Goal: Obtain resource: Download file/media

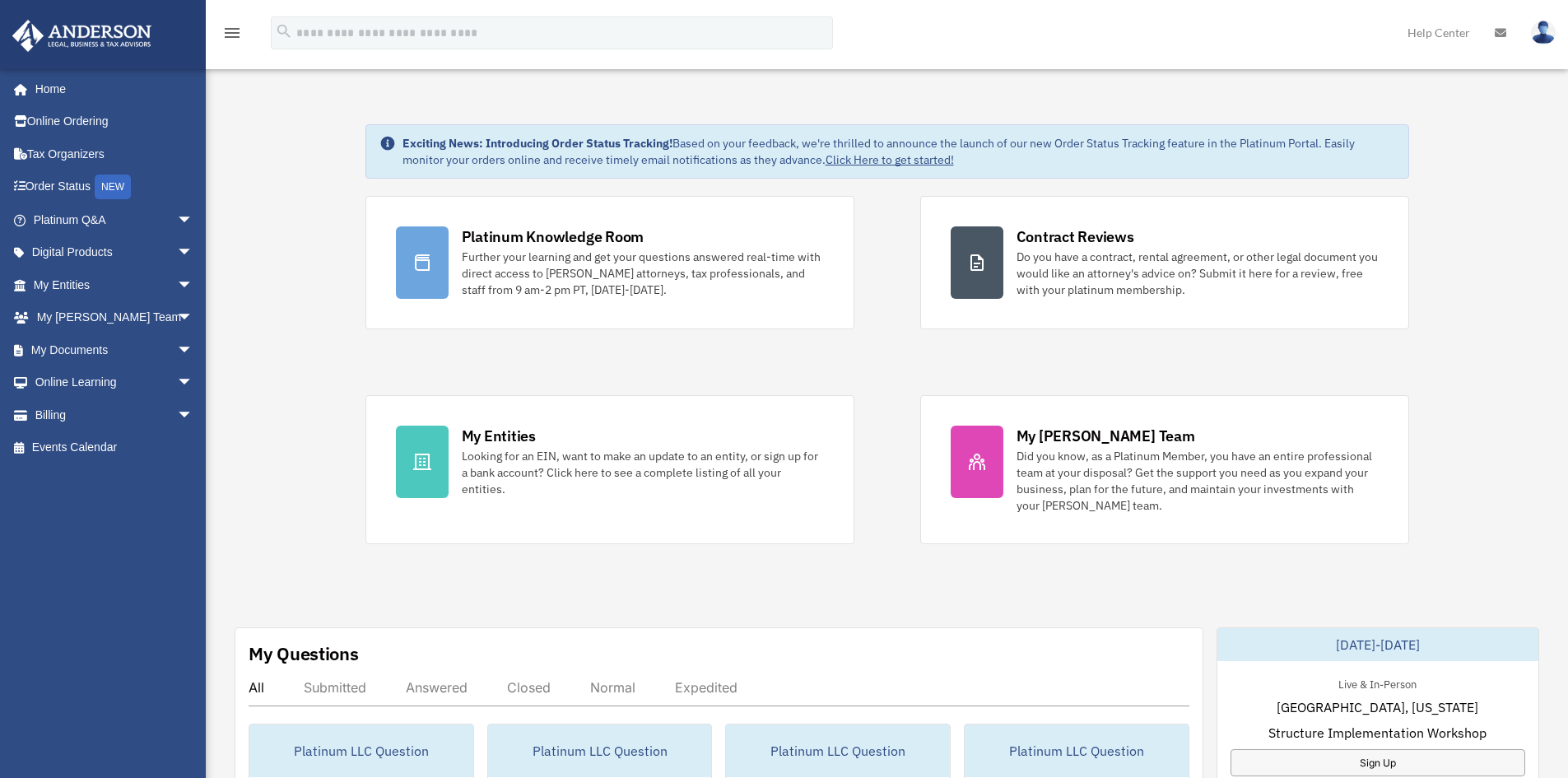
click at [114, 95] on link "Home" at bounding box center [110, 88] width 198 height 33
click at [177, 353] on span "arrow_drop_down" at bounding box center [193, 350] width 33 height 34
click at [108, 411] on link "Meeting Minutes" at bounding box center [121, 415] width 195 height 33
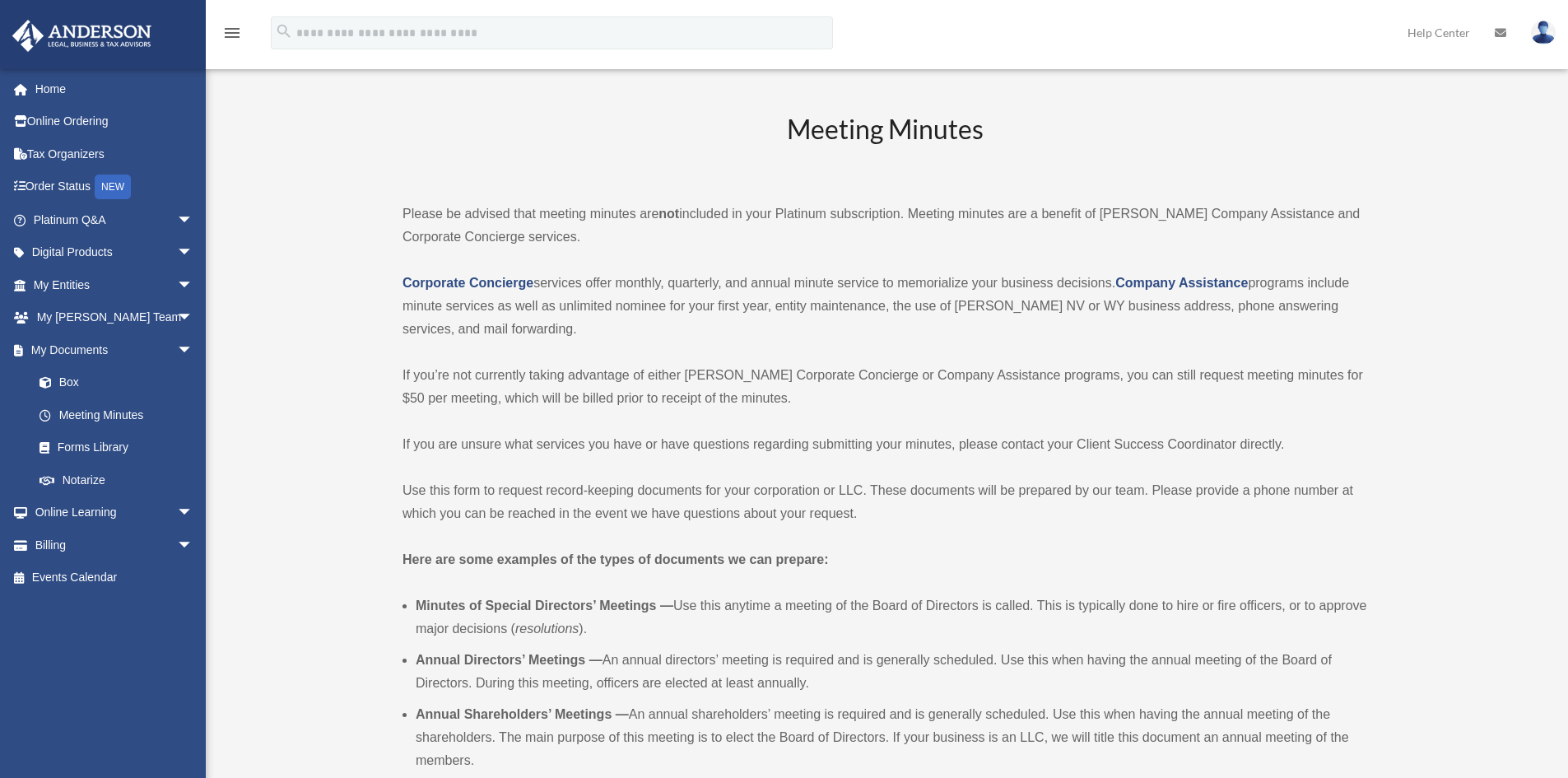
click at [81, 389] on link "Box" at bounding box center [121, 382] width 195 height 33
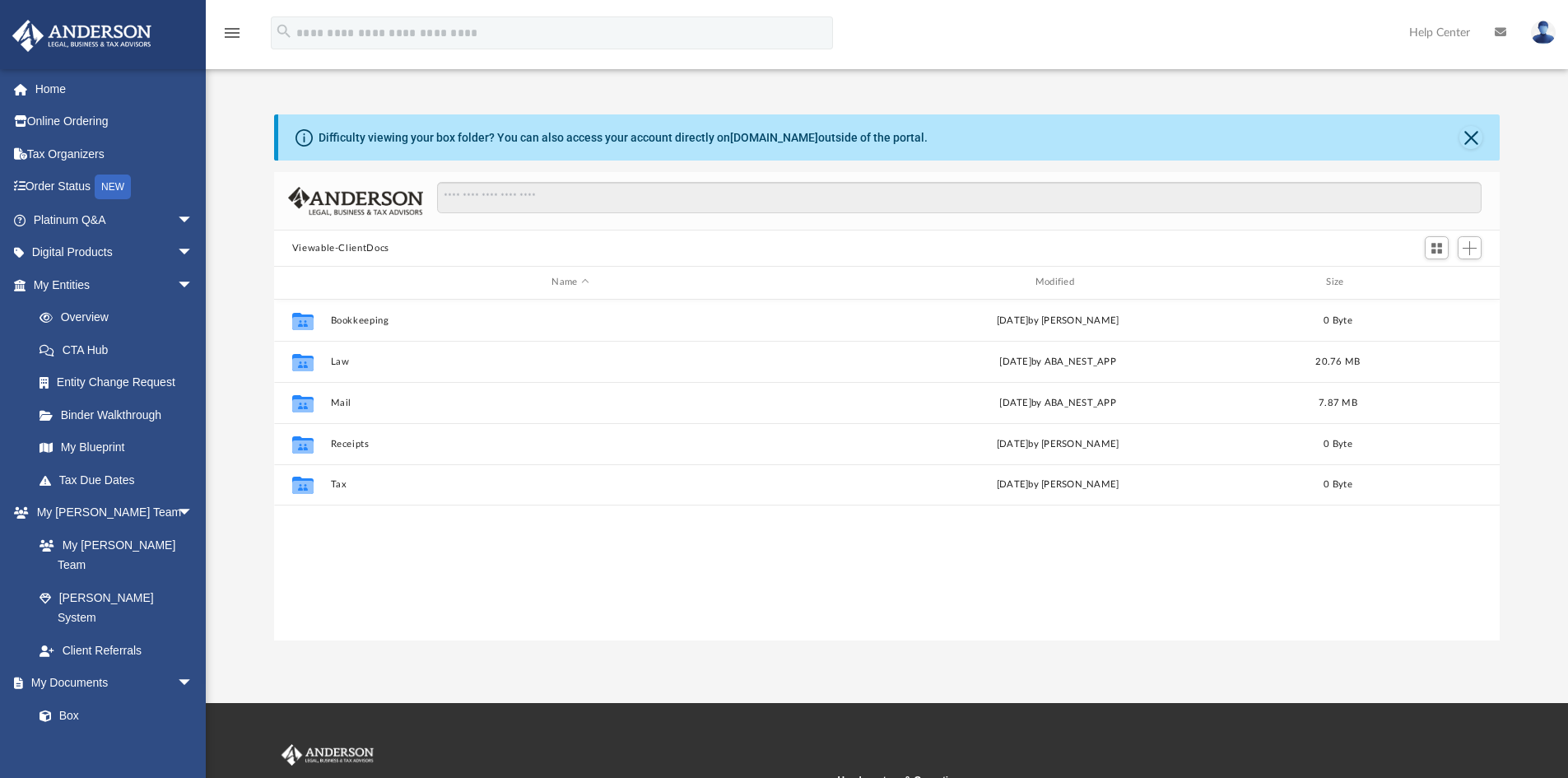
scroll to position [362, 1213]
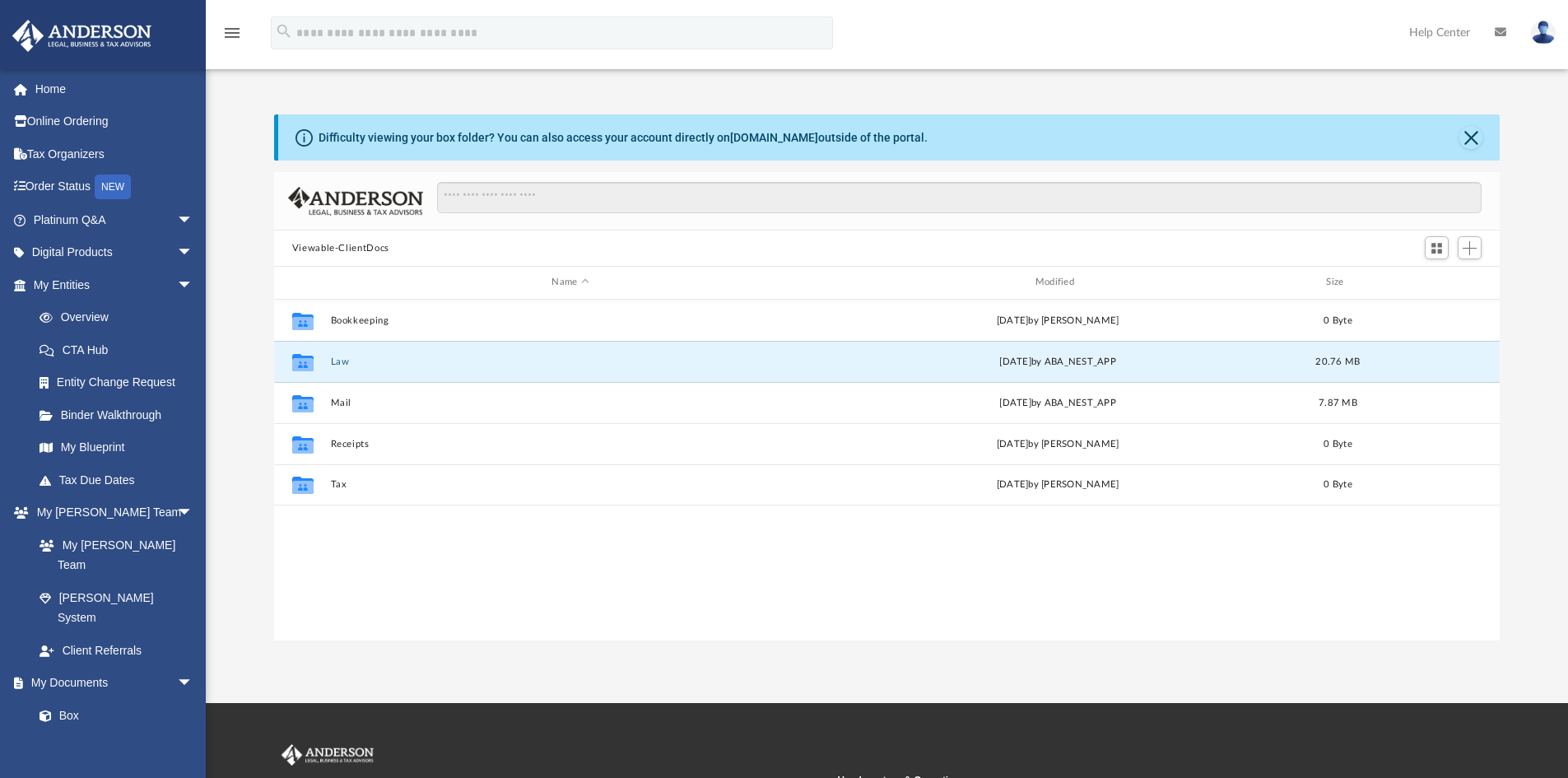
click at [342, 363] on button "Law" at bounding box center [570, 361] width 480 height 10
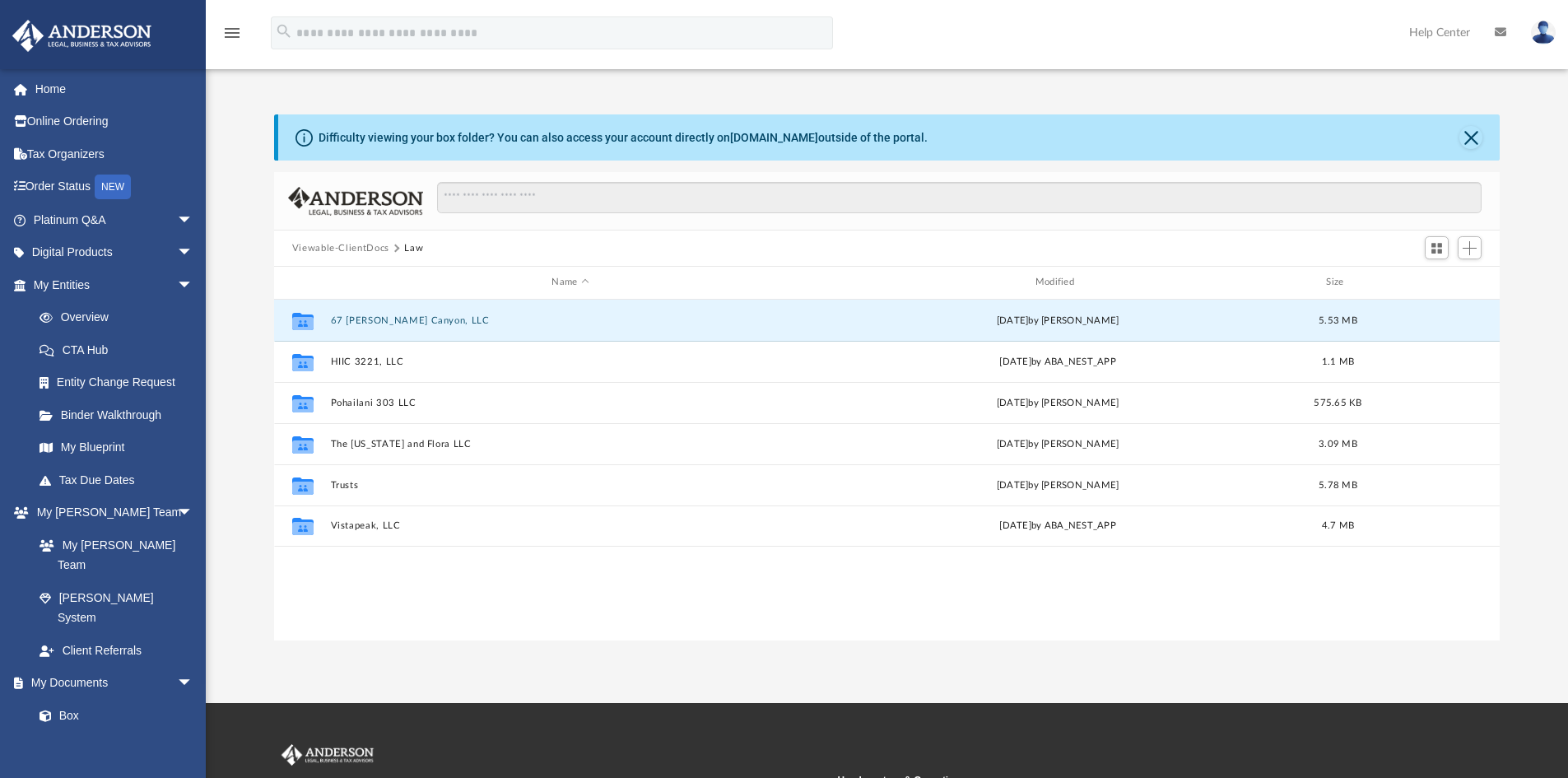
click at [392, 315] on button "67 Peters Canyon, LLC" at bounding box center [570, 320] width 480 height 10
click at [395, 320] on button "67 Peters Canyon, LLC" at bounding box center [570, 320] width 480 height 10
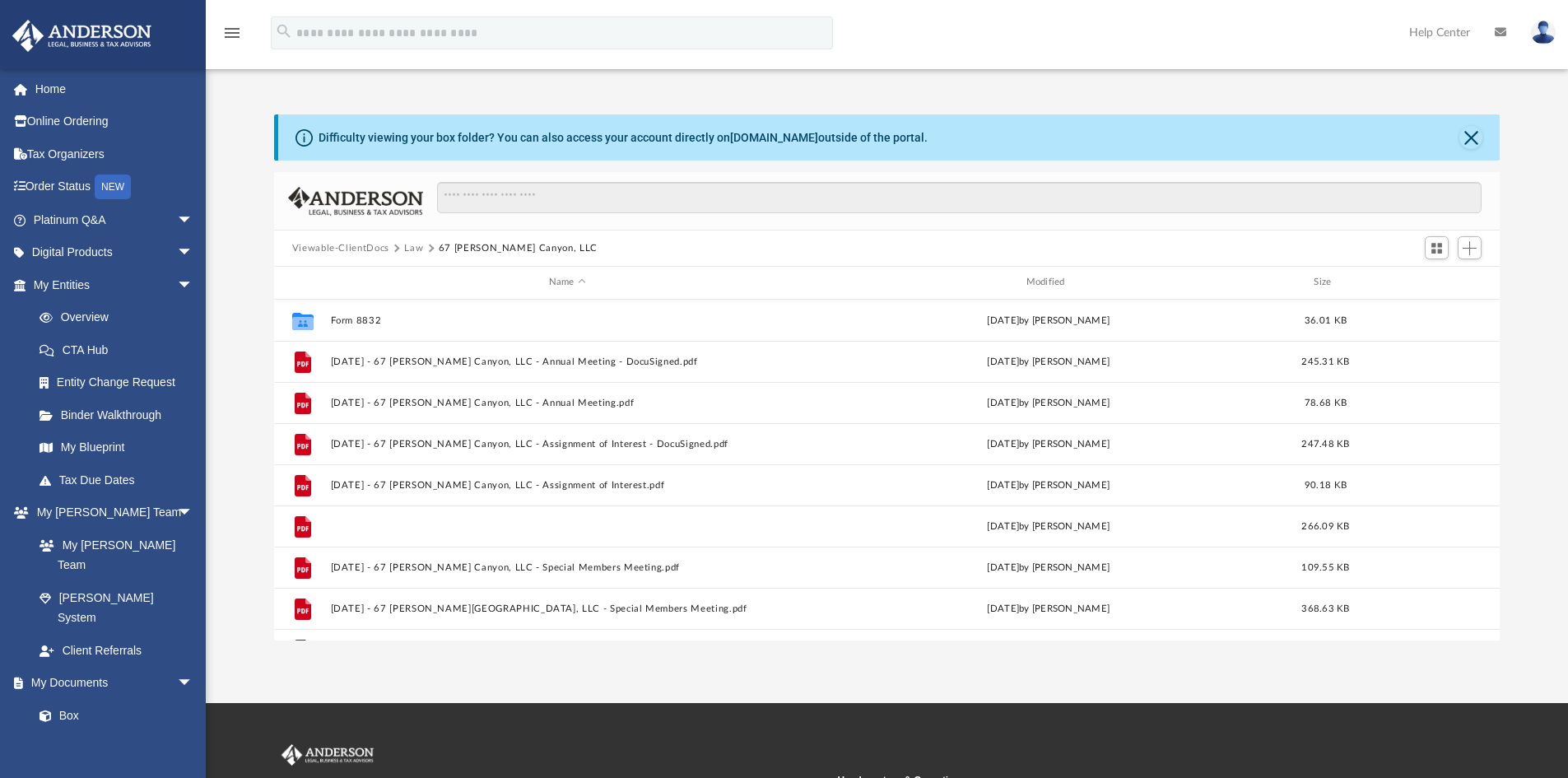
click at [654, 523] on button "2023.06.02 - 67 Peters Canyon, LLC - Special Members Meeting - DocuSigned.pdf" at bounding box center [567, 526] width 474 height 10
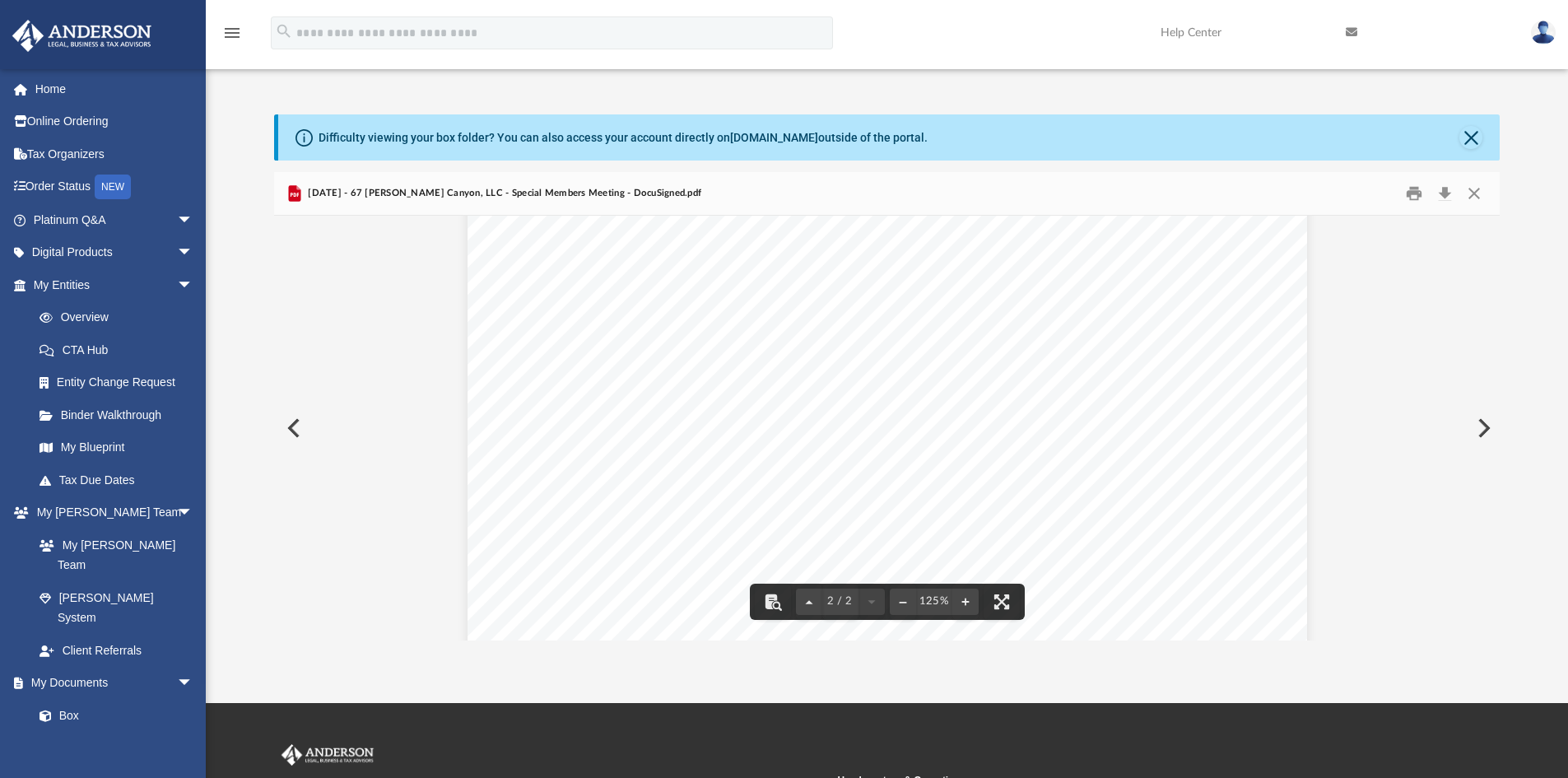
scroll to position [1399, 0]
click at [1480, 192] on button "Close" at bounding box center [1474, 193] width 30 height 25
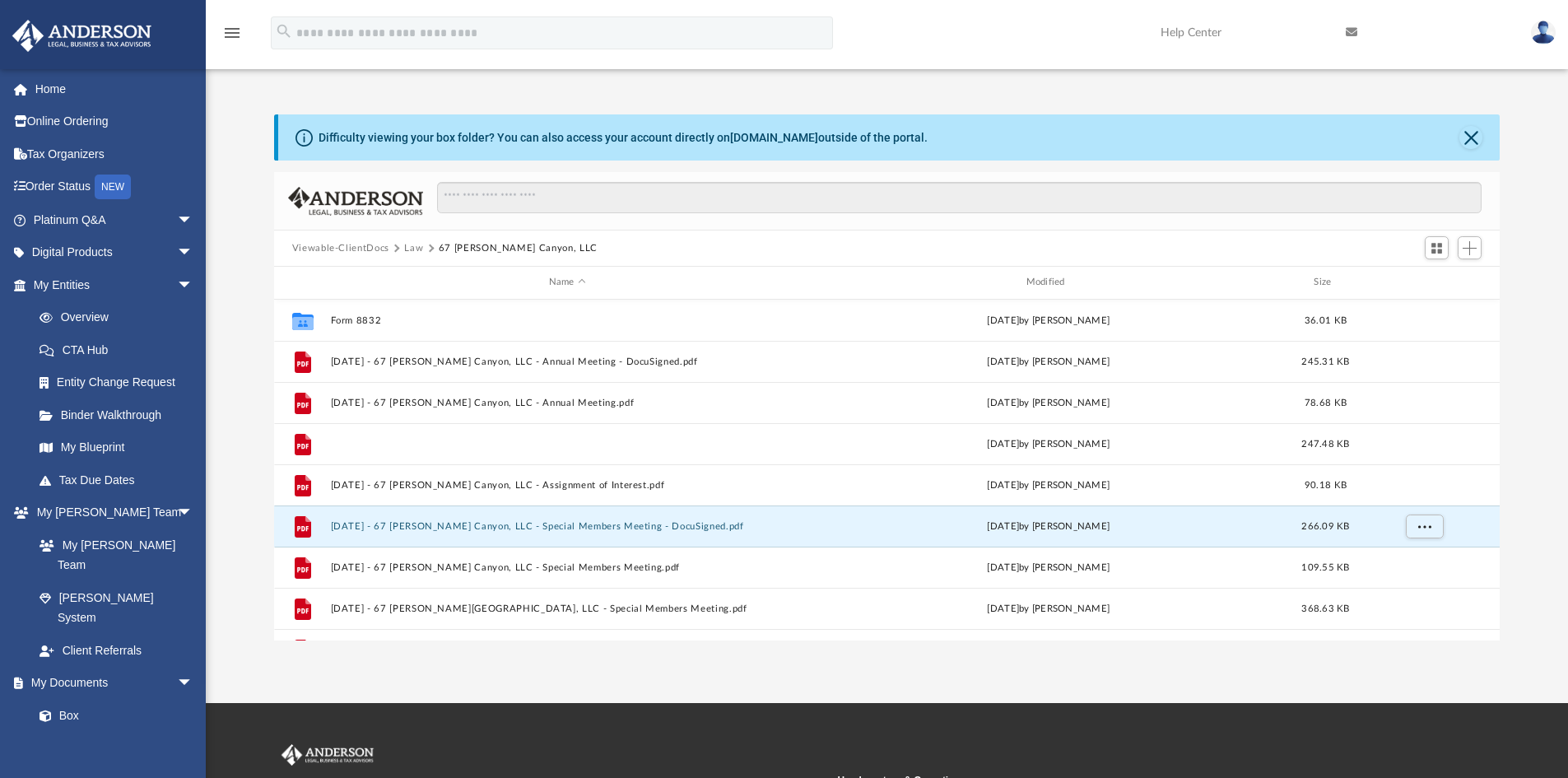
click at [617, 447] on button "2023.06.02 - 67 Peters Canyon, LLC - Assignment of Interest - DocuSigned.pdf" at bounding box center [567, 444] width 474 height 10
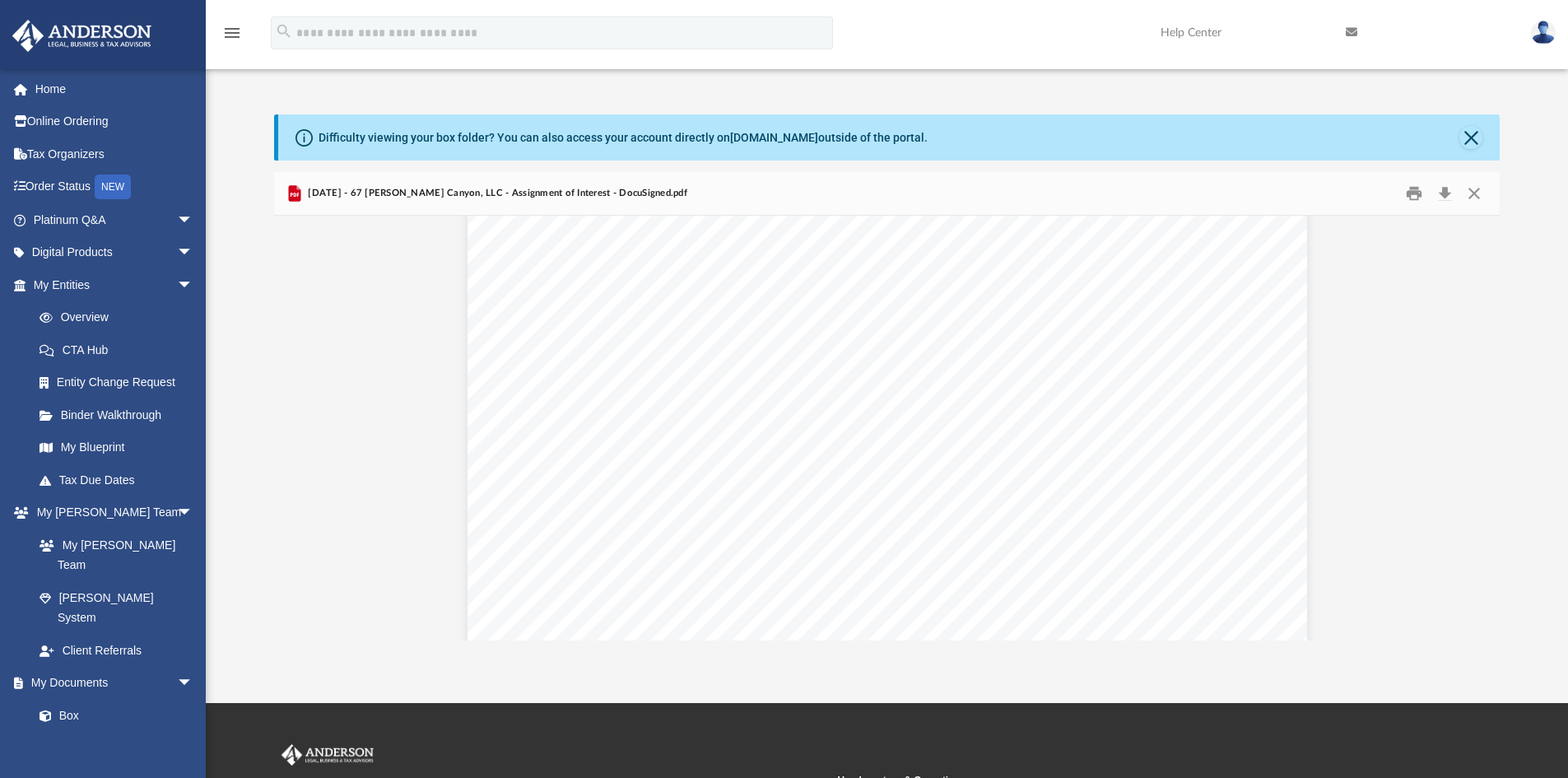
scroll to position [3540, 0]
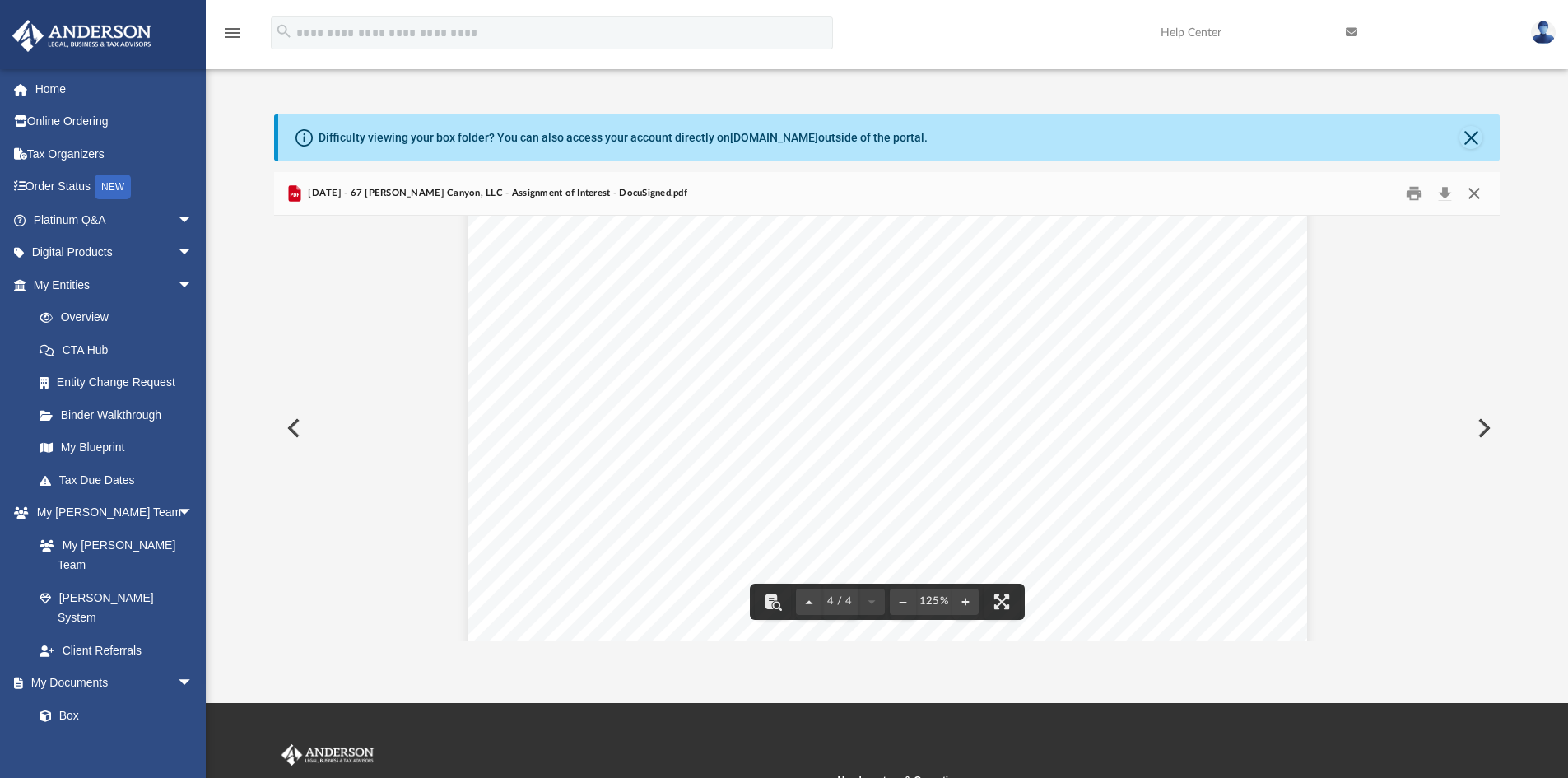
click at [1480, 191] on button "Close" at bounding box center [1474, 193] width 30 height 25
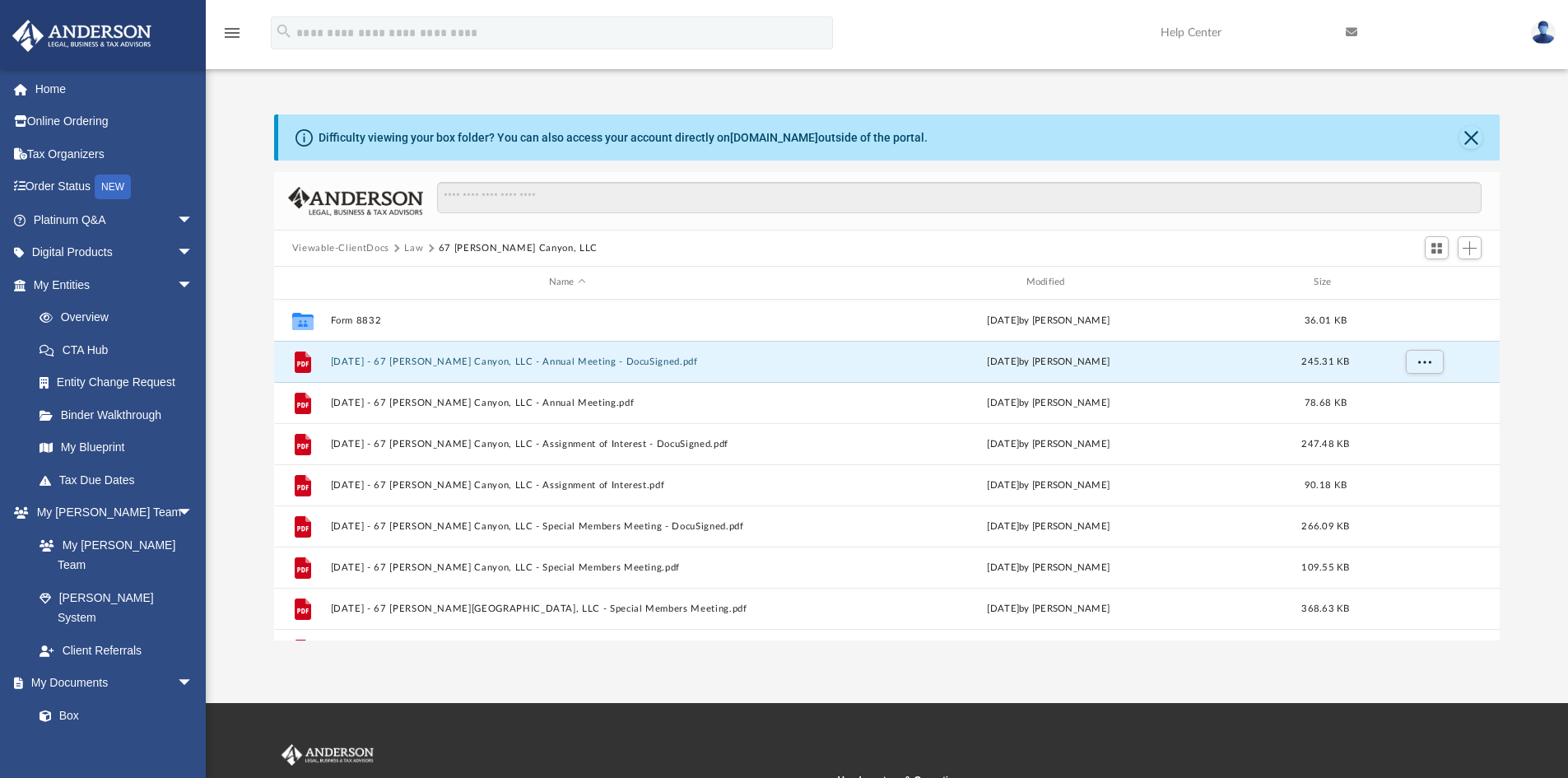
click at [622, 361] on button "2023.06.02 - 67 Peters Canyon, LLC - Annual Meeting - DocuSigned.pdf" at bounding box center [567, 361] width 474 height 10
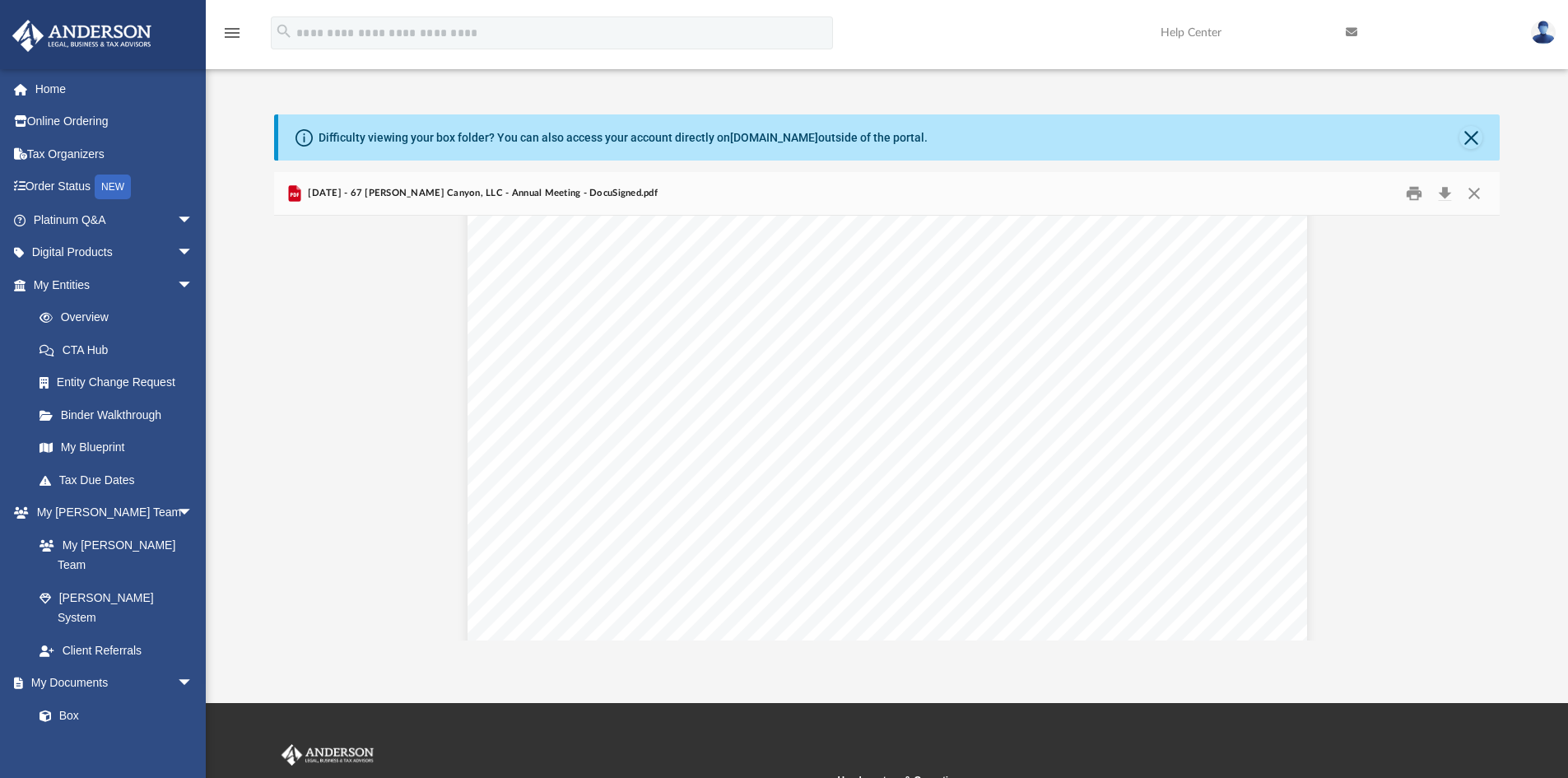
scroll to position [4611, 0]
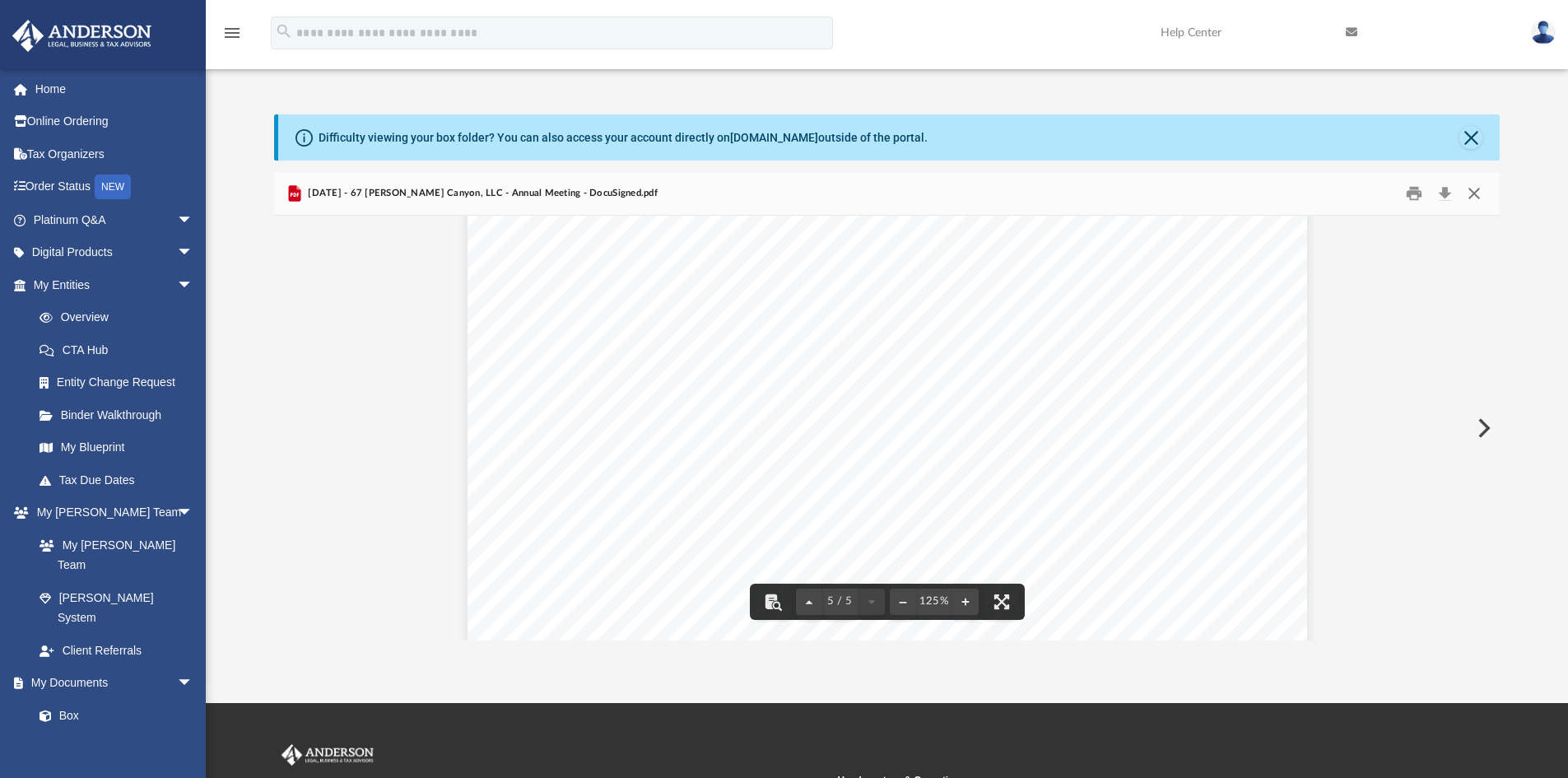
click at [1470, 191] on button "Close" at bounding box center [1474, 193] width 30 height 25
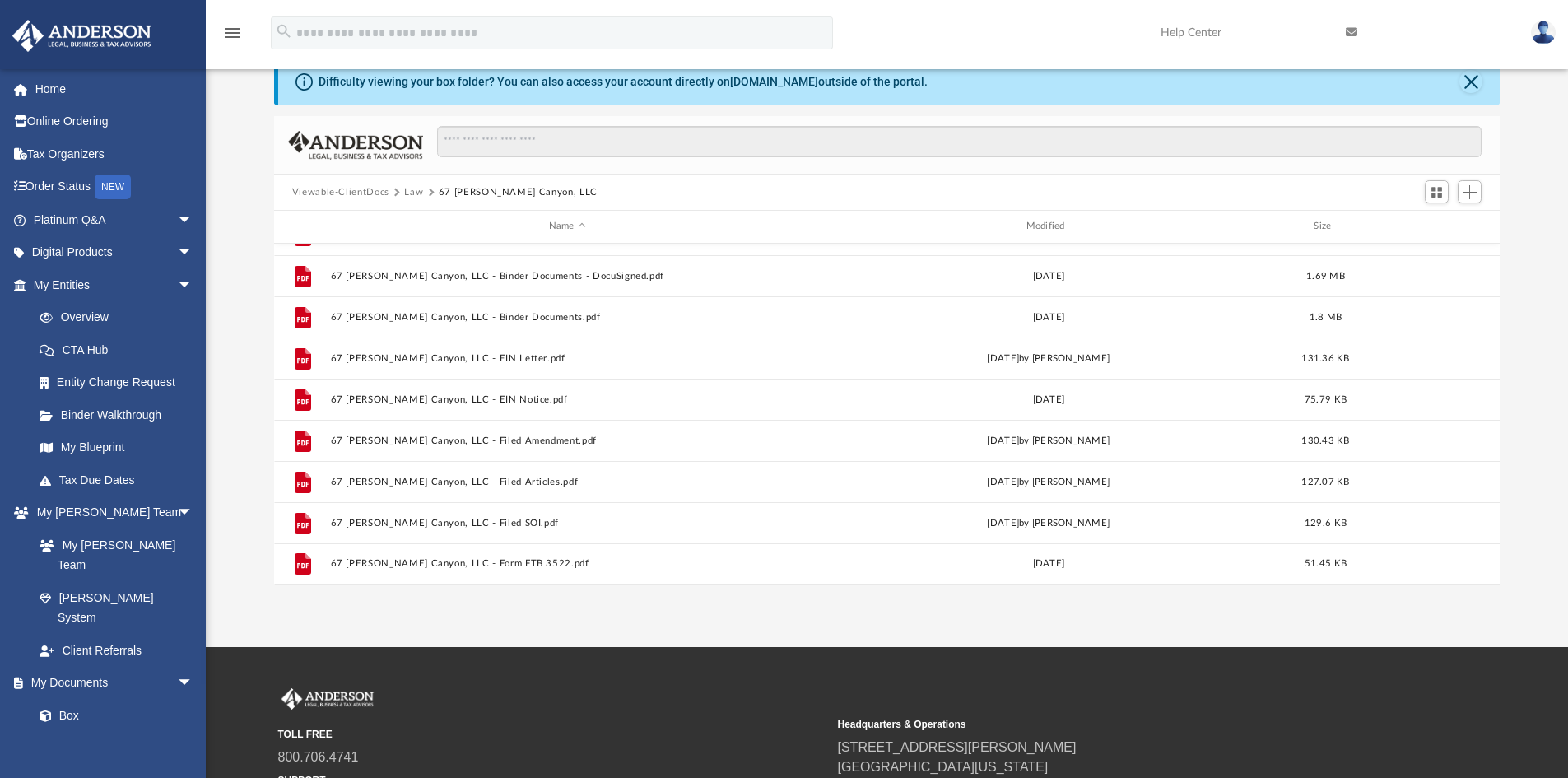
scroll to position [83, 0]
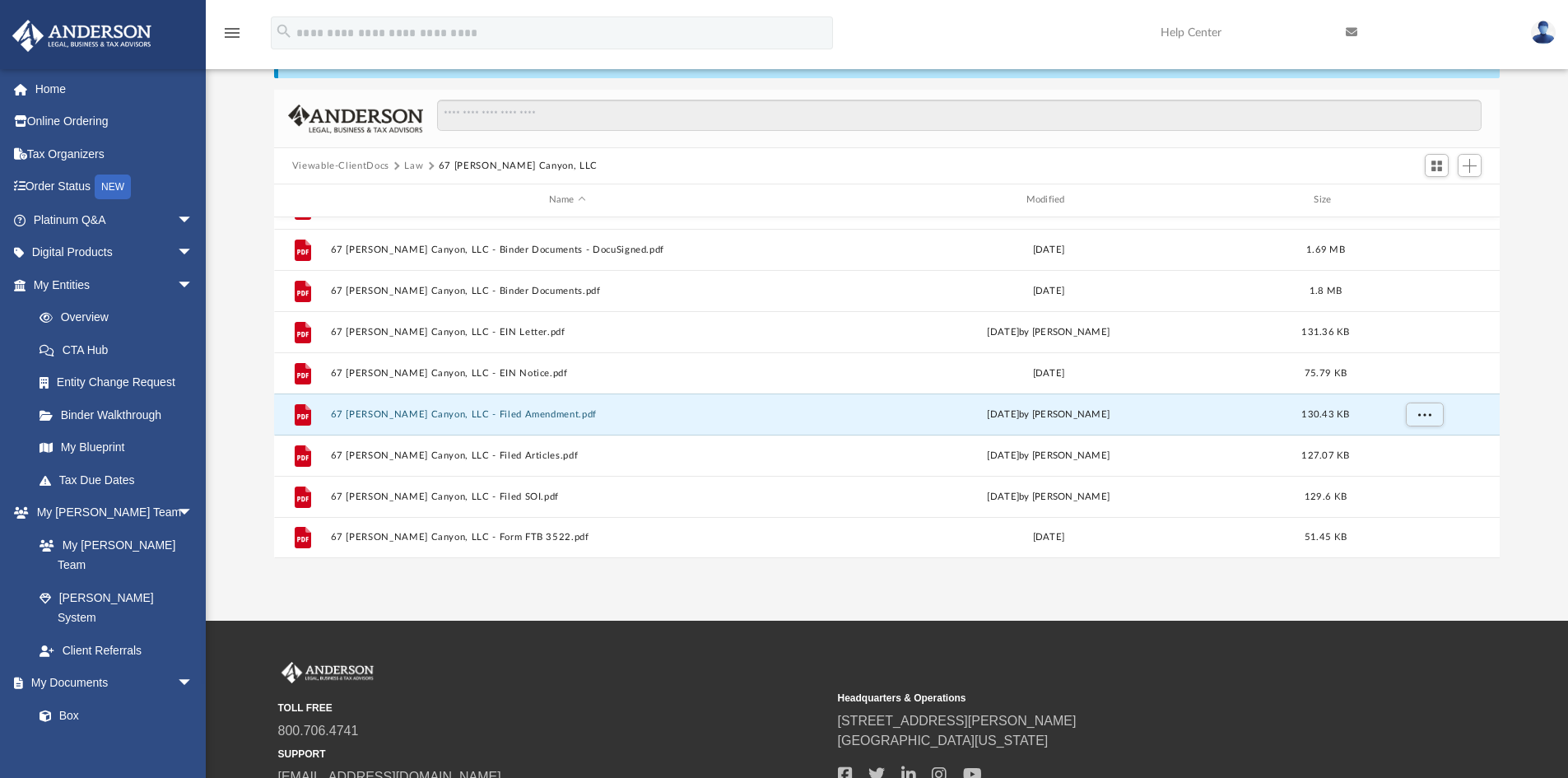
click at [487, 418] on button "67 Peters Canyon, LLC - Filed Amendment.pdf" at bounding box center [567, 414] width 474 height 10
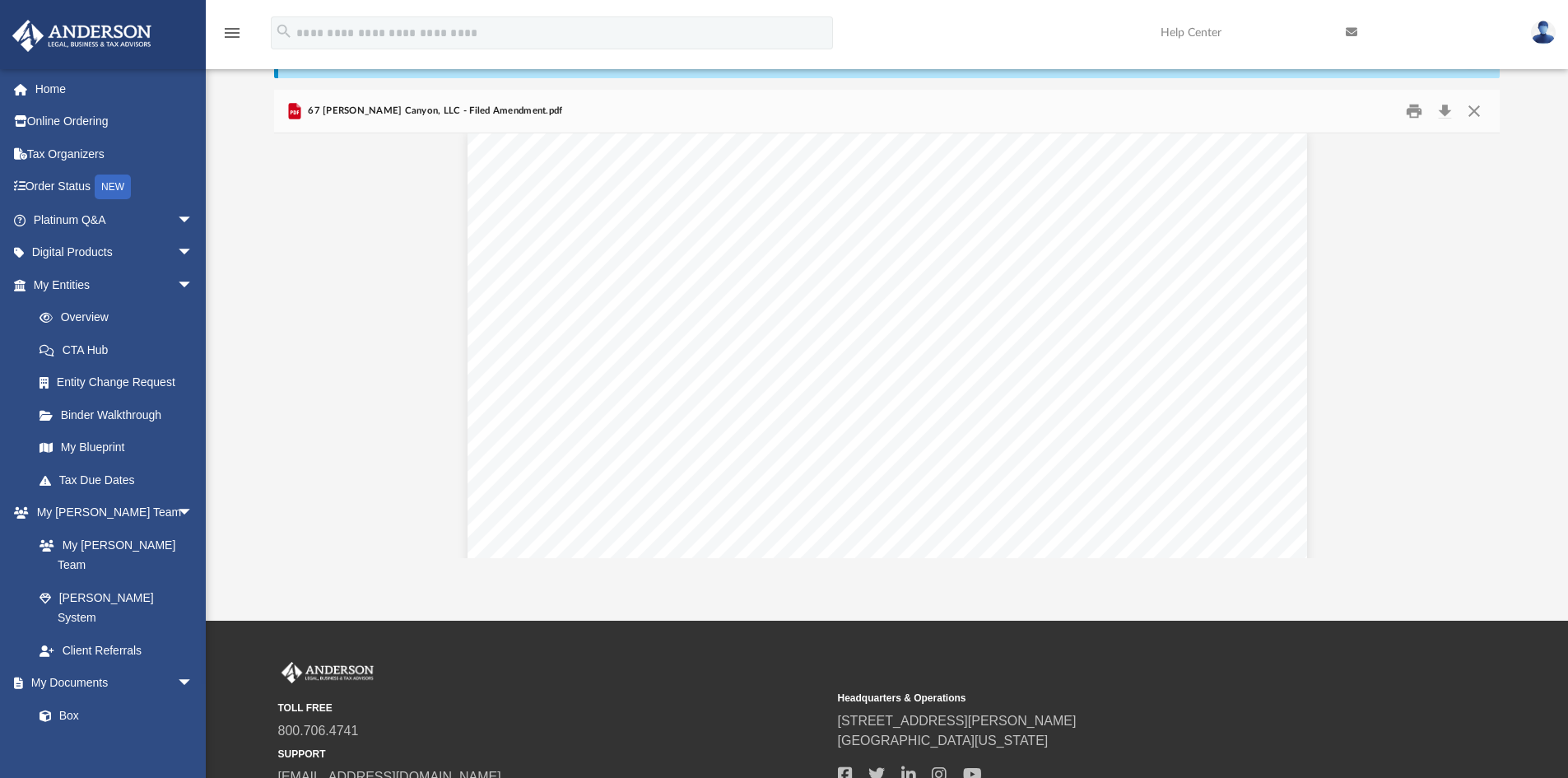
scroll to position [0, 0]
click at [1467, 111] on button "Close" at bounding box center [1474, 111] width 30 height 25
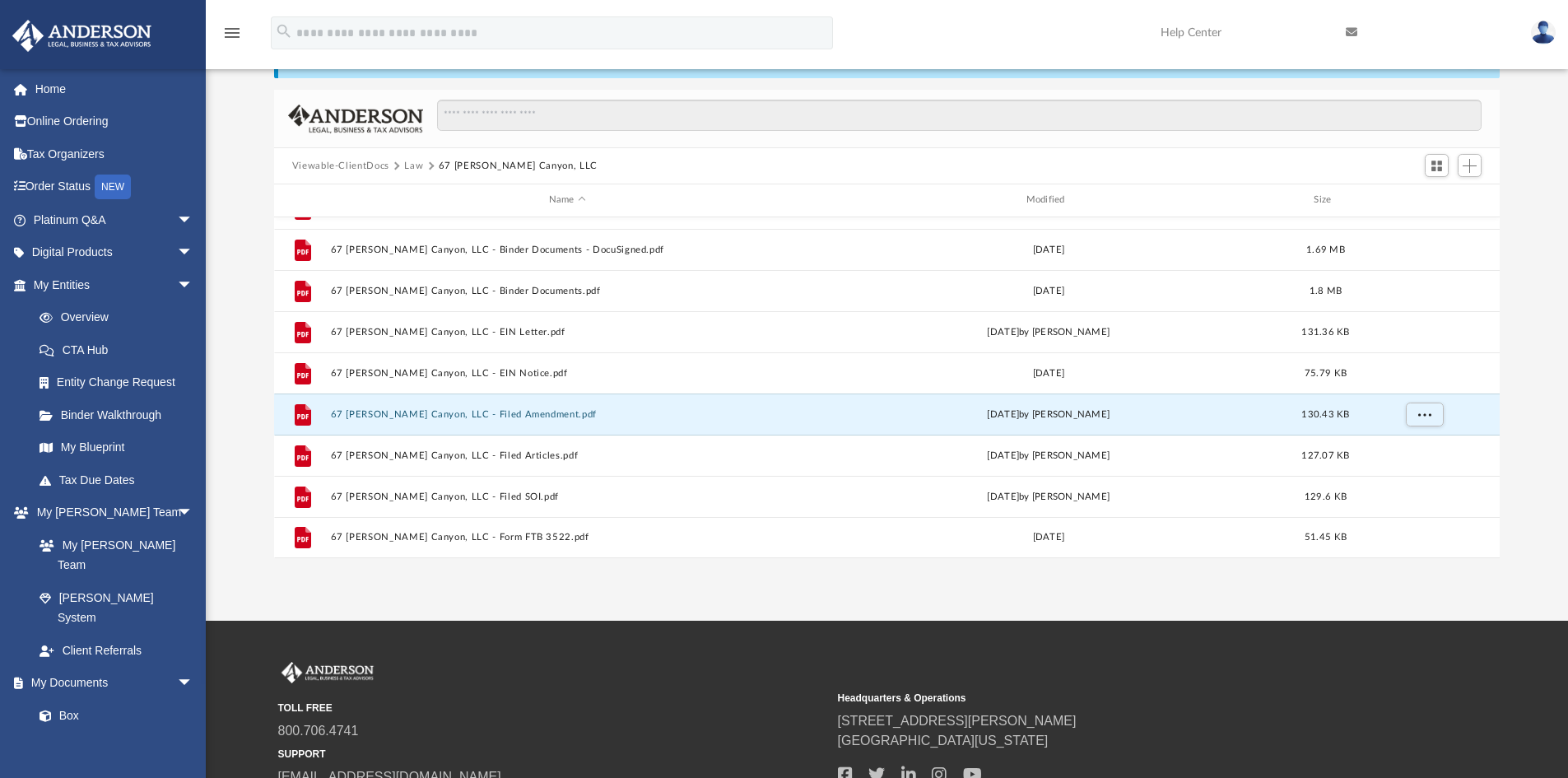
click at [519, 414] on button "67 Peters Canyon, LLC - Filed Amendment.pdf" at bounding box center [567, 414] width 474 height 10
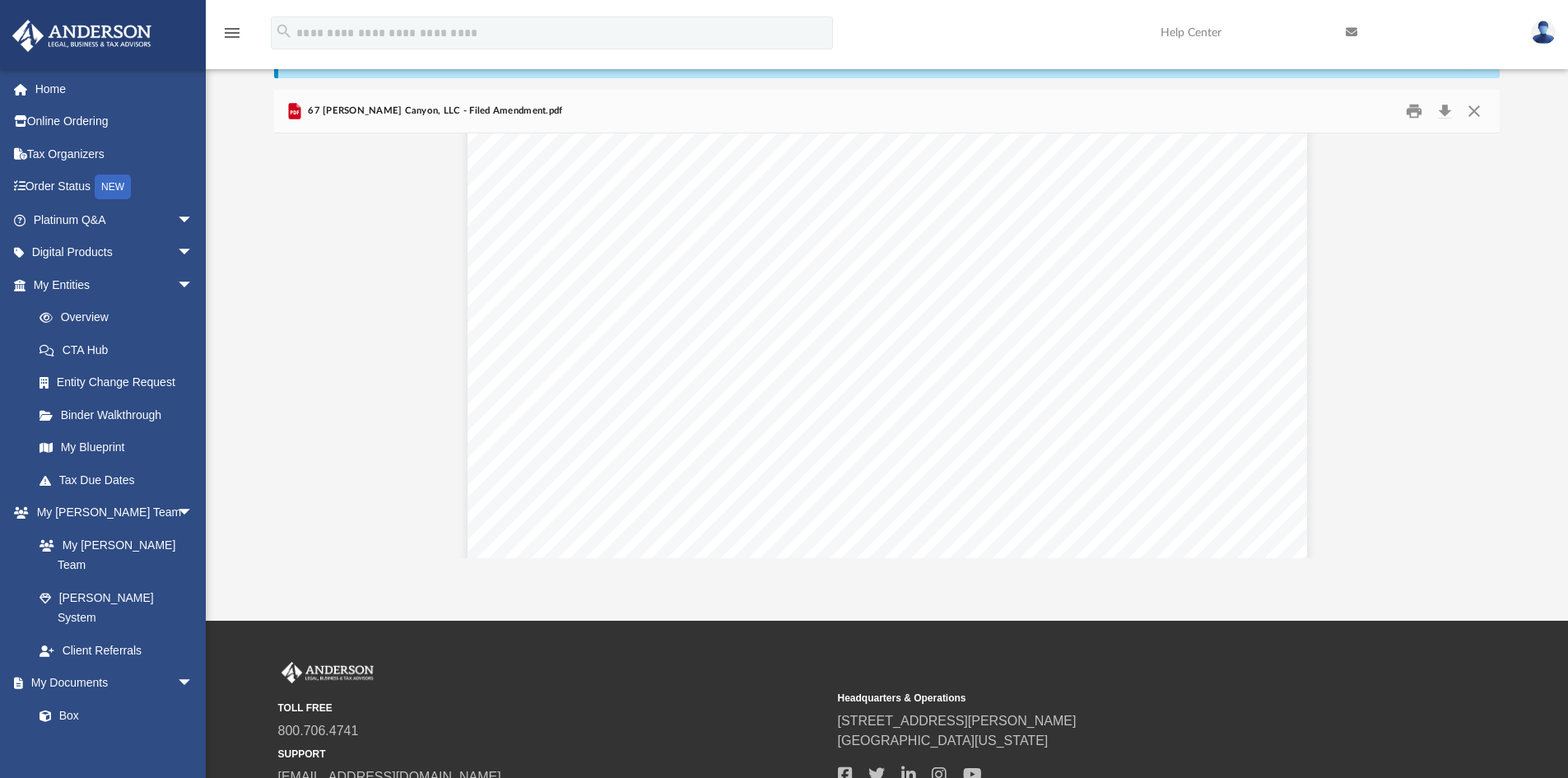
scroll to position [247, 0]
click at [1476, 109] on button "Close" at bounding box center [1474, 111] width 30 height 25
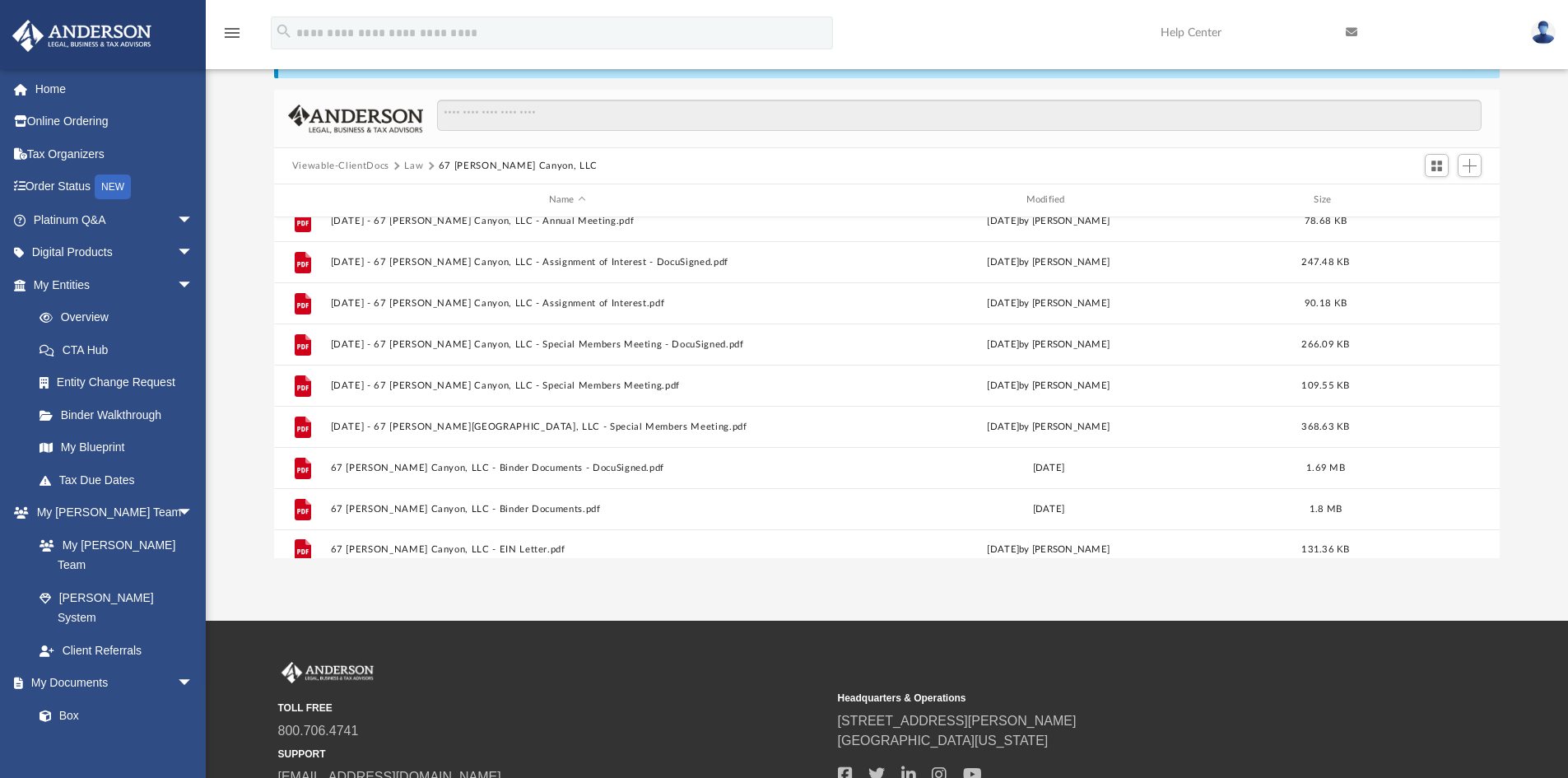
scroll to position [70, 0]
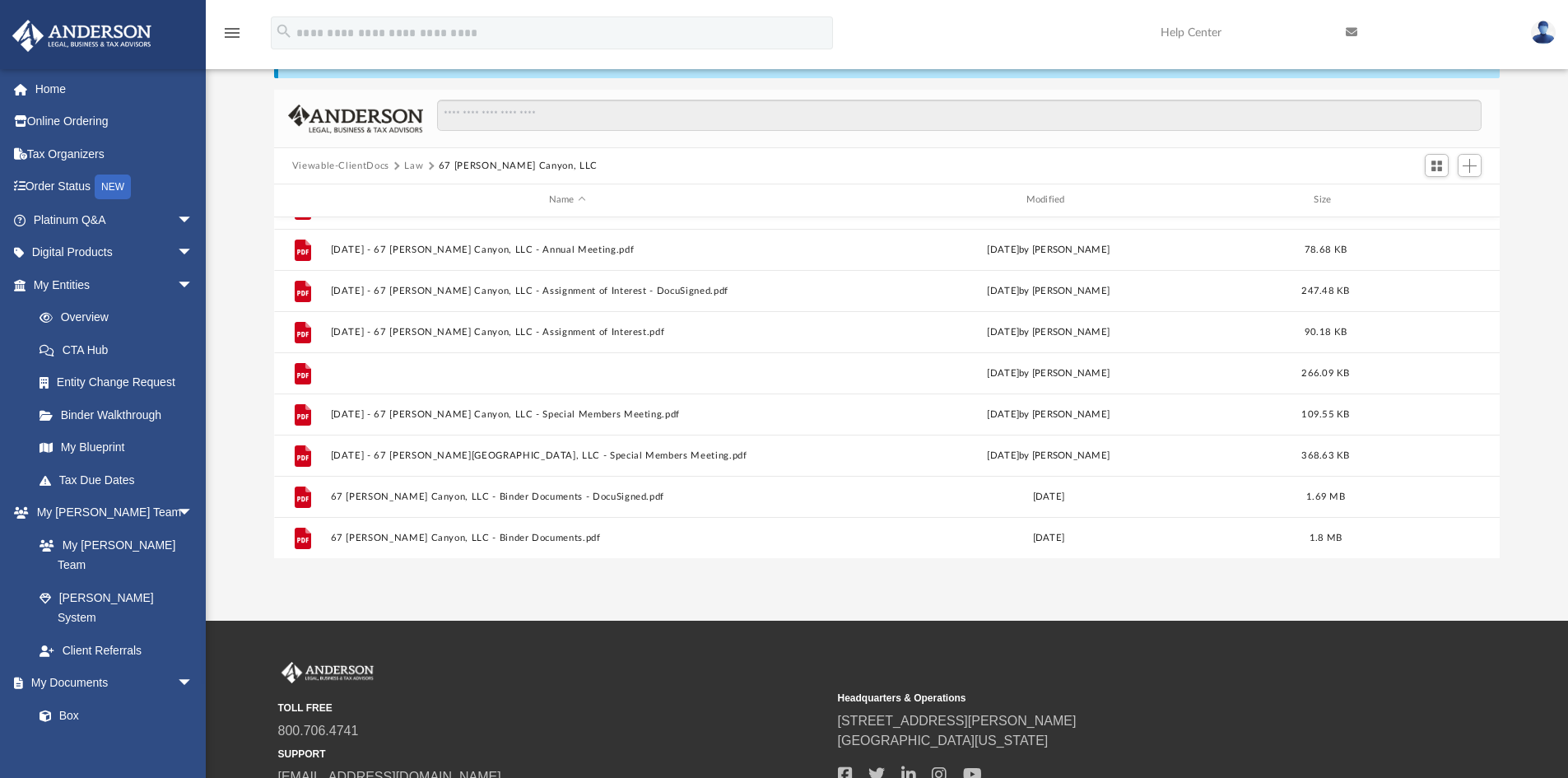
click at [611, 369] on button "2023.06.02 - 67 Peters Canyon, LLC - Special Members Meeting - DocuSigned.pdf" at bounding box center [567, 373] width 474 height 10
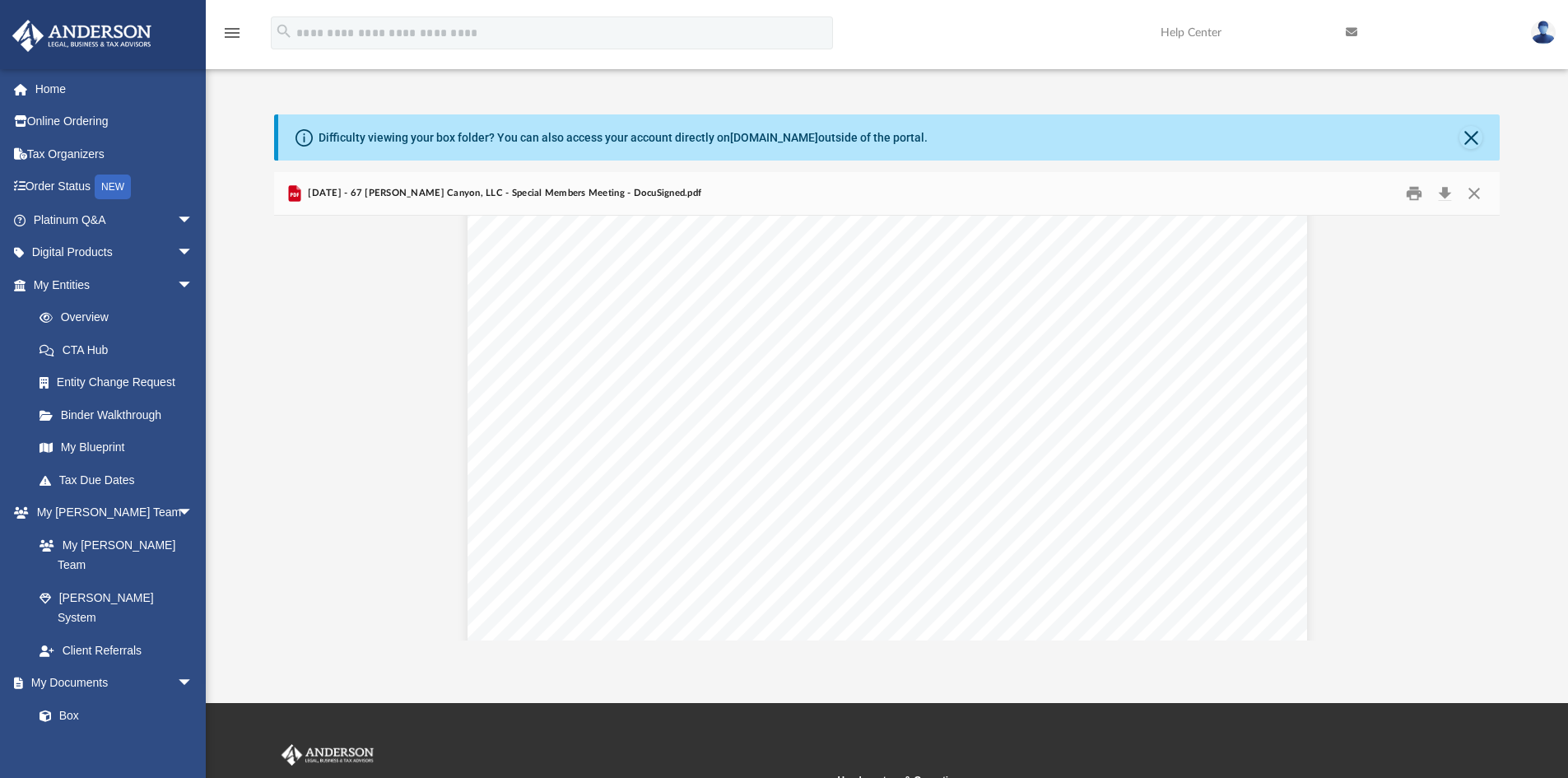
scroll to position [399, 0]
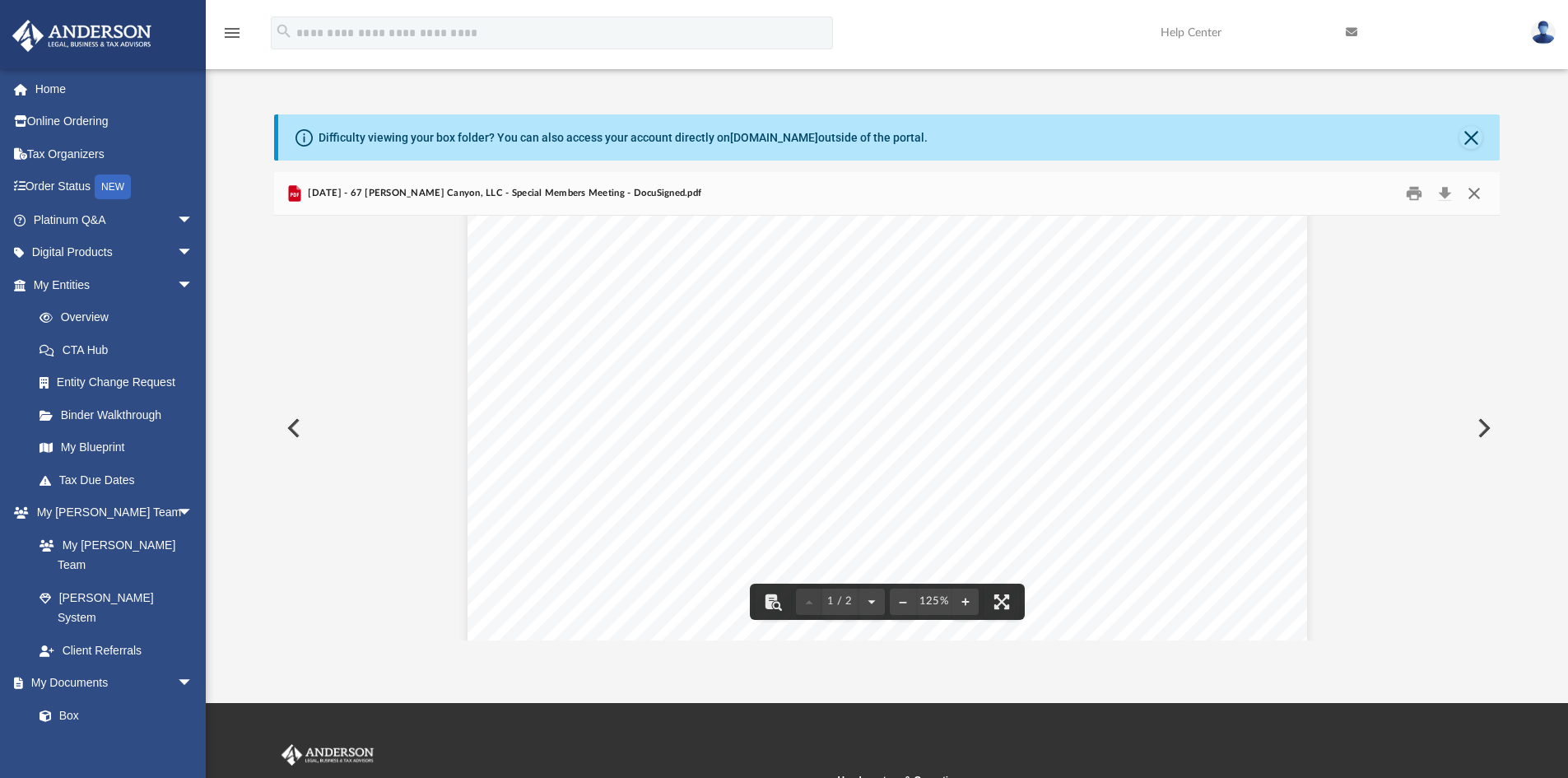
click at [1479, 191] on button "Close" at bounding box center [1474, 193] width 30 height 25
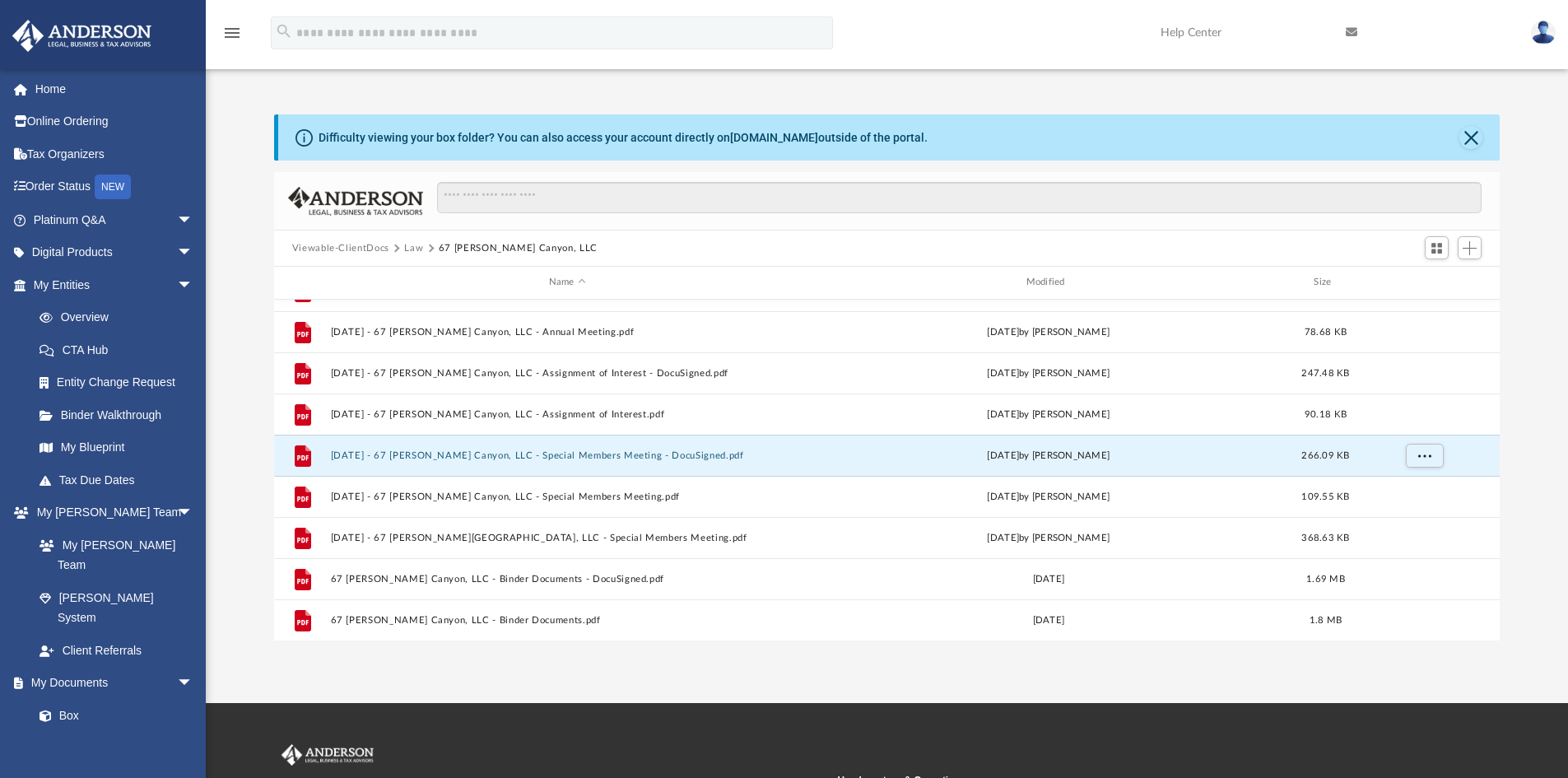
scroll to position [0, 0]
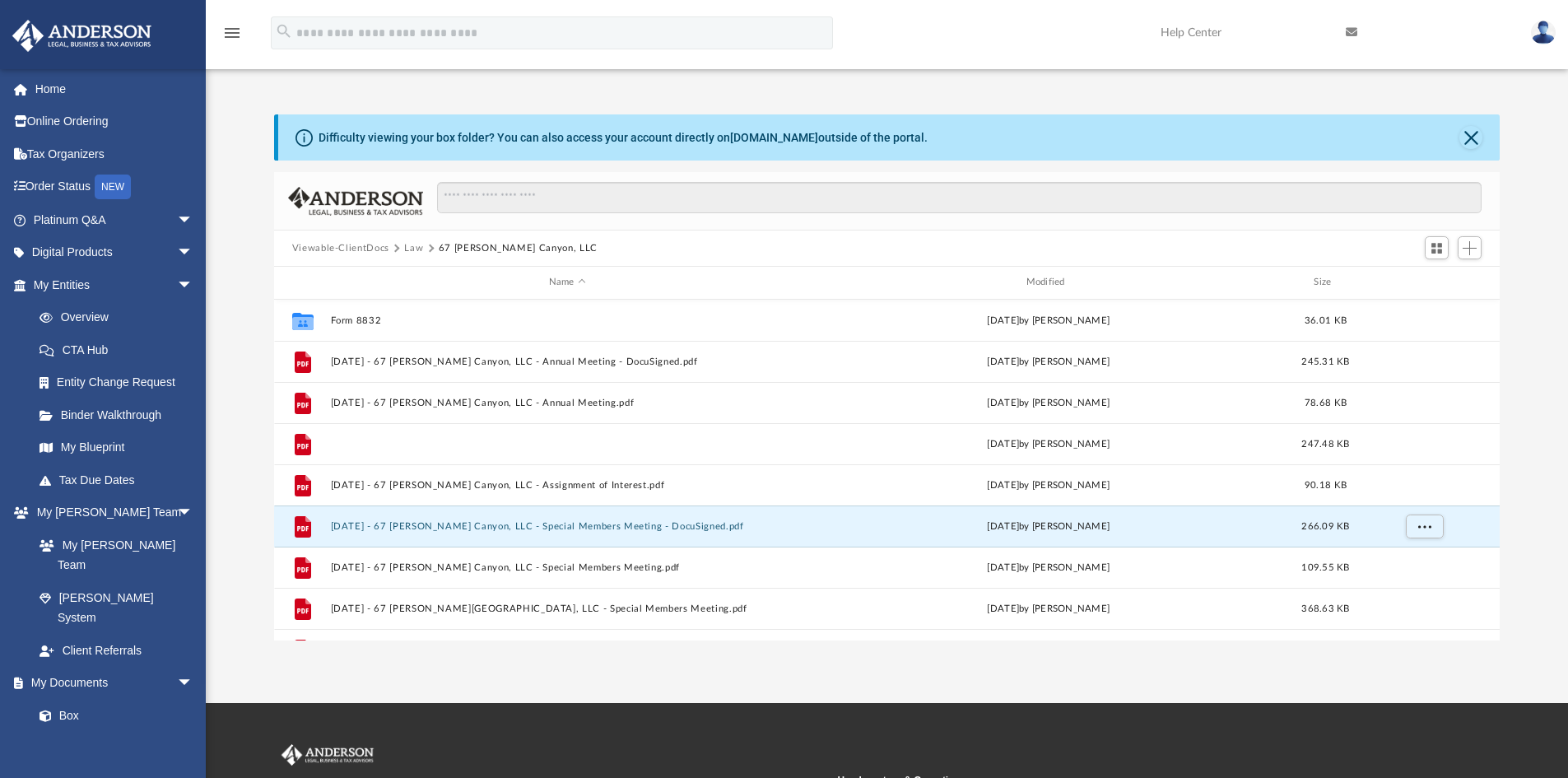
click at [678, 447] on button "2023.06.02 - 67 Peters Canyon, LLC - Assignment of Interest - DocuSigned.pdf" at bounding box center [567, 444] width 474 height 10
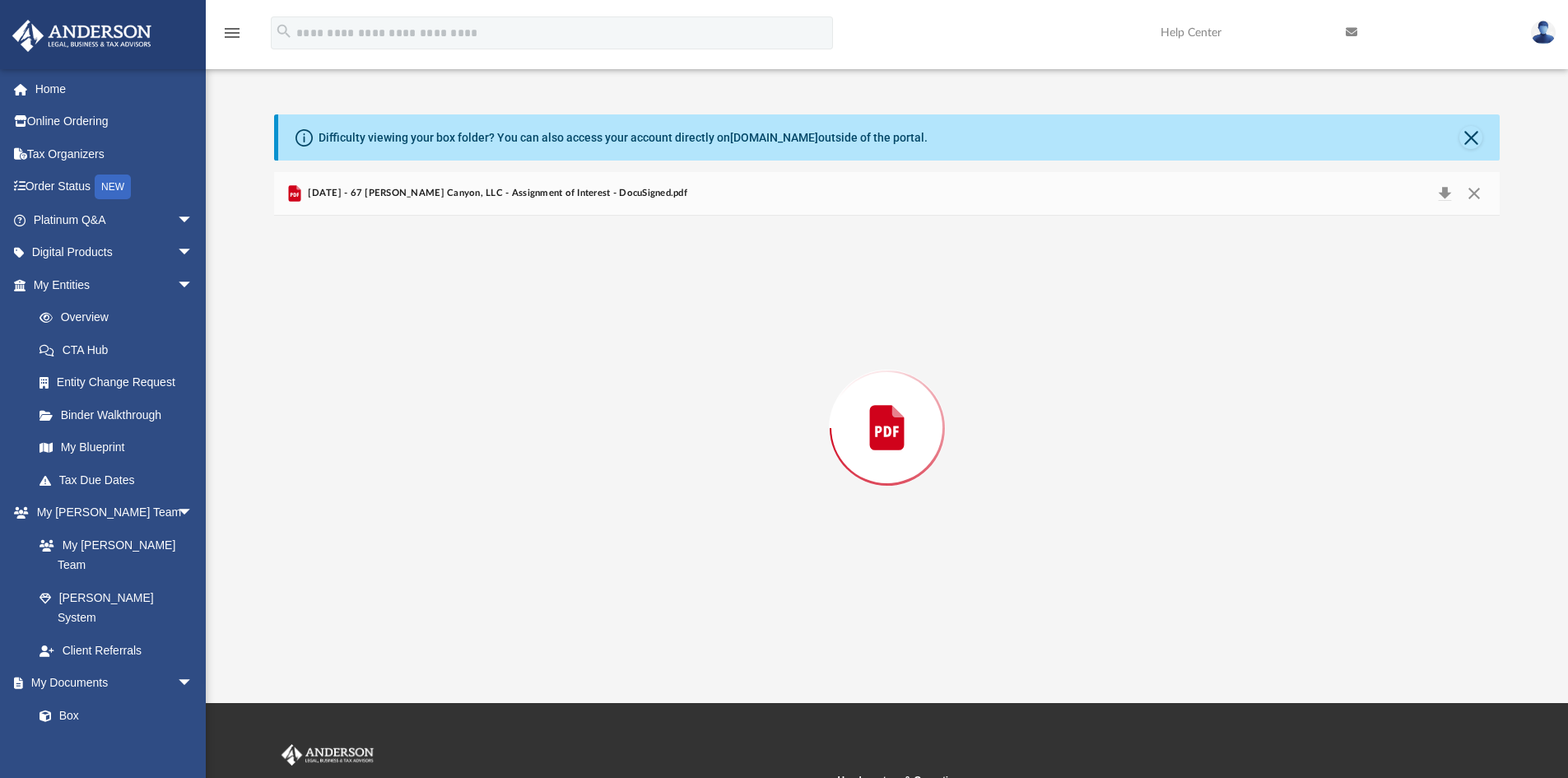
scroll to position [3334, 0]
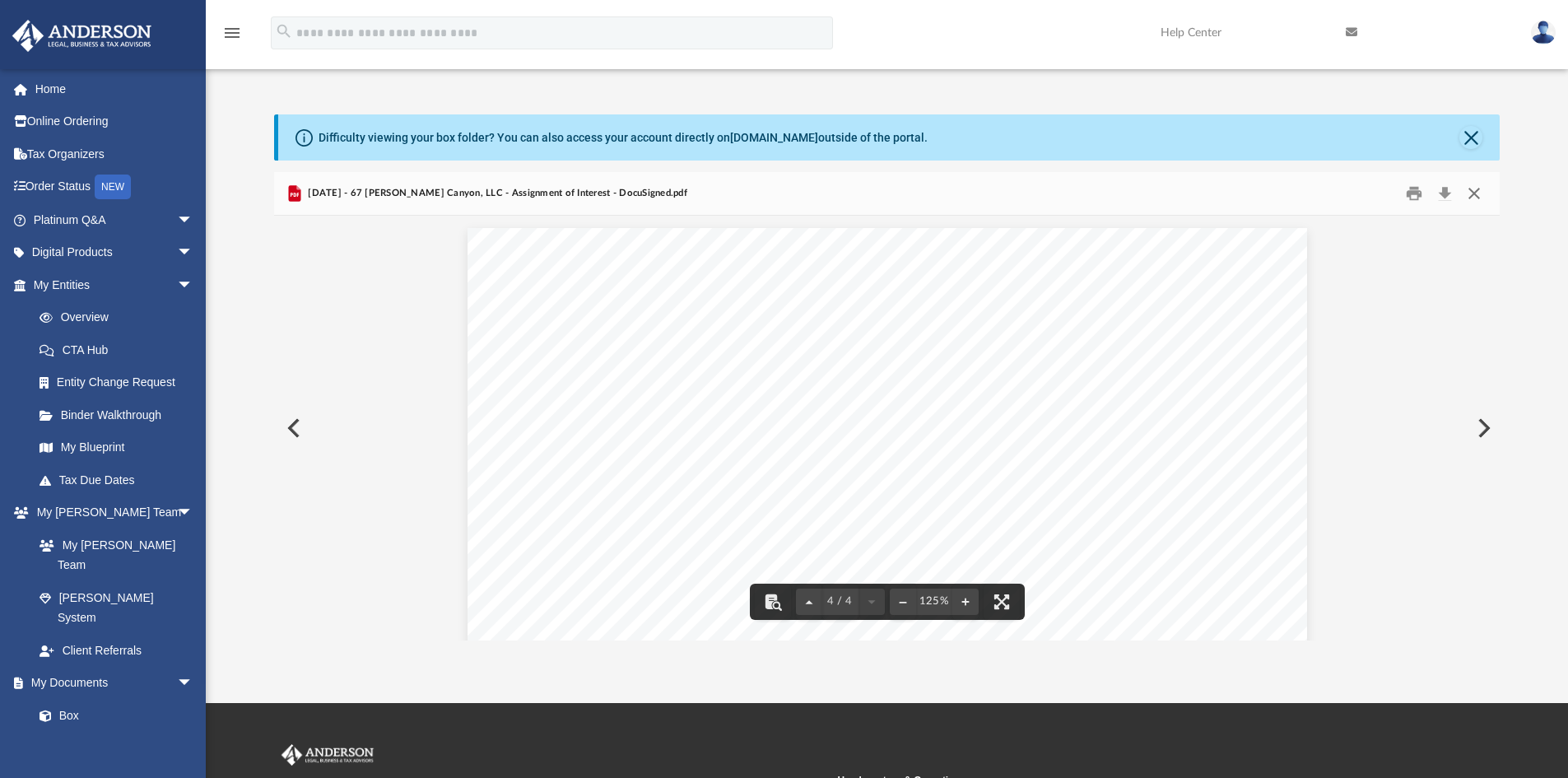
click at [1476, 191] on button "Close" at bounding box center [1474, 193] width 30 height 25
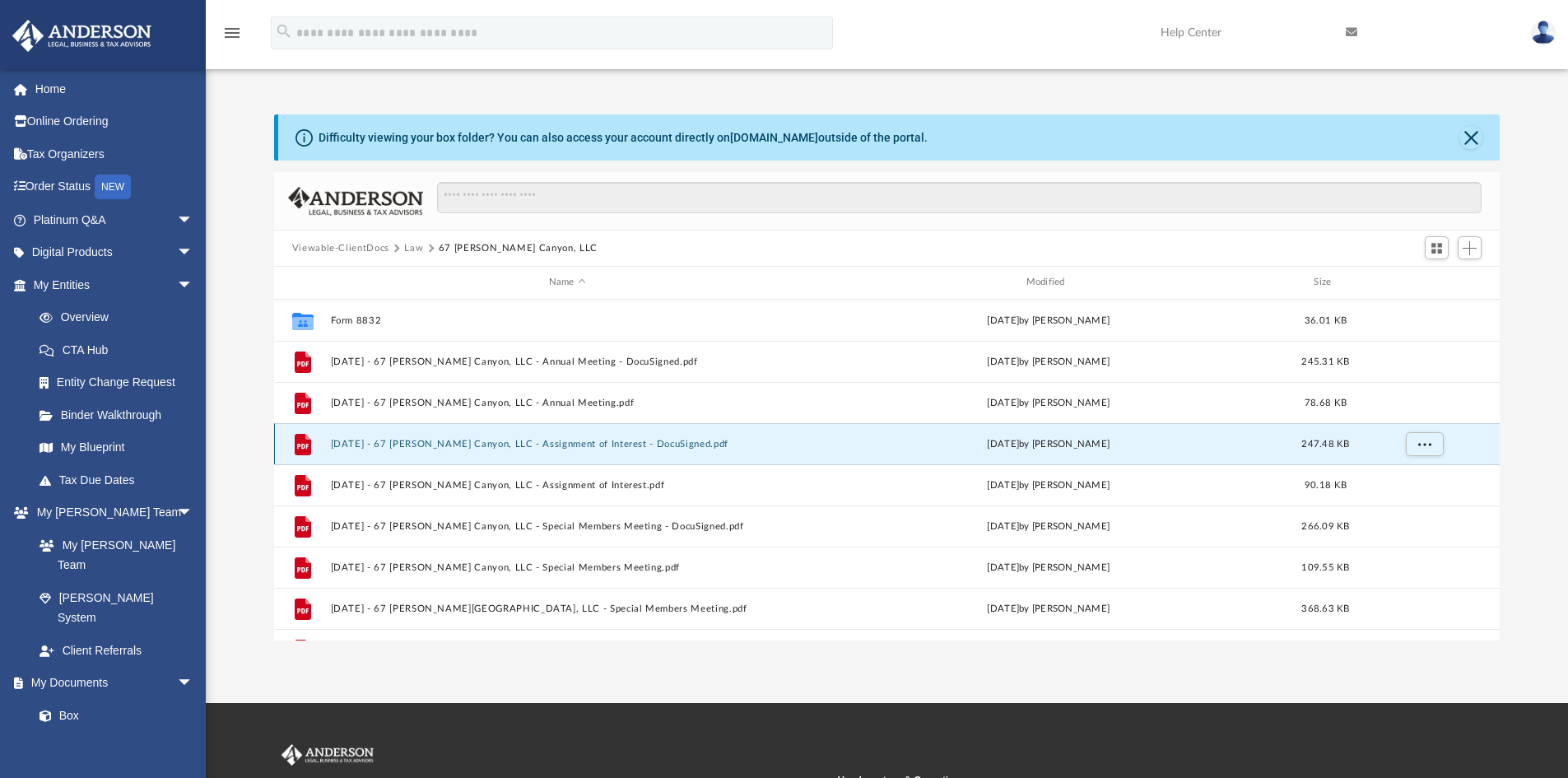
click at [570, 450] on div "File 2023.06.02 - 67 Peters Canyon, LLC - Assignment of Interest - DocuSigned.p…" at bounding box center [887, 444] width 1226 height 41
click at [711, 444] on button "2023.06.02 - 67 Peters Canyon, LLC - Assignment of Interest - DocuSigned.pdf" at bounding box center [567, 444] width 474 height 10
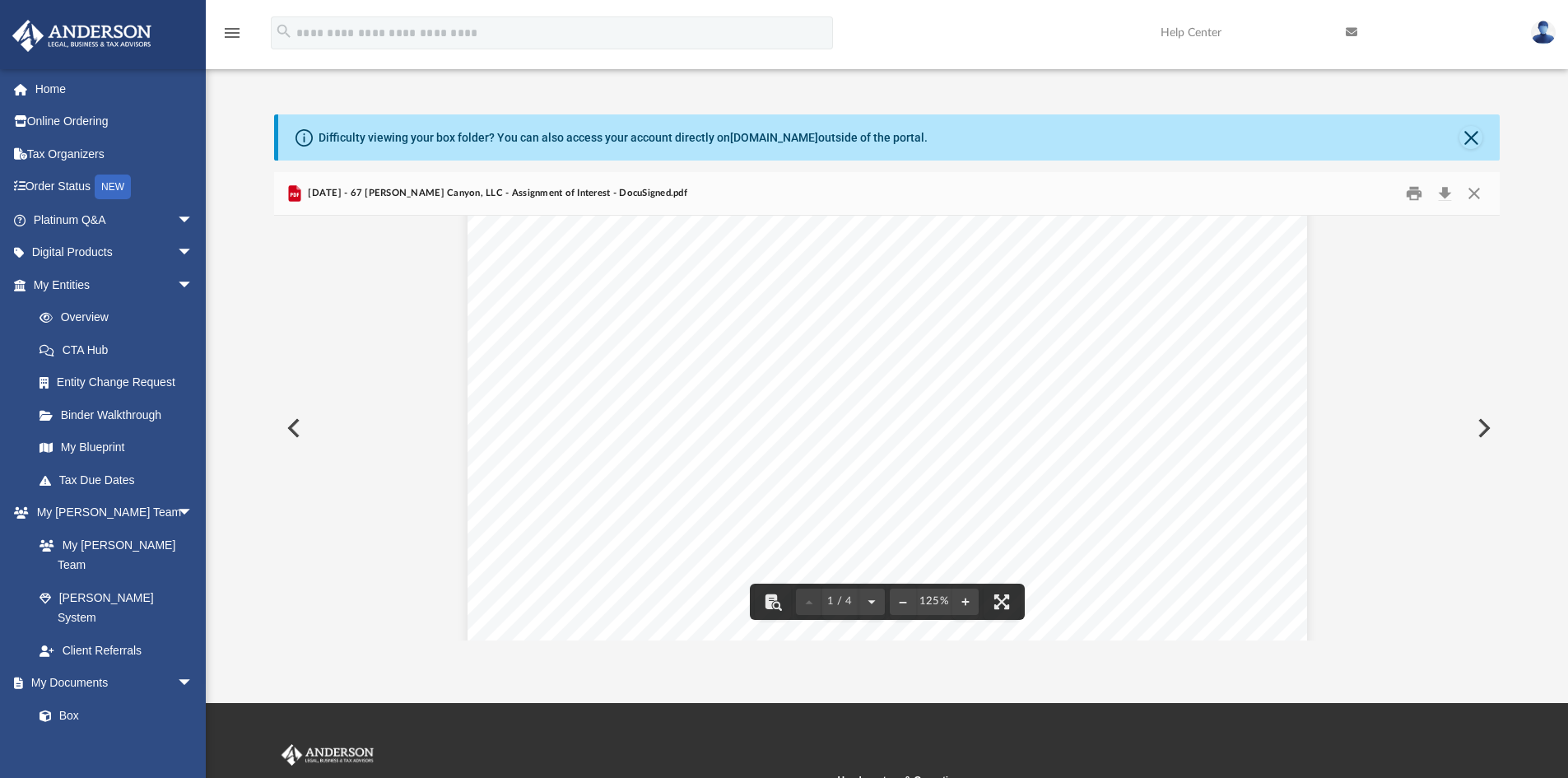
scroll to position [0, 0]
click at [1476, 181] on button "Close" at bounding box center [1474, 193] width 30 height 25
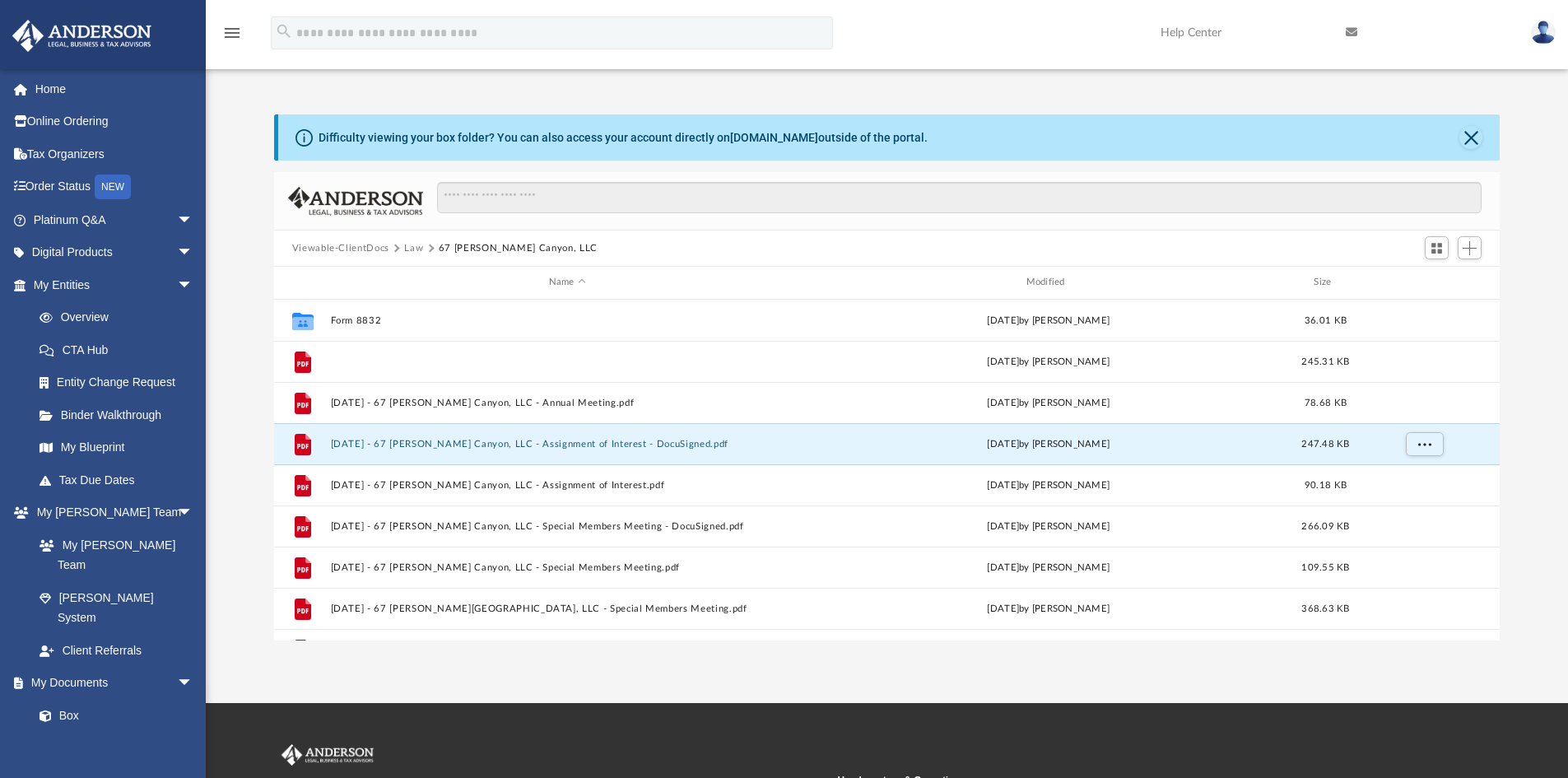
click at [612, 358] on button "2023.06.02 - 67 Peters Canyon, LLC - Annual Meeting - DocuSigned.pdf" at bounding box center [567, 361] width 474 height 10
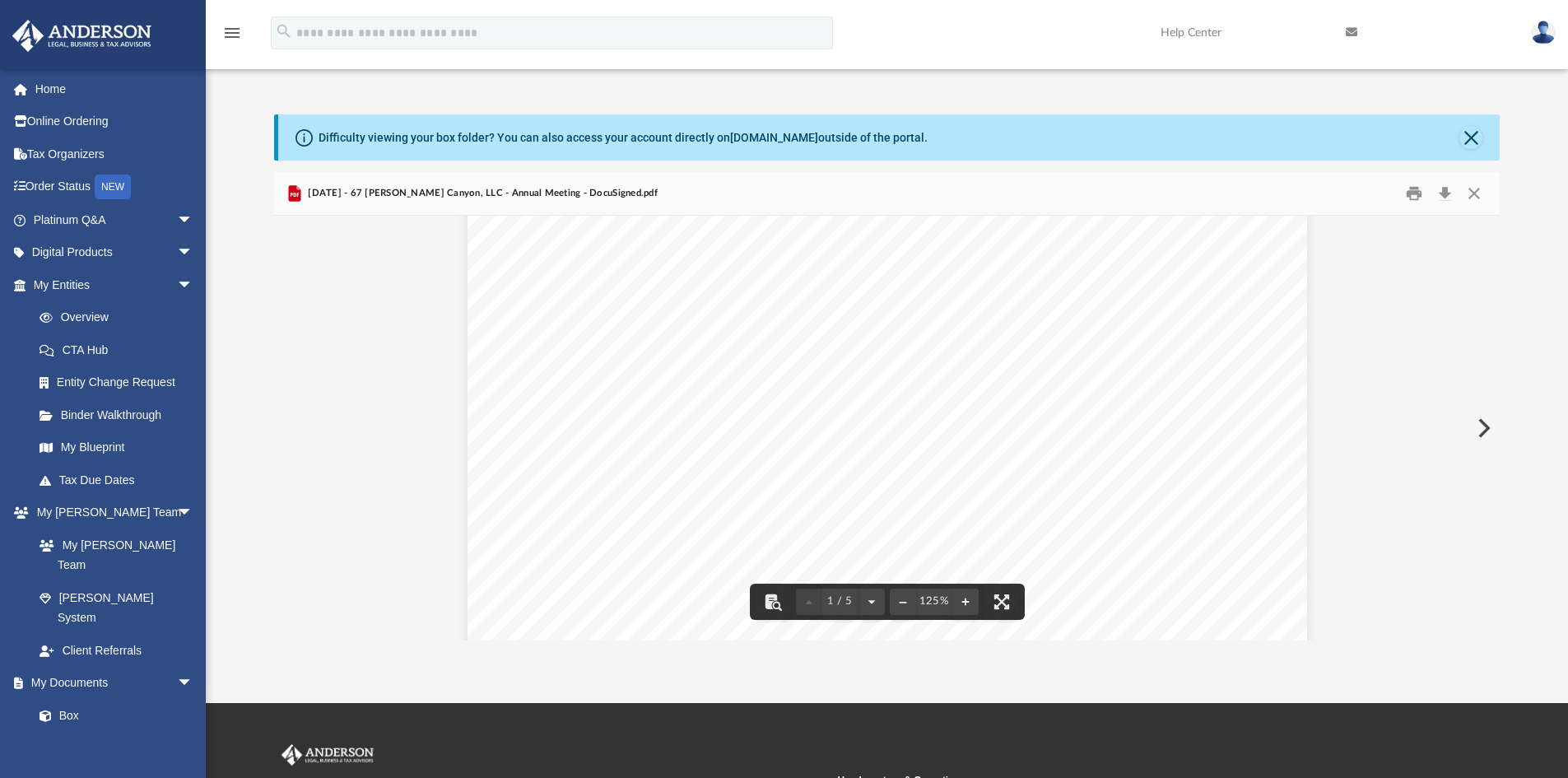
scroll to position [83, 0]
click at [1049, 485] on div "MINUTES OF THE ANNUAL MEETING OF MEMBERS OF 67 PETERS CANYON, LLC A CALIFORNIA …" at bounding box center [887, 689] width 840 height 1087
click at [1474, 191] on button "Close" at bounding box center [1474, 193] width 30 height 25
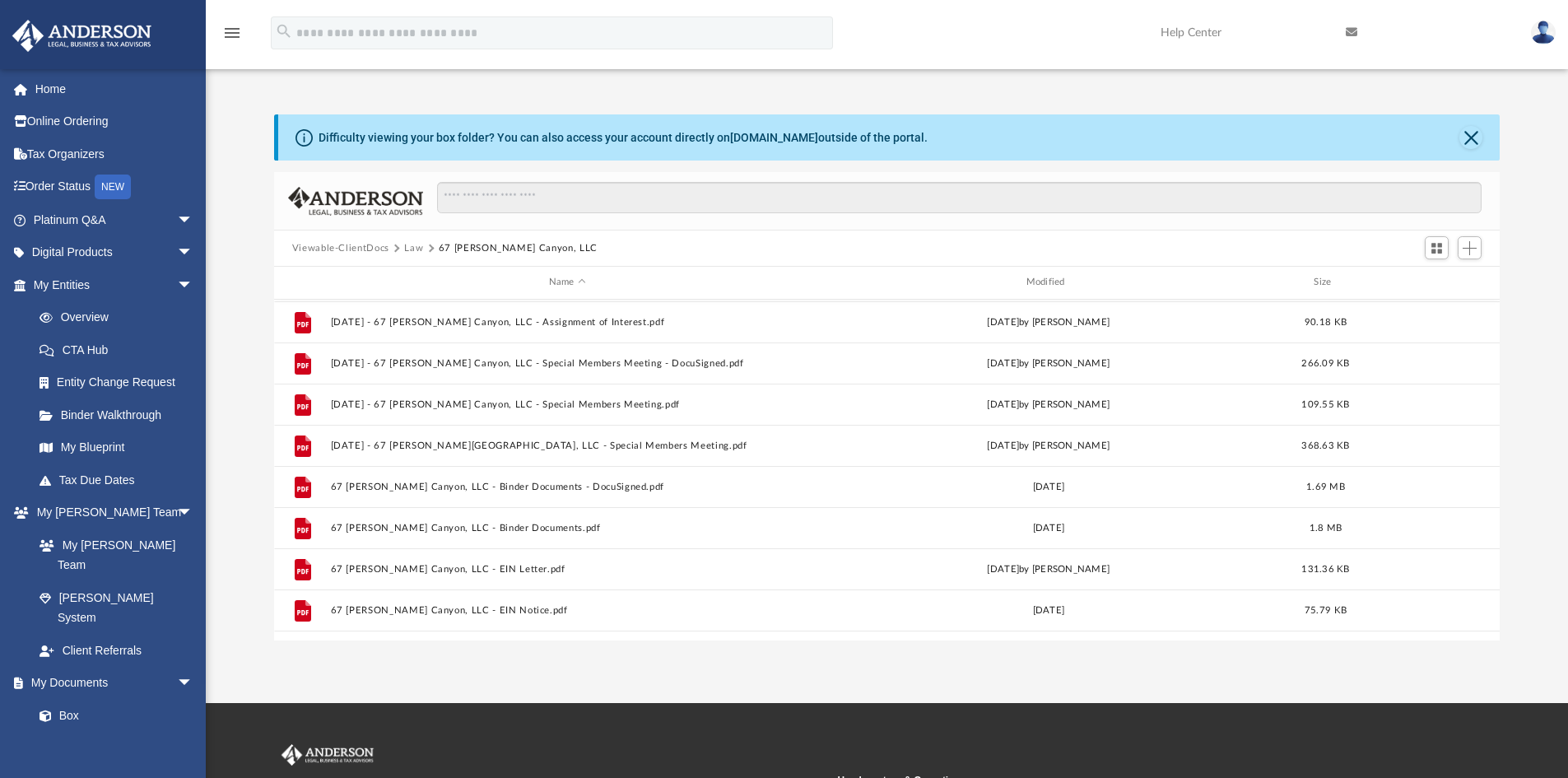
scroll to position [164, 0]
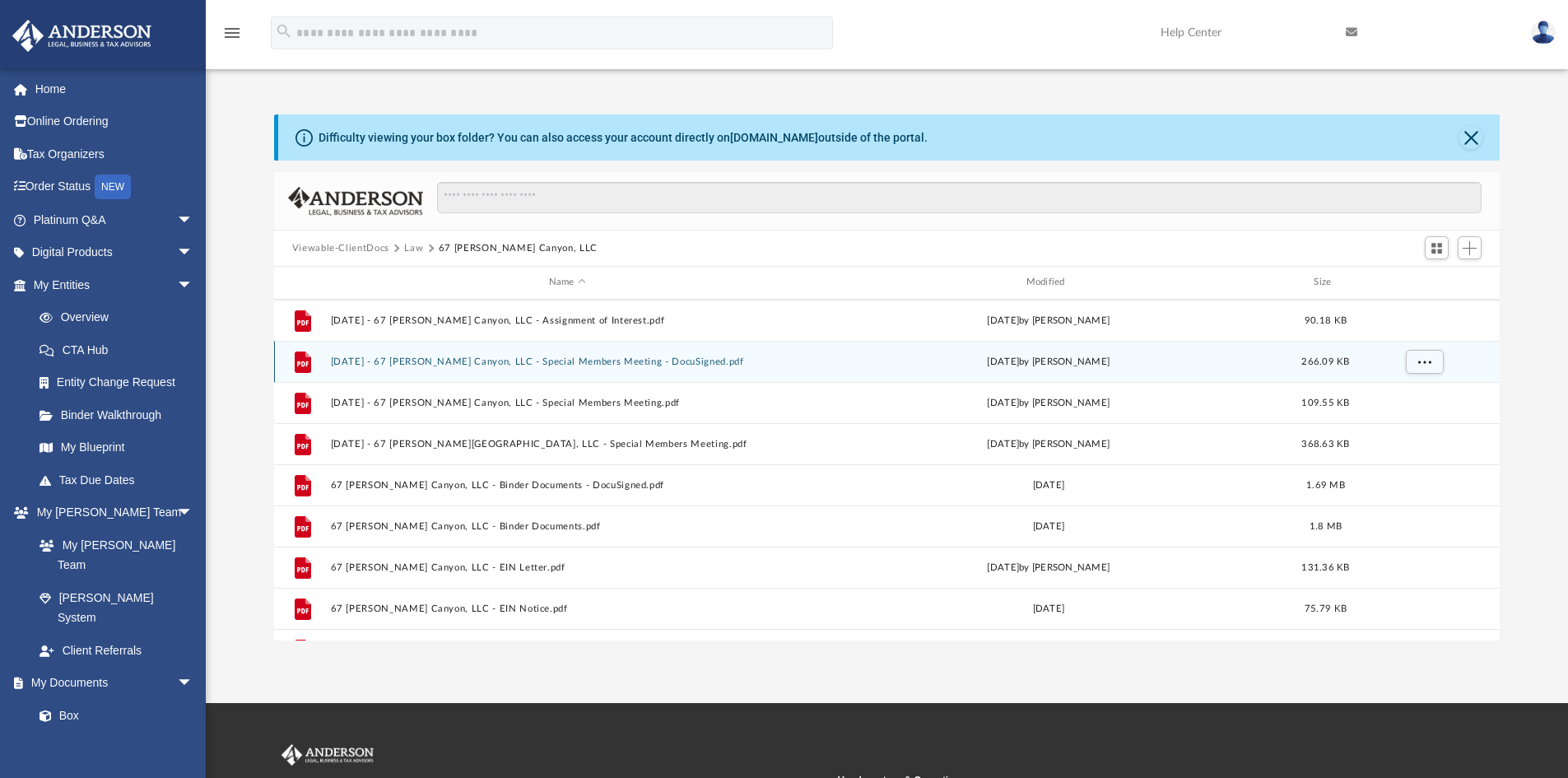
click at [647, 370] on div "File 2023.06.02 - 67 Peters Canyon, LLC - Special Members Meeting - DocuSigned.…" at bounding box center [887, 361] width 1226 height 41
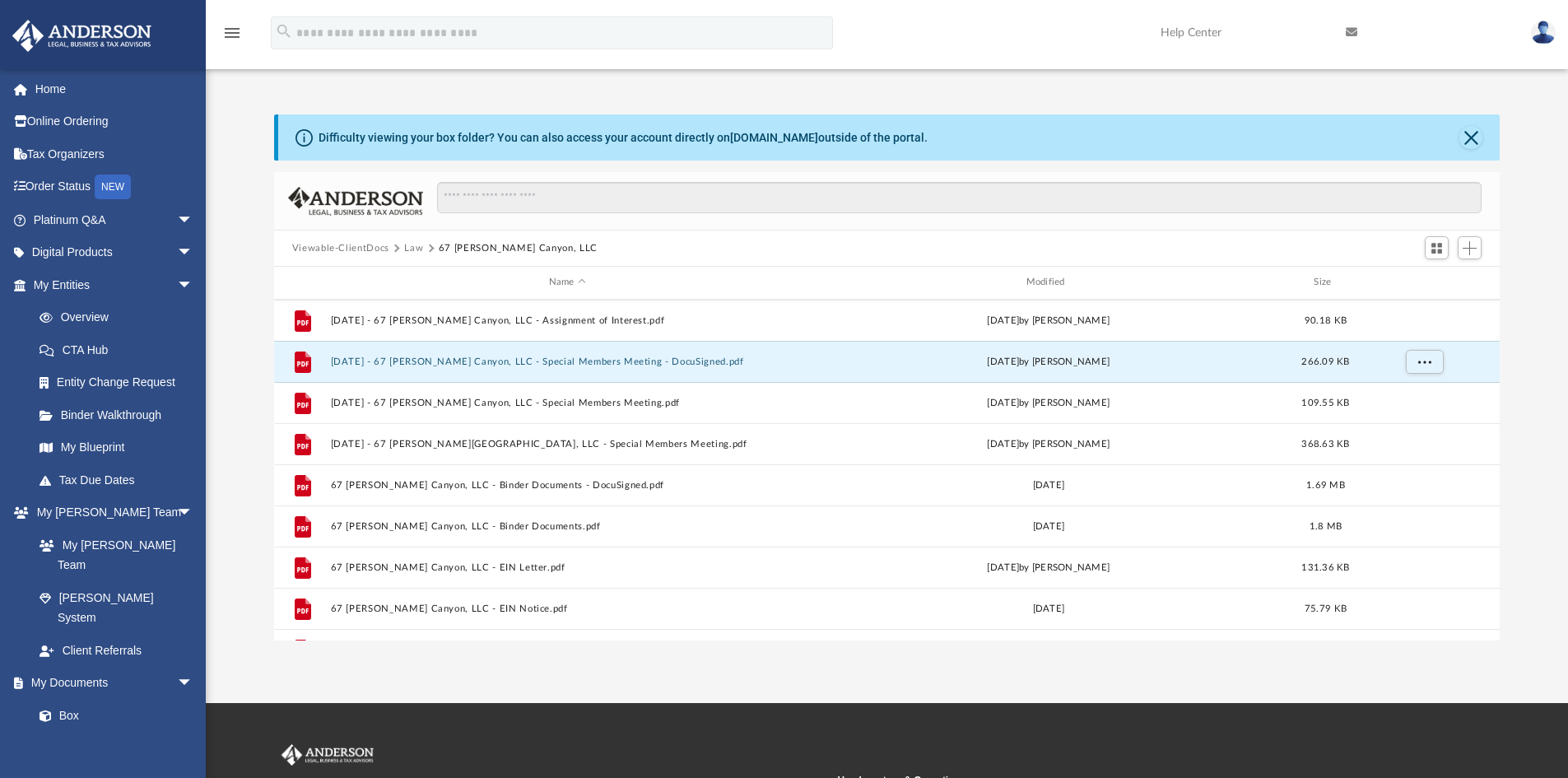
click at [647, 366] on button "2023.06.02 - 67 Peters Canyon, LLC - Special Members Meeting - DocuSigned.pdf" at bounding box center [567, 361] width 474 height 10
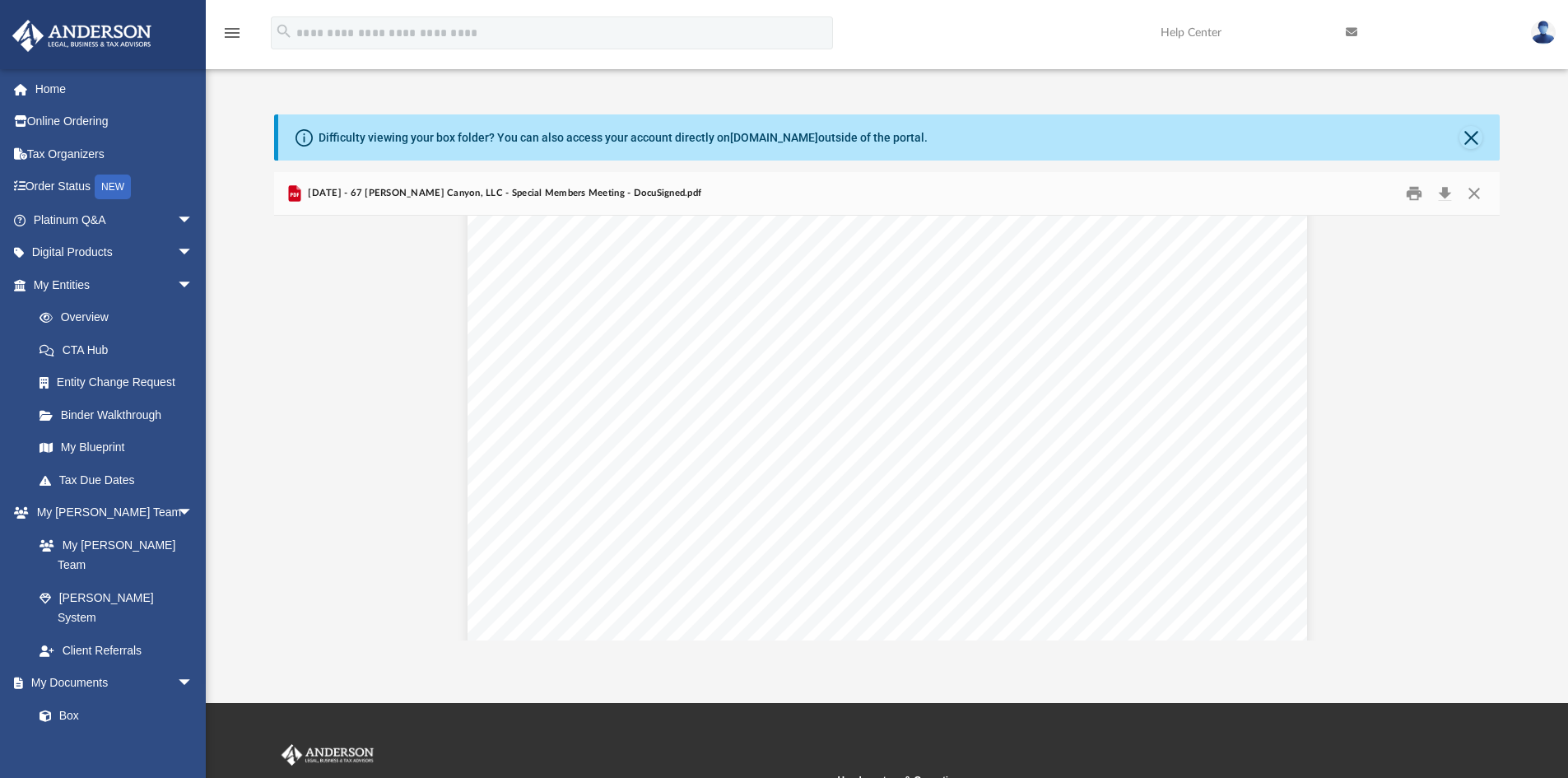
scroll to position [329, 0]
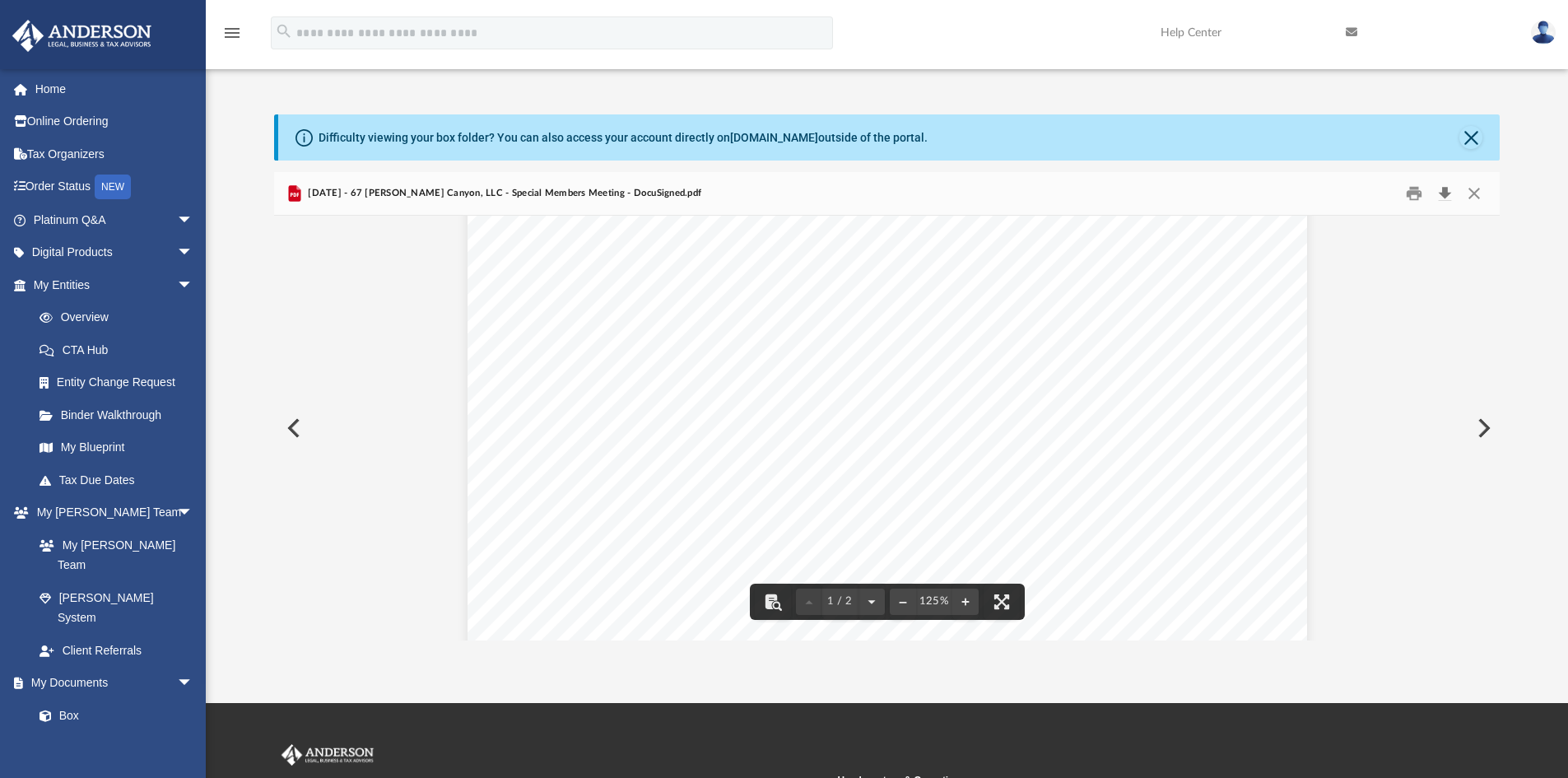
click at [1440, 193] on button "Download" at bounding box center [1445, 193] width 30 height 25
drag, startPoint x: 1389, startPoint y: 369, endPoint x: 1425, endPoint y: 218, distance: 155.2
click at [1482, 185] on button "Close" at bounding box center [1474, 193] width 30 height 25
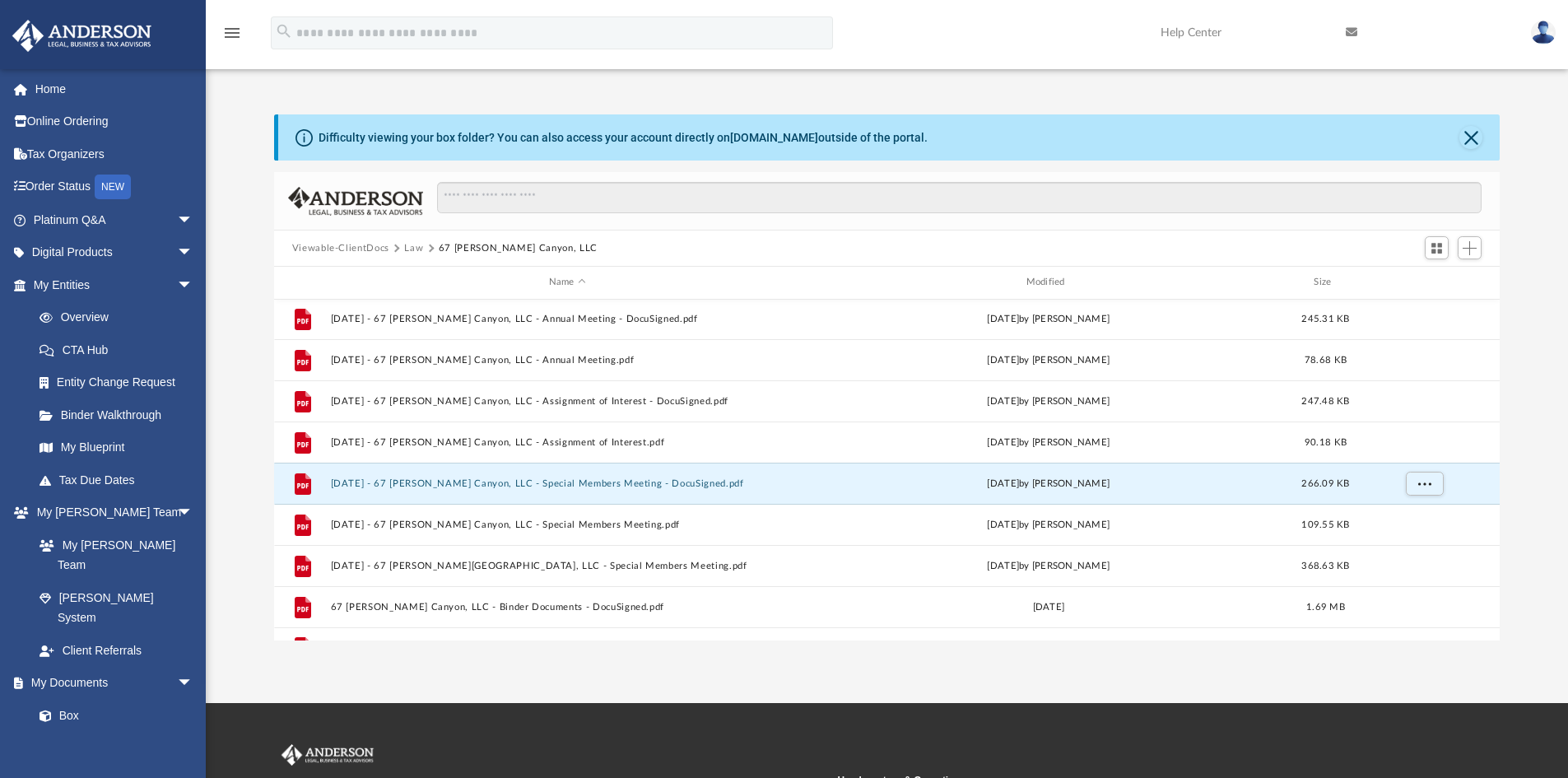
scroll to position [0, 0]
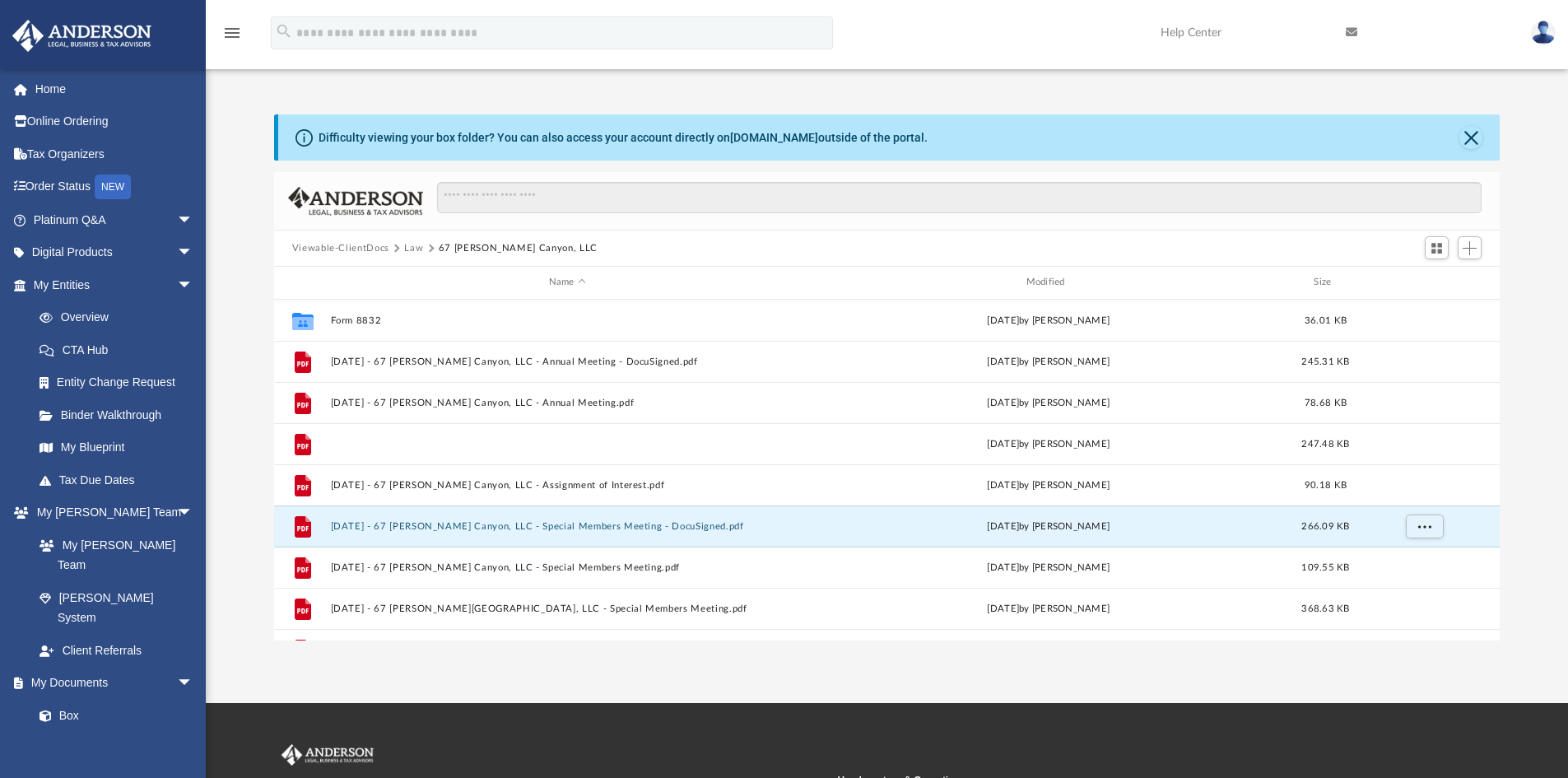
click at [641, 439] on button "2023.06.02 - 67 Peters Canyon, LLC - Assignment of Interest - DocuSigned.pdf" at bounding box center [567, 444] width 474 height 10
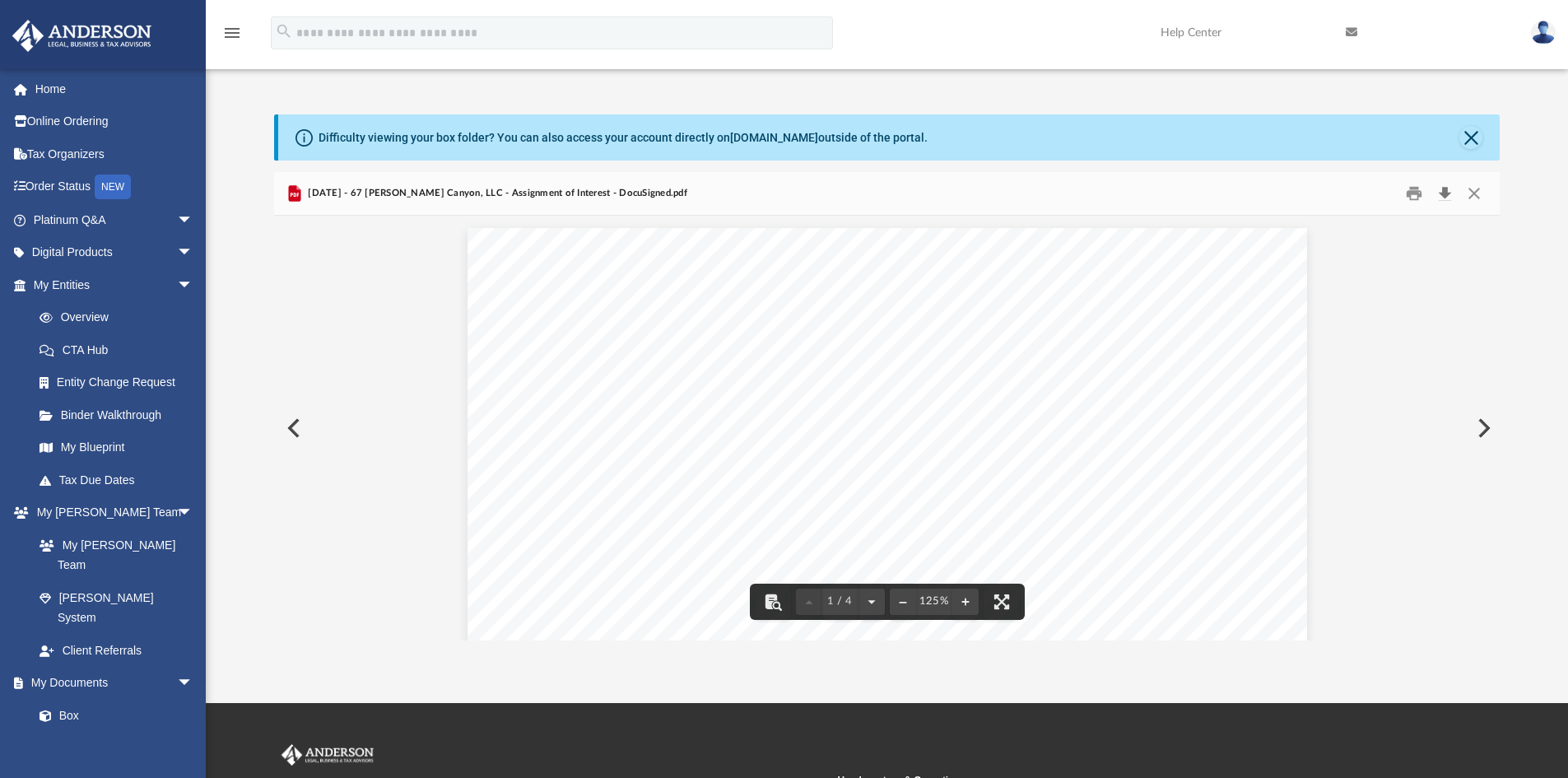
click at [1442, 198] on button "Download" at bounding box center [1445, 193] width 30 height 25
drag, startPoint x: 1405, startPoint y: 387, endPoint x: 1457, endPoint y: 252, distance: 144.7
click at [1478, 197] on button "Close" at bounding box center [1474, 193] width 30 height 25
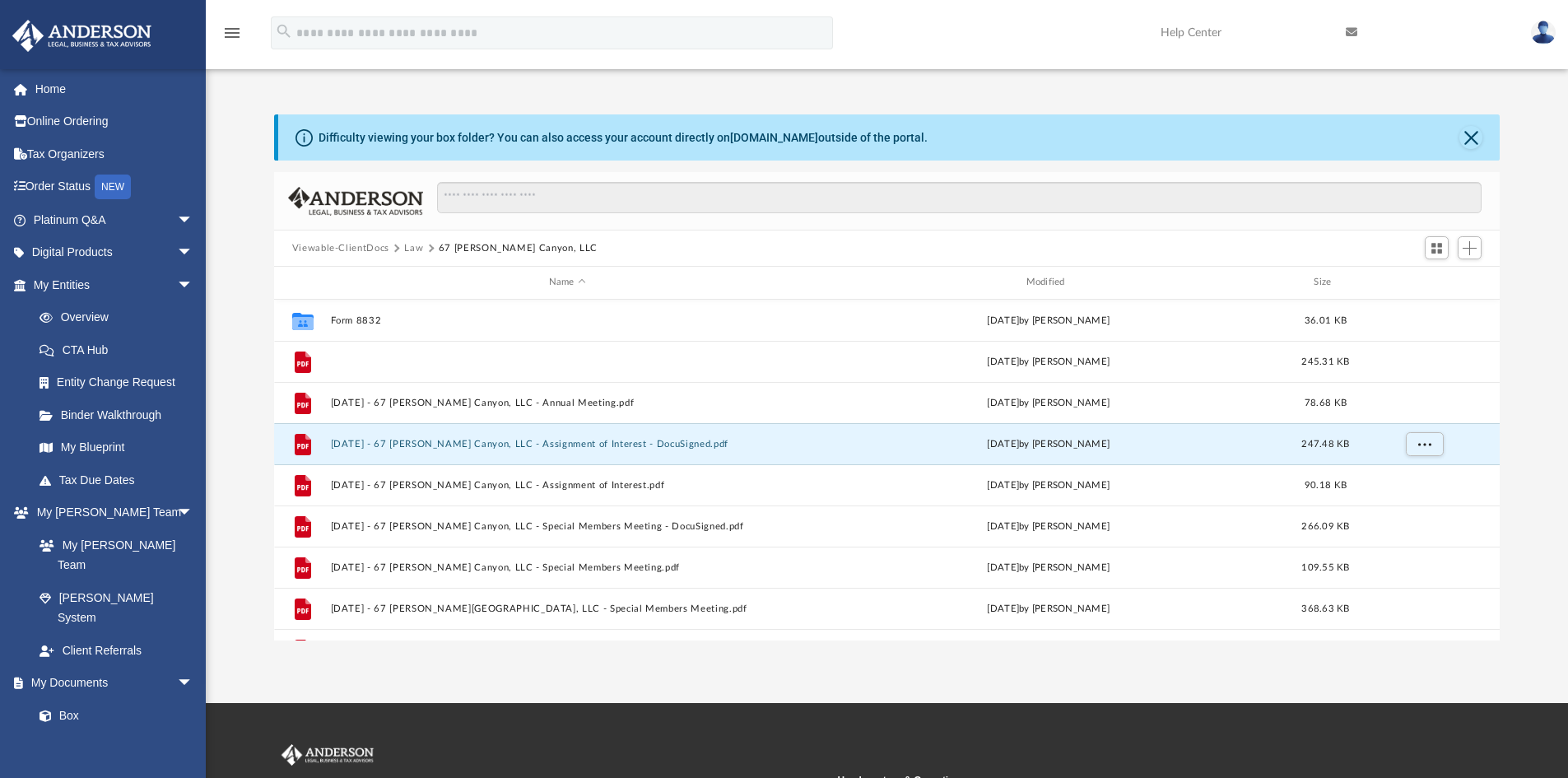
click at [626, 360] on button "2023.06.02 - 67 Peters Canyon, LLC - Annual Meeting - DocuSigned.pdf" at bounding box center [567, 361] width 474 height 10
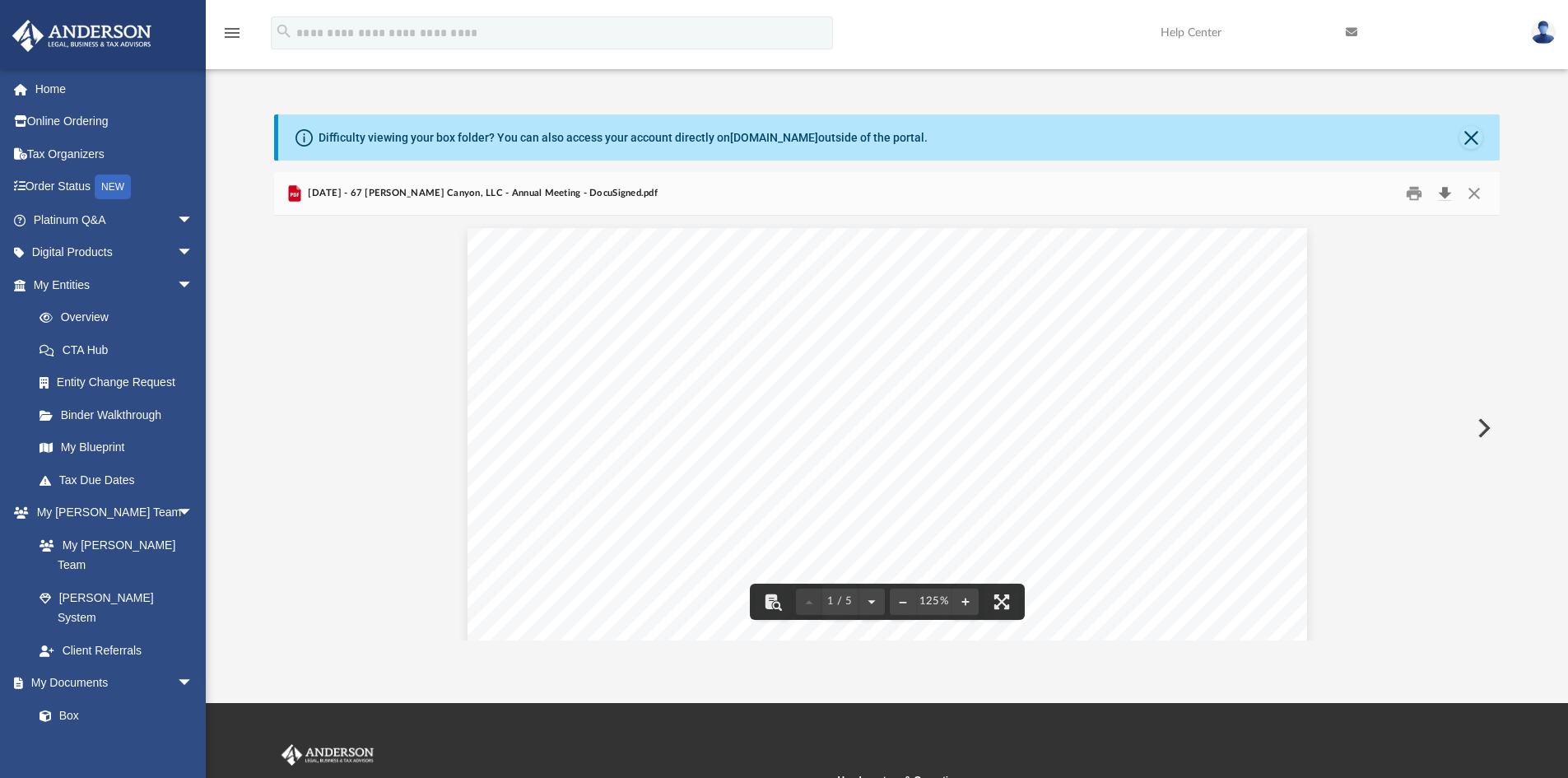
click at [1446, 192] on button "Download" at bounding box center [1445, 193] width 30 height 25
click at [1480, 191] on button "Close" at bounding box center [1474, 193] width 30 height 25
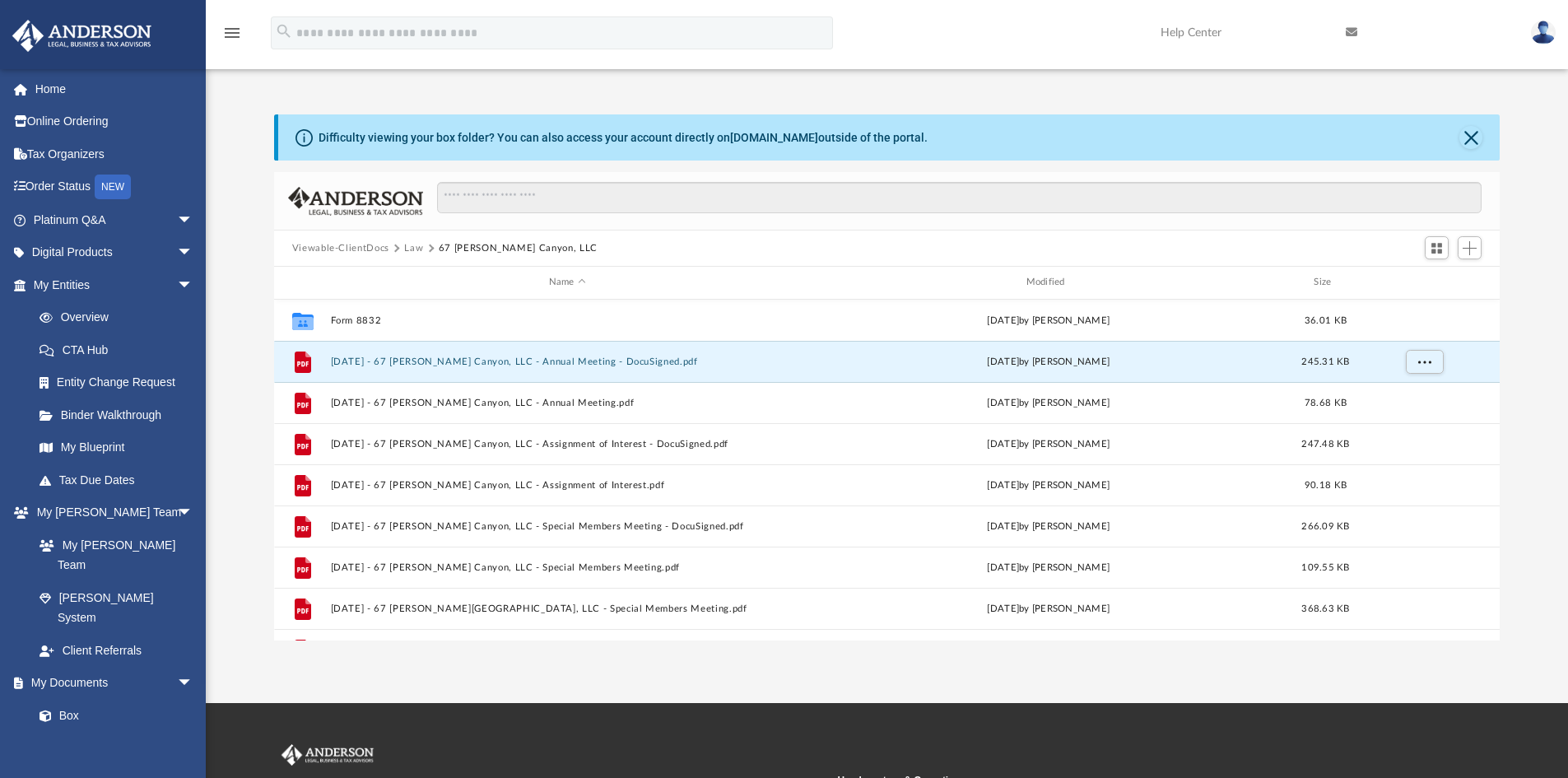
drag, startPoint x: 414, startPoint y: 246, endPoint x: 420, endPoint y: 254, distance: 10.0
click at [414, 246] on button "Law" at bounding box center [414, 249] width 19 height 15
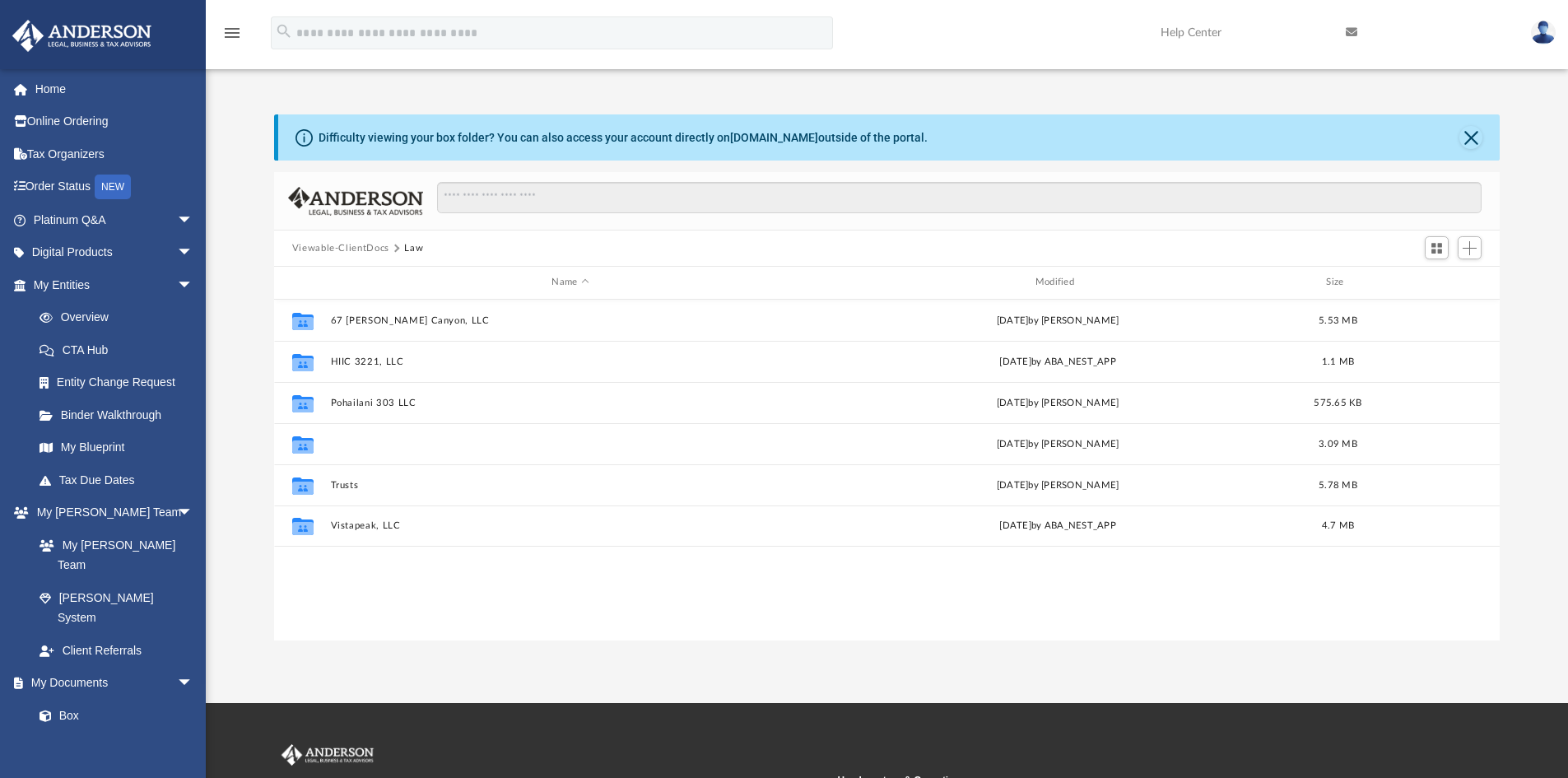
click at [380, 445] on button "The Hawaii and Flora LLC" at bounding box center [570, 444] width 480 height 10
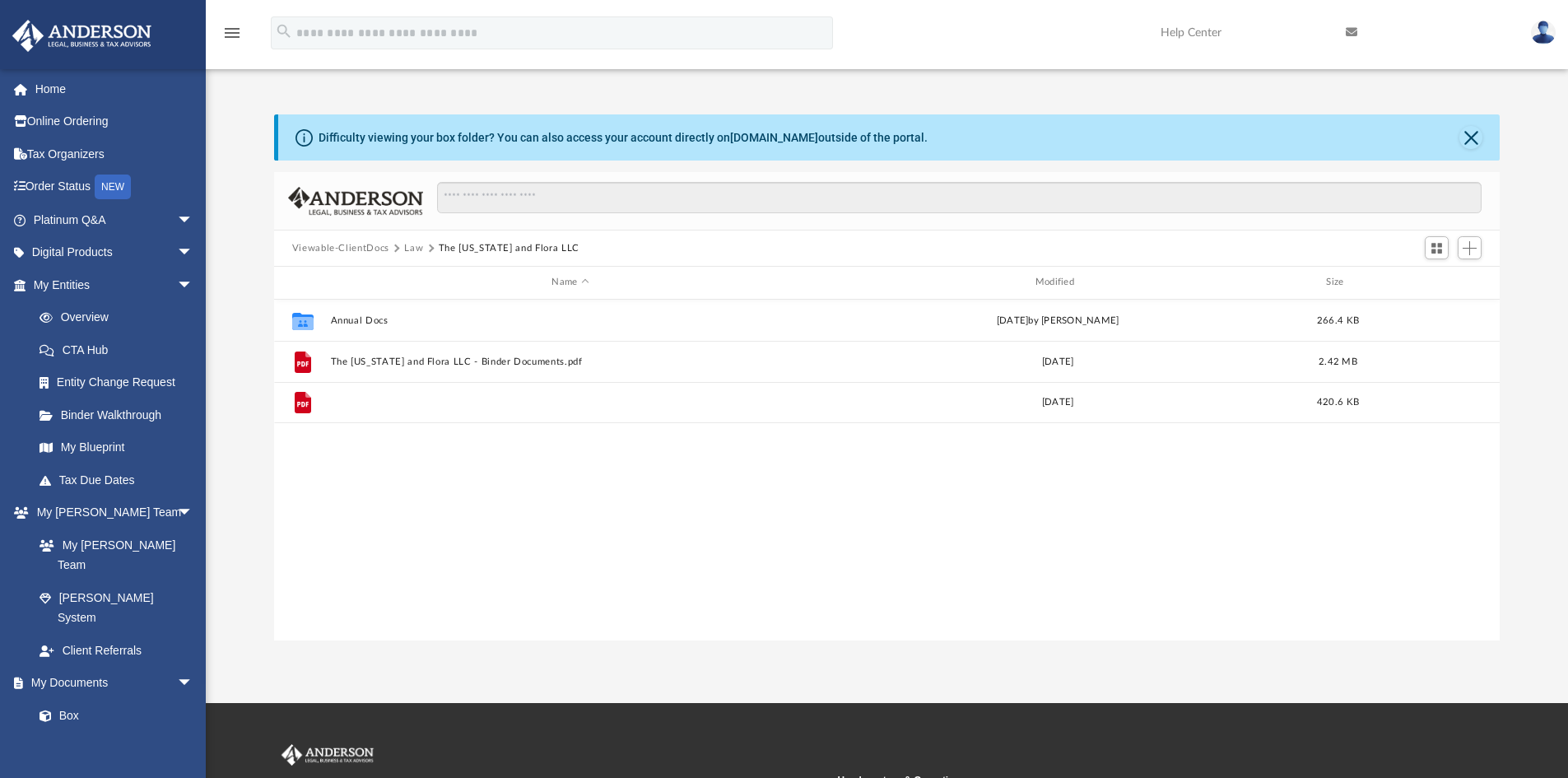
click at [507, 400] on button "The Hawaii and Flora LLC - Filed Articles.pdf" at bounding box center [570, 402] width 480 height 10
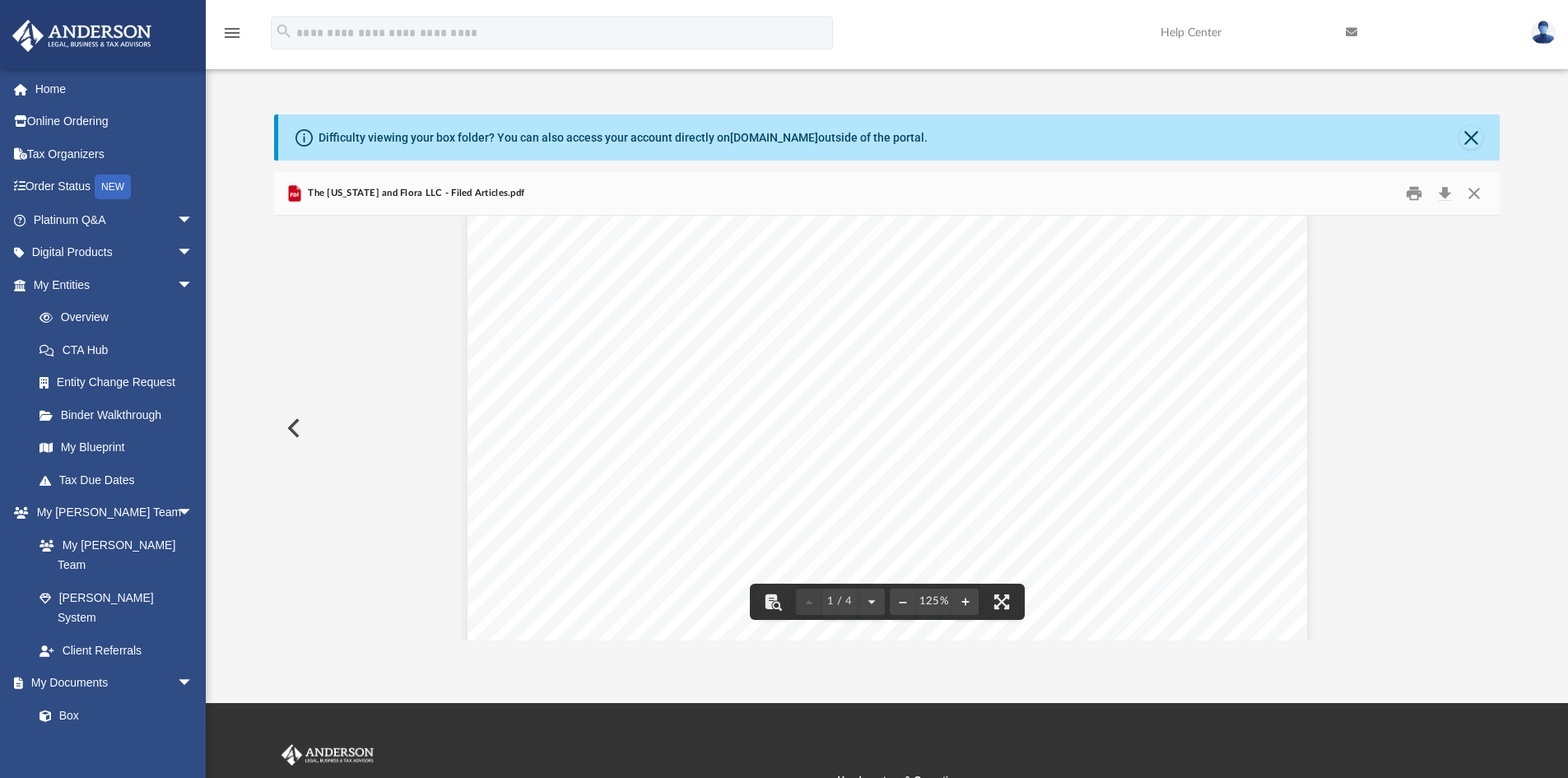
scroll to position [329, 0]
click at [1480, 195] on button "Close" at bounding box center [1474, 193] width 30 height 25
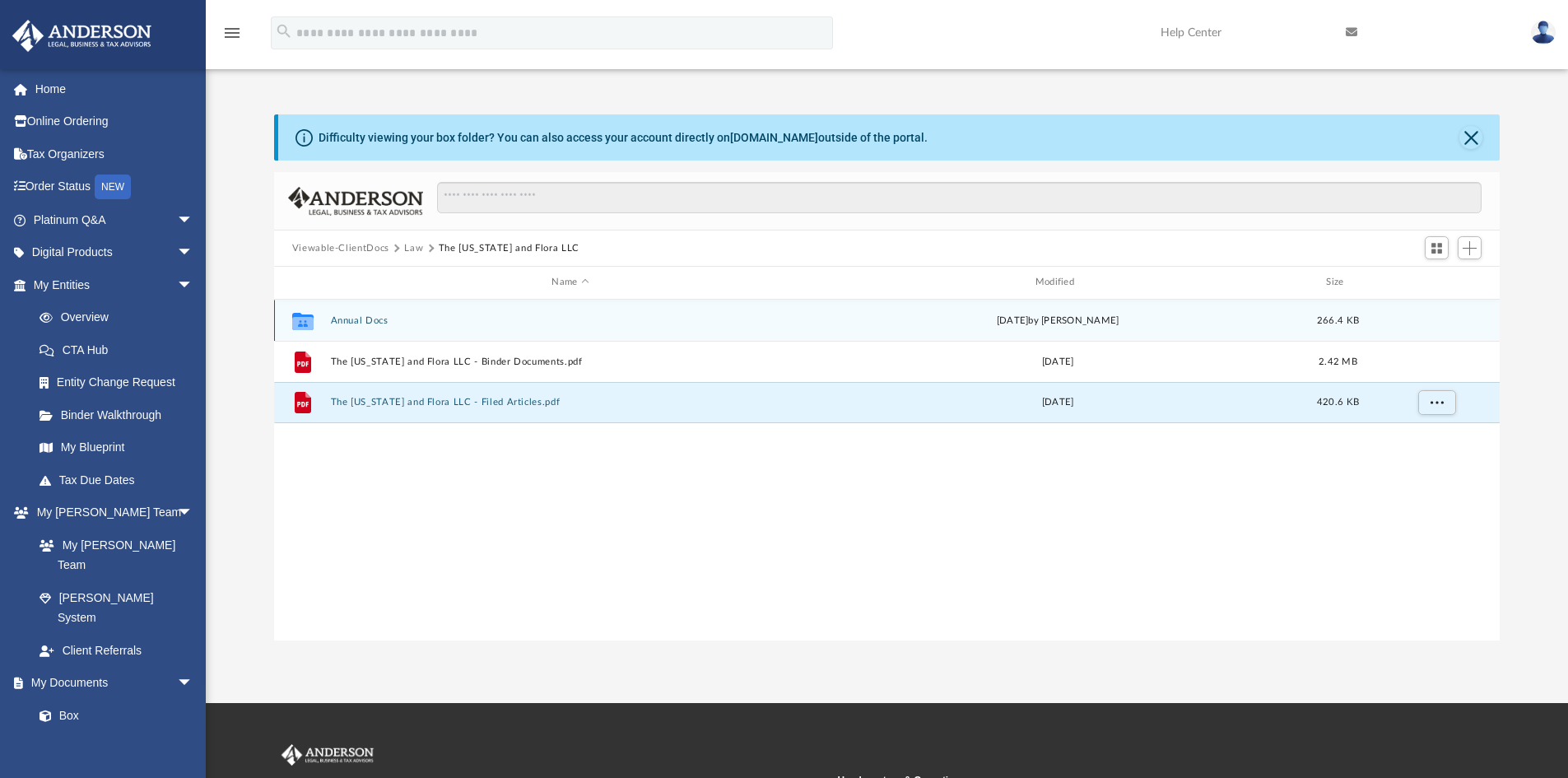
click at [371, 327] on div "Collaborated Folder Annual Docs Wed Jun 18 2025 by Cat Hernandez Sarmiento 266.…" at bounding box center [887, 320] width 1226 height 41
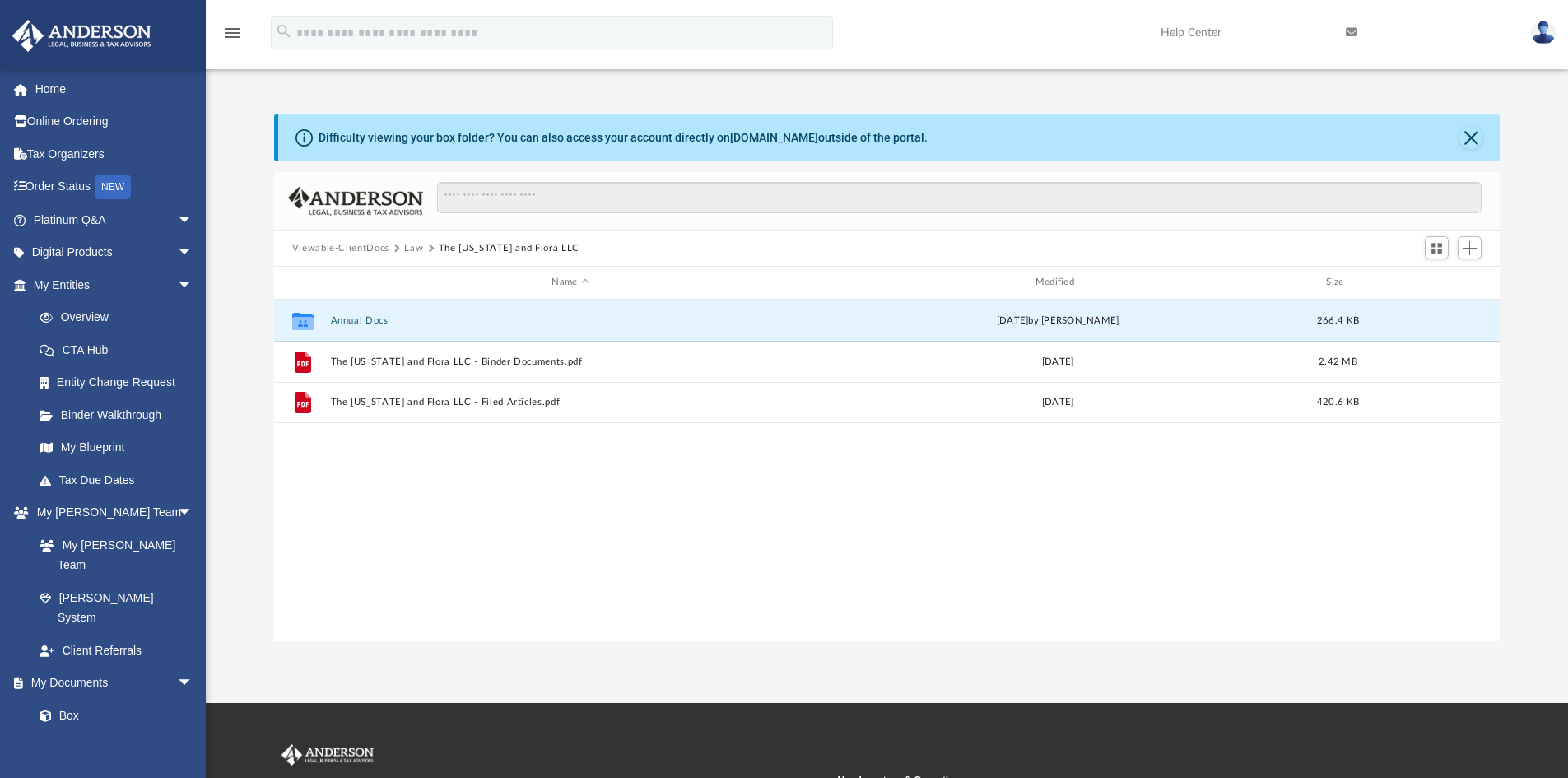
click at [371, 320] on button "Annual Docs" at bounding box center [570, 320] width 480 height 10
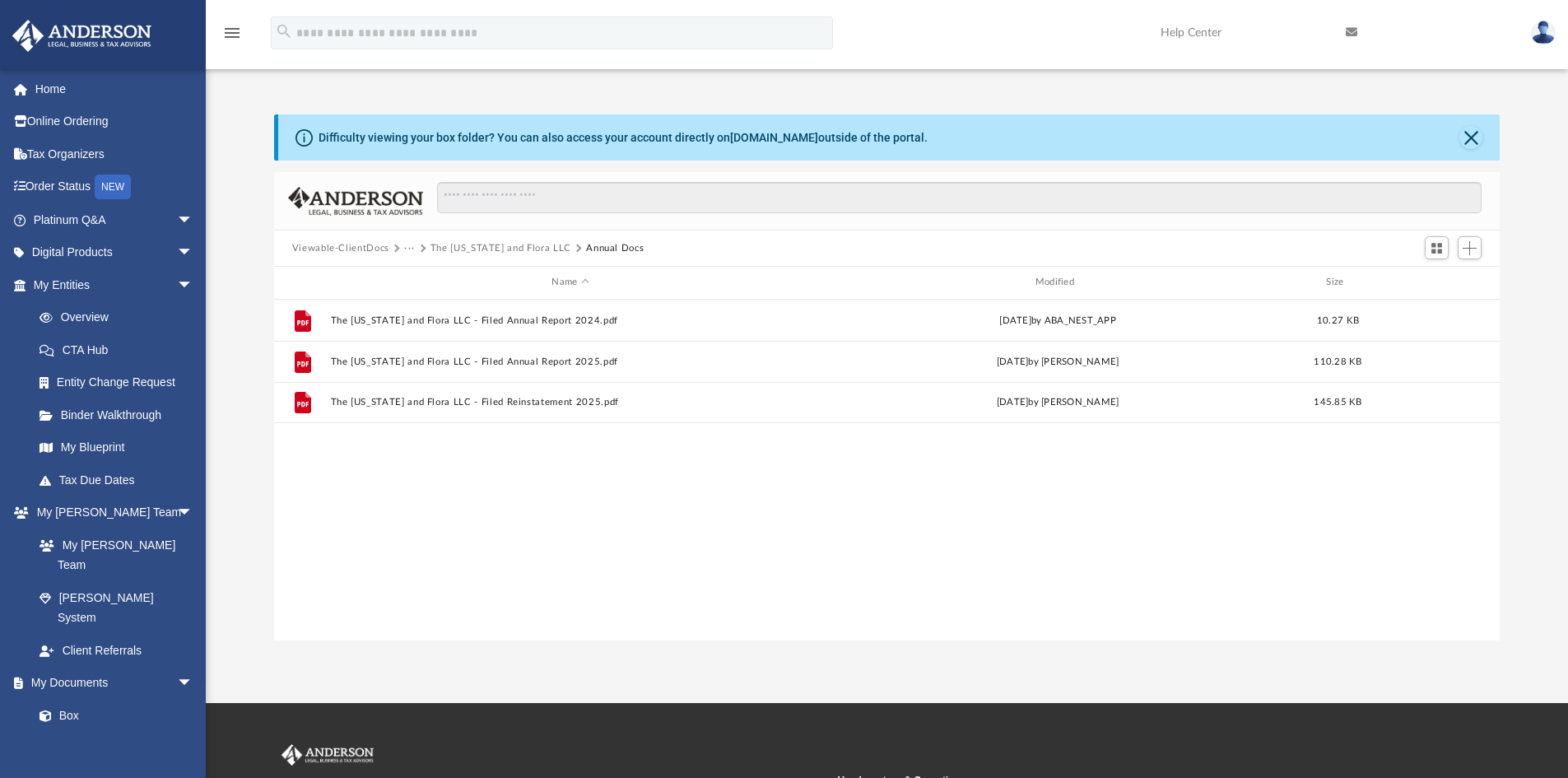
click at [477, 548] on div "File The Hawaii and Flora LLC - Filed Annual Report 2024.pdf Wed Mar 6 2024 by …" at bounding box center [887, 469] width 1226 height 341
click at [366, 504] on div "File The Hawaii and Flora LLC - Filed Annual Report 2024.pdf Wed Mar 6 2024 by …" at bounding box center [887, 469] width 1226 height 341
click at [78, 98] on link "Home" at bounding box center [114, 88] width 206 height 33
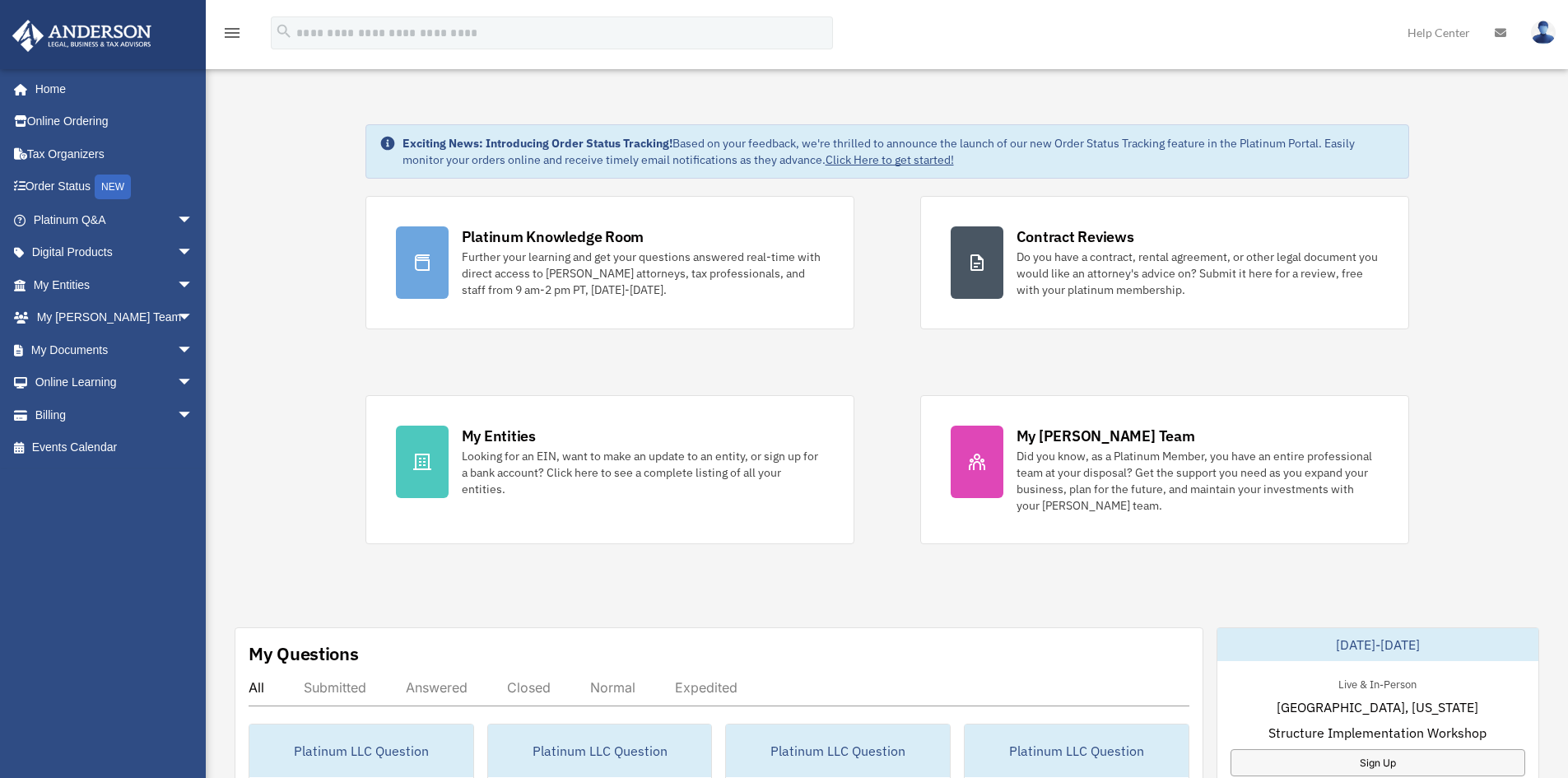
click at [177, 351] on span "arrow_drop_down" at bounding box center [193, 350] width 33 height 34
click at [101, 451] on link "Forms Library" at bounding box center [121, 448] width 195 height 33
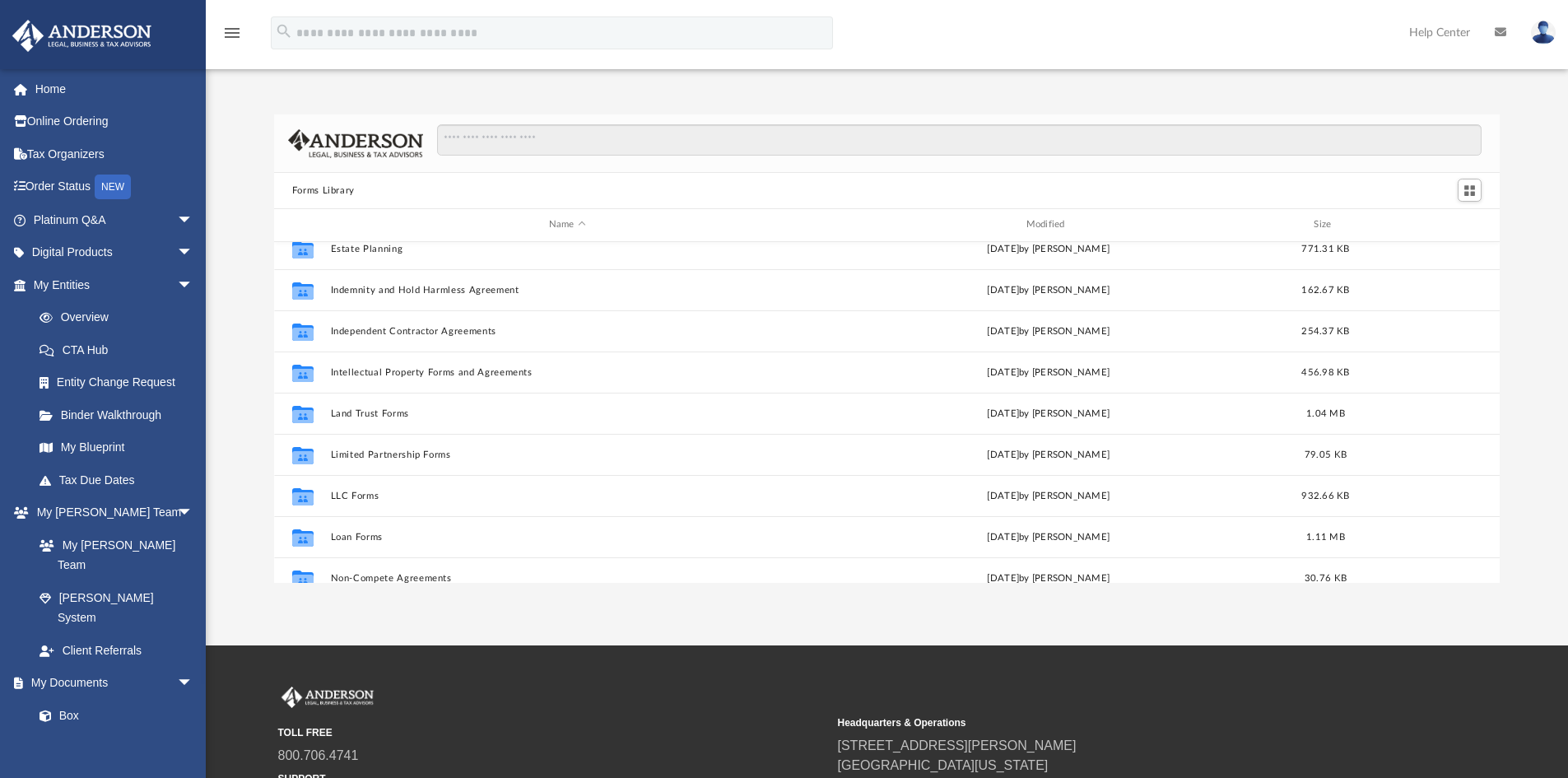
scroll to position [576, 0]
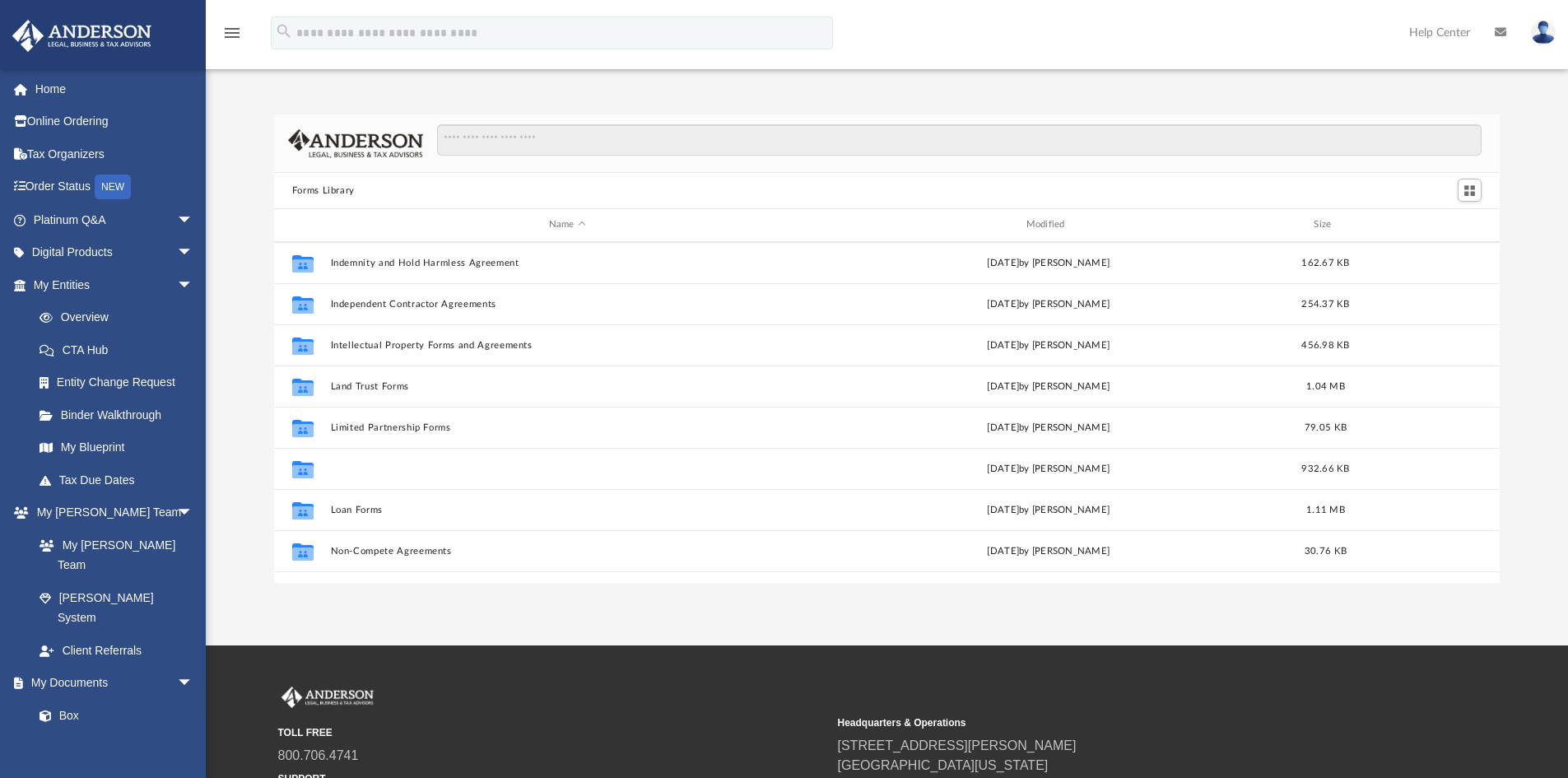
click at [345, 471] on button "LLC Forms" at bounding box center [567, 468] width 474 height 10
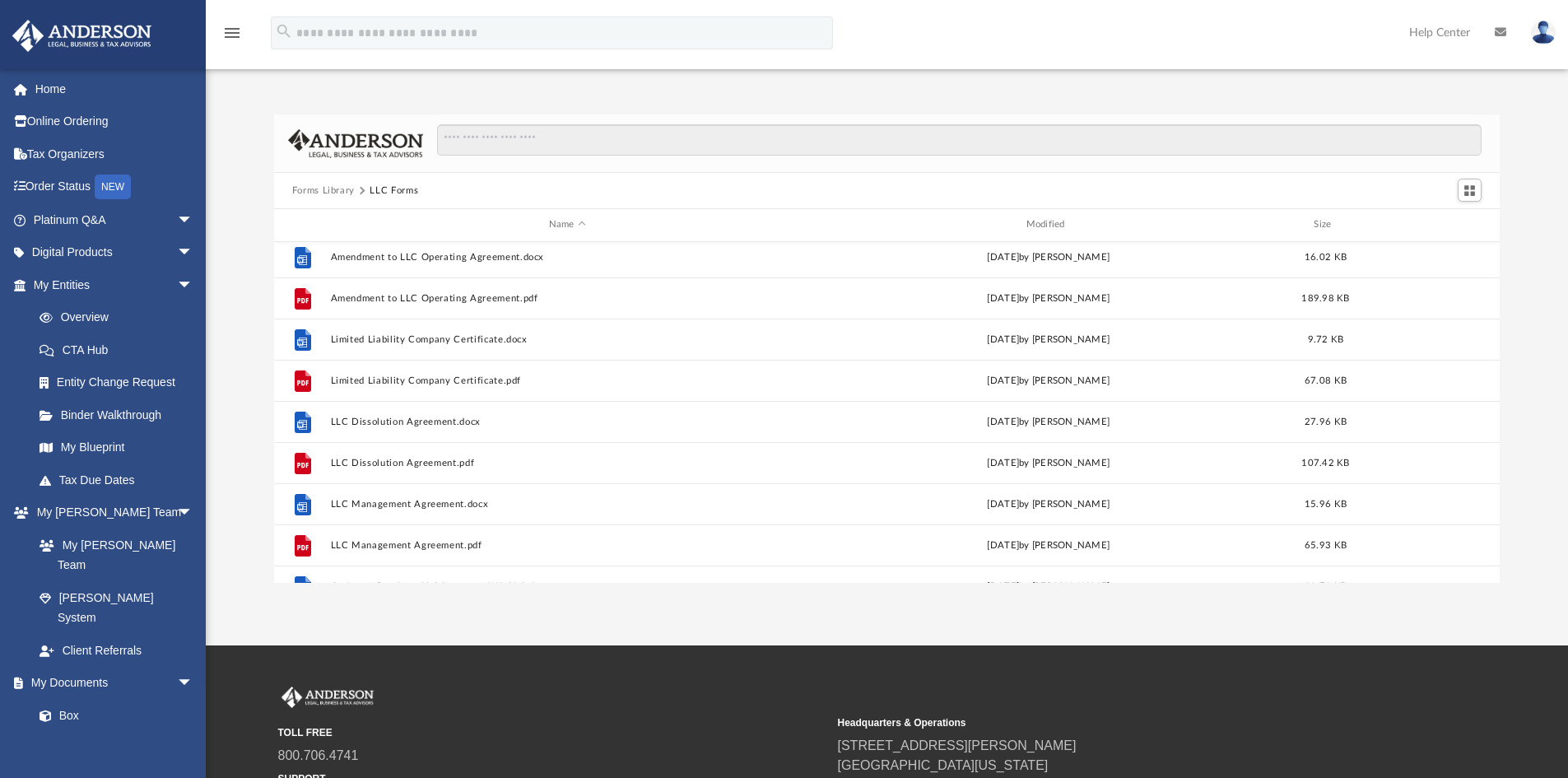
scroll to position [0, 0]
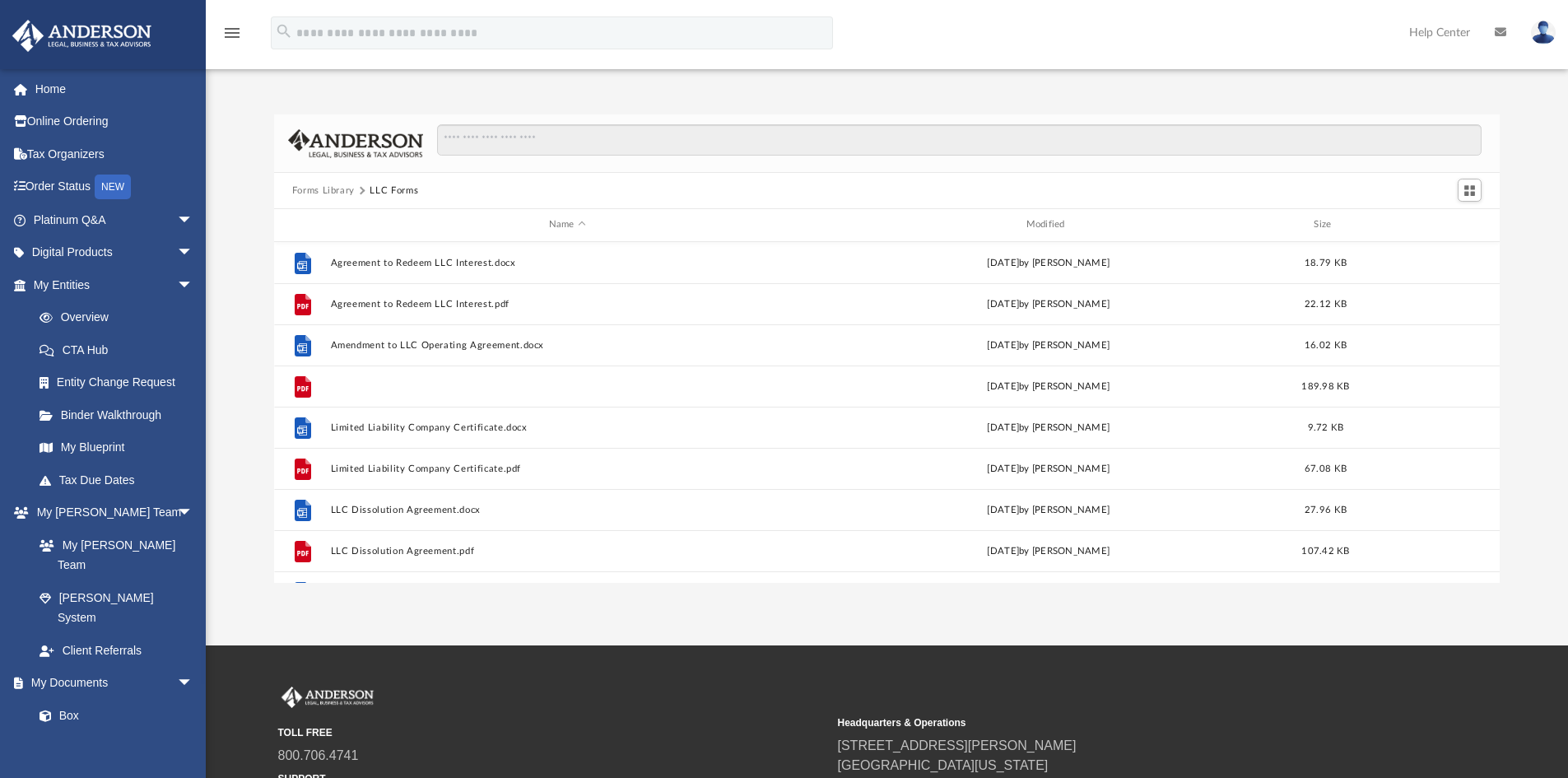
click at [478, 387] on button "Amendment to LLC Operating Agreement.pdf" at bounding box center [567, 386] width 474 height 10
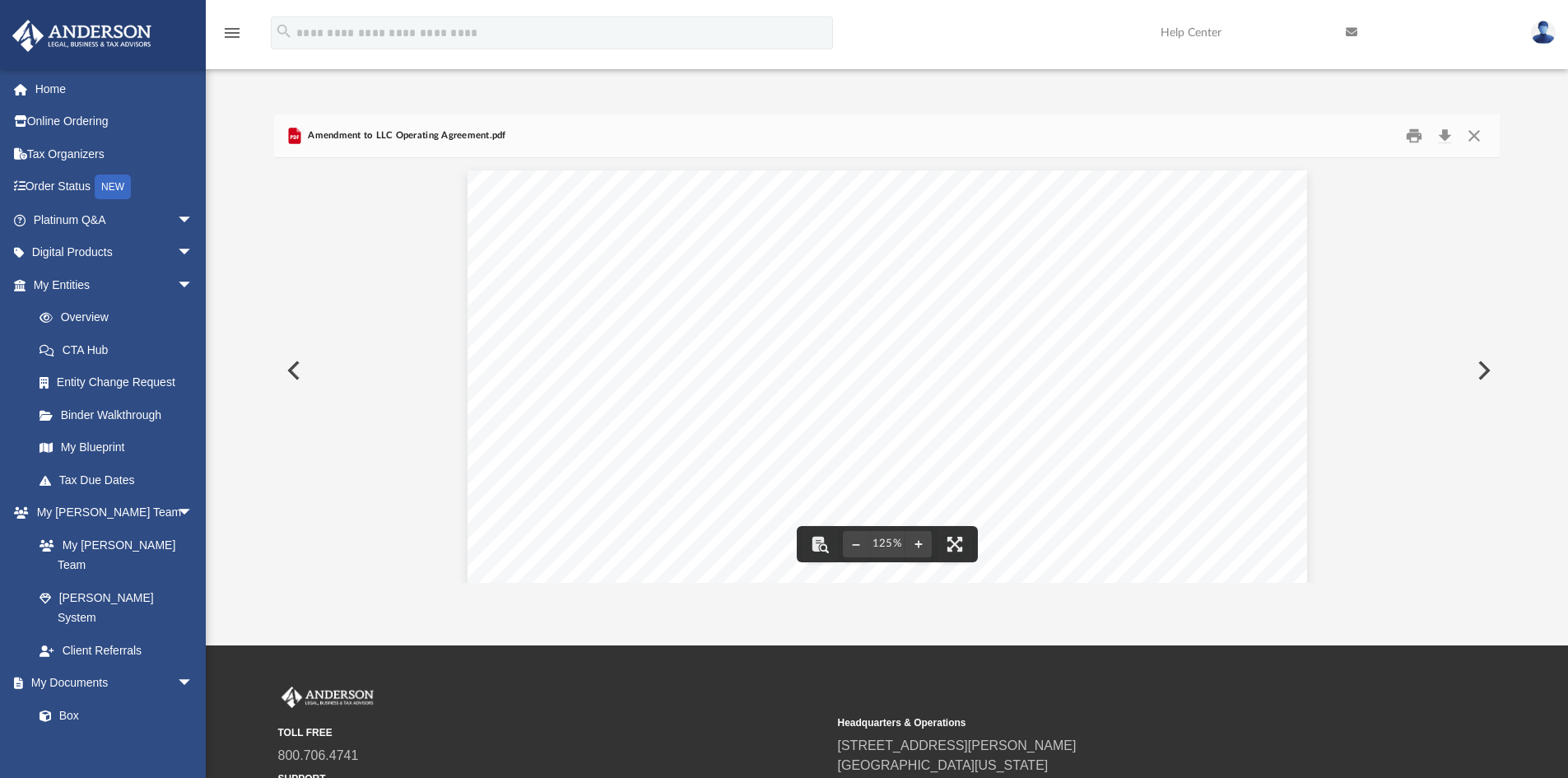
click at [297, 369] on button "Preview" at bounding box center [292, 370] width 37 height 46
click at [1472, 143] on button "Close" at bounding box center [1474, 136] width 30 height 25
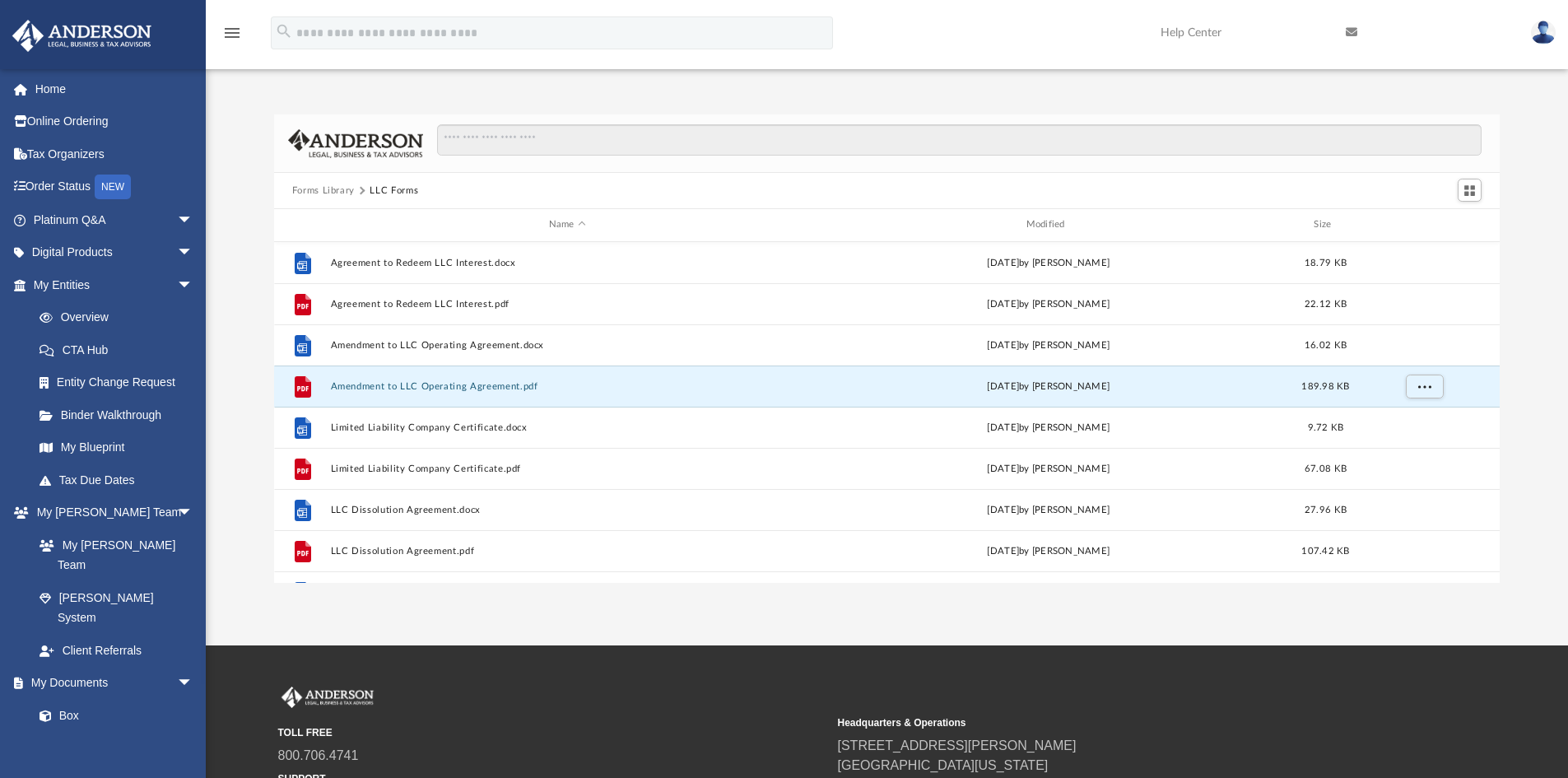
click at [754, 637] on div "App yaoxiang1015@gmail.com Sign Out yaoxiang1015@gmail.com Home Online Ordering…" at bounding box center [784, 323] width 1568 height 646
click at [731, 628] on div "App yaoxiang1015@gmail.com Sign Out yaoxiang1015@gmail.com Home Online Ordering…" at bounding box center [784, 323] width 1568 height 646
click at [77, 92] on link "Home" at bounding box center [114, 88] width 206 height 33
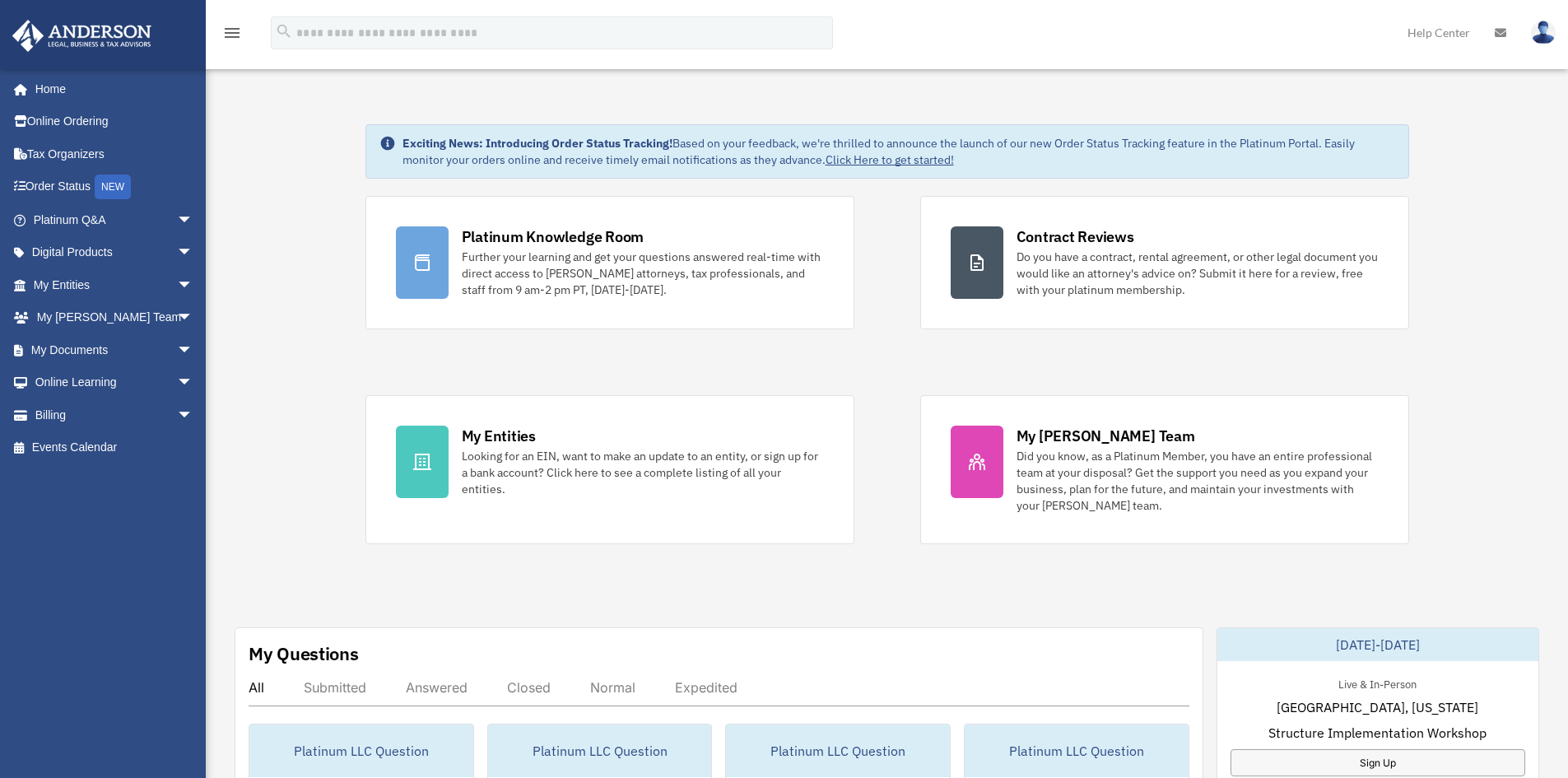
click at [177, 319] on span "arrow_drop_down" at bounding box center [193, 318] width 33 height 34
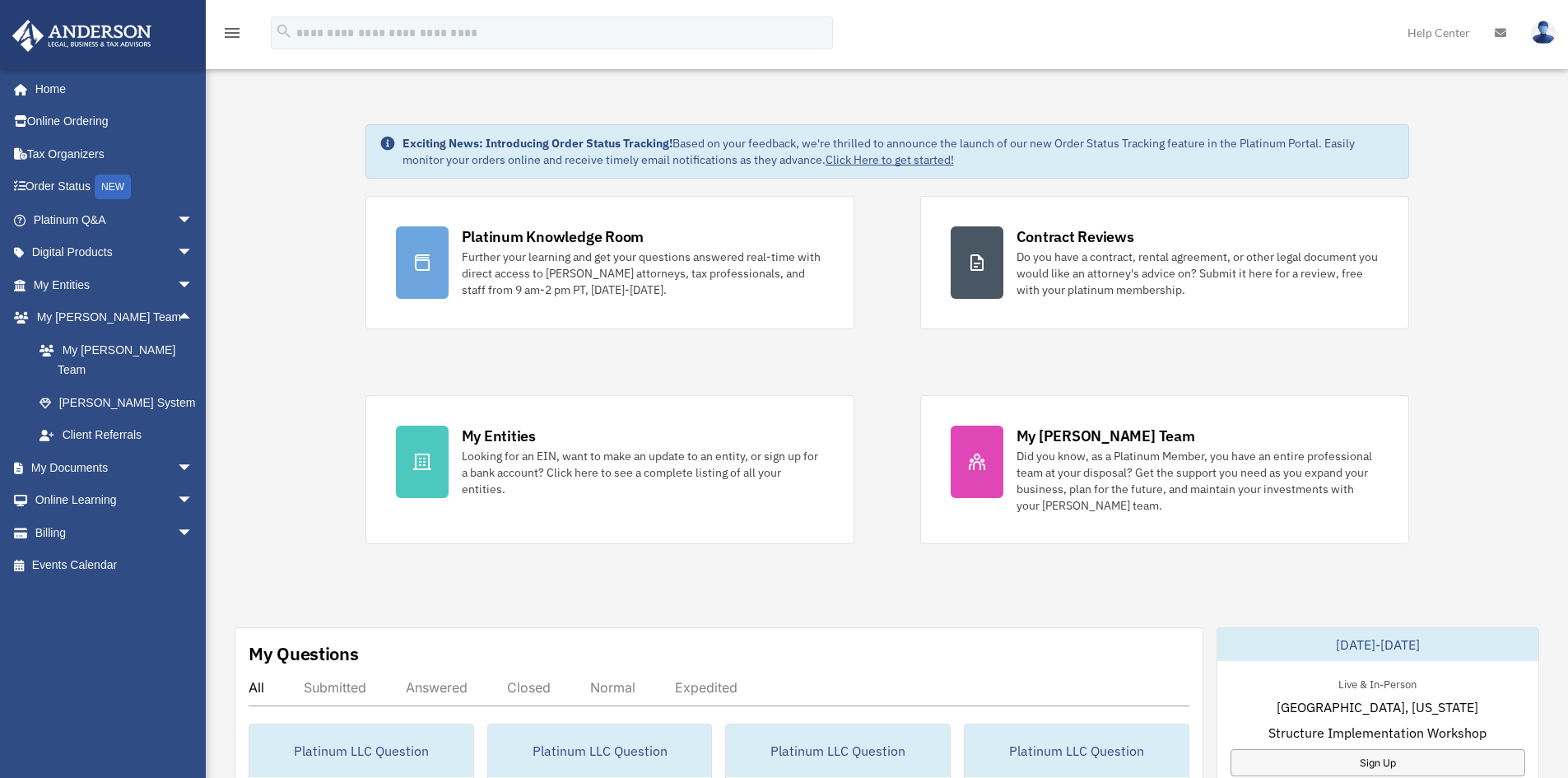
click at [177, 451] on span "arrow_drop_down" at bounding box center [193, 468] width 33 height 34
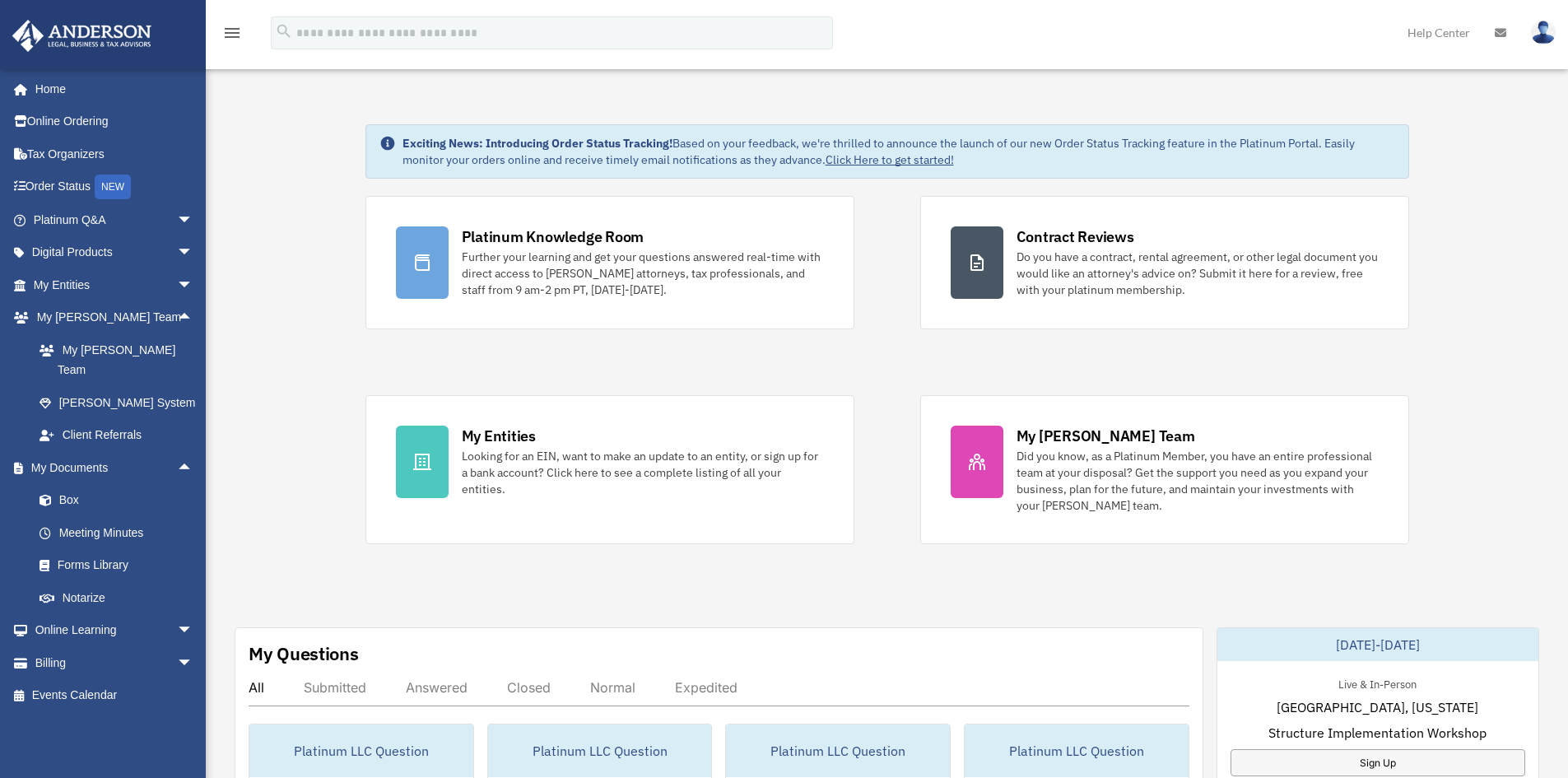
click at [94, 484] on link "Box" at bounding box center [121, 500] width 195 height 33
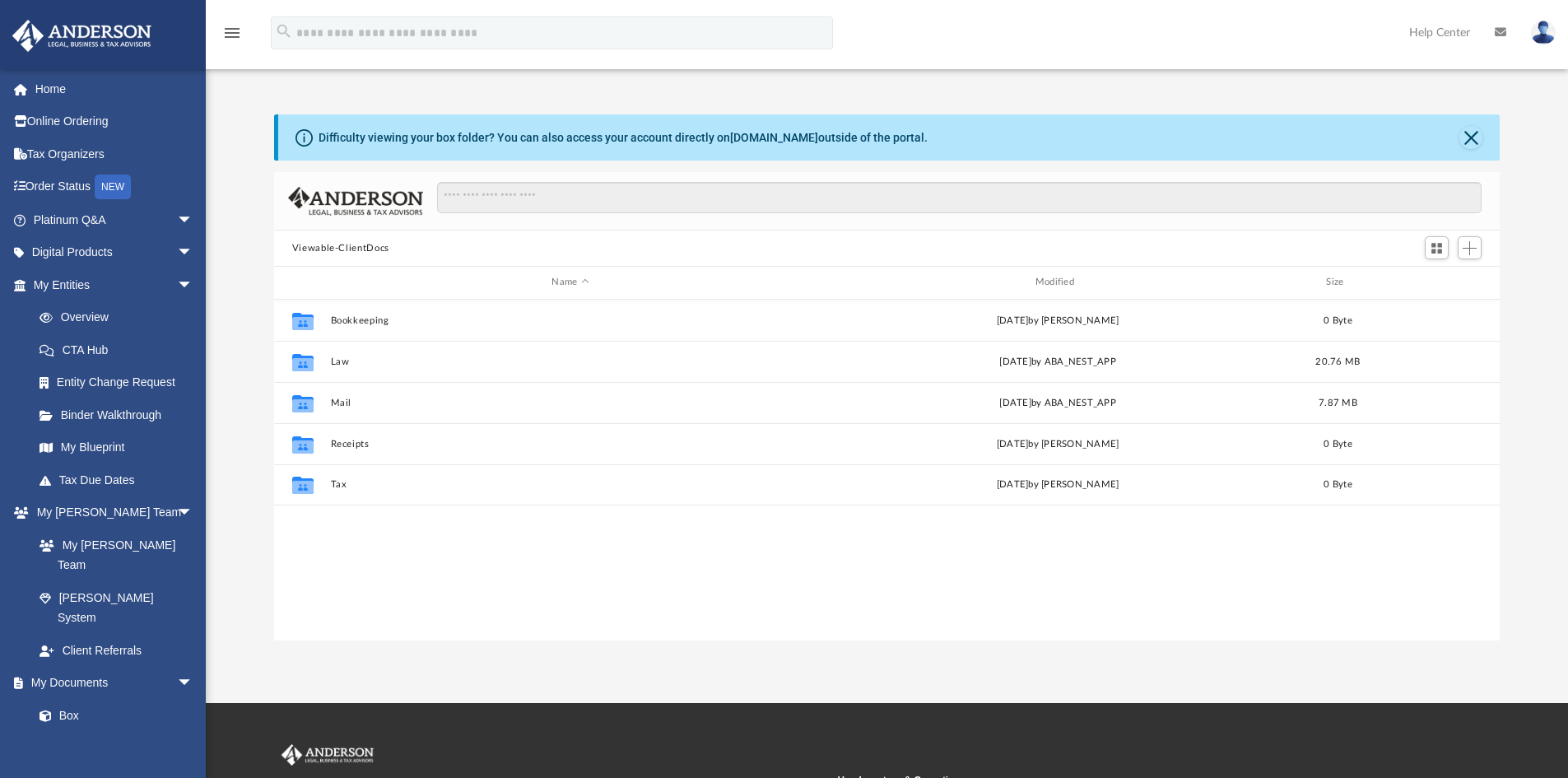
scroll to position [362, 1213]
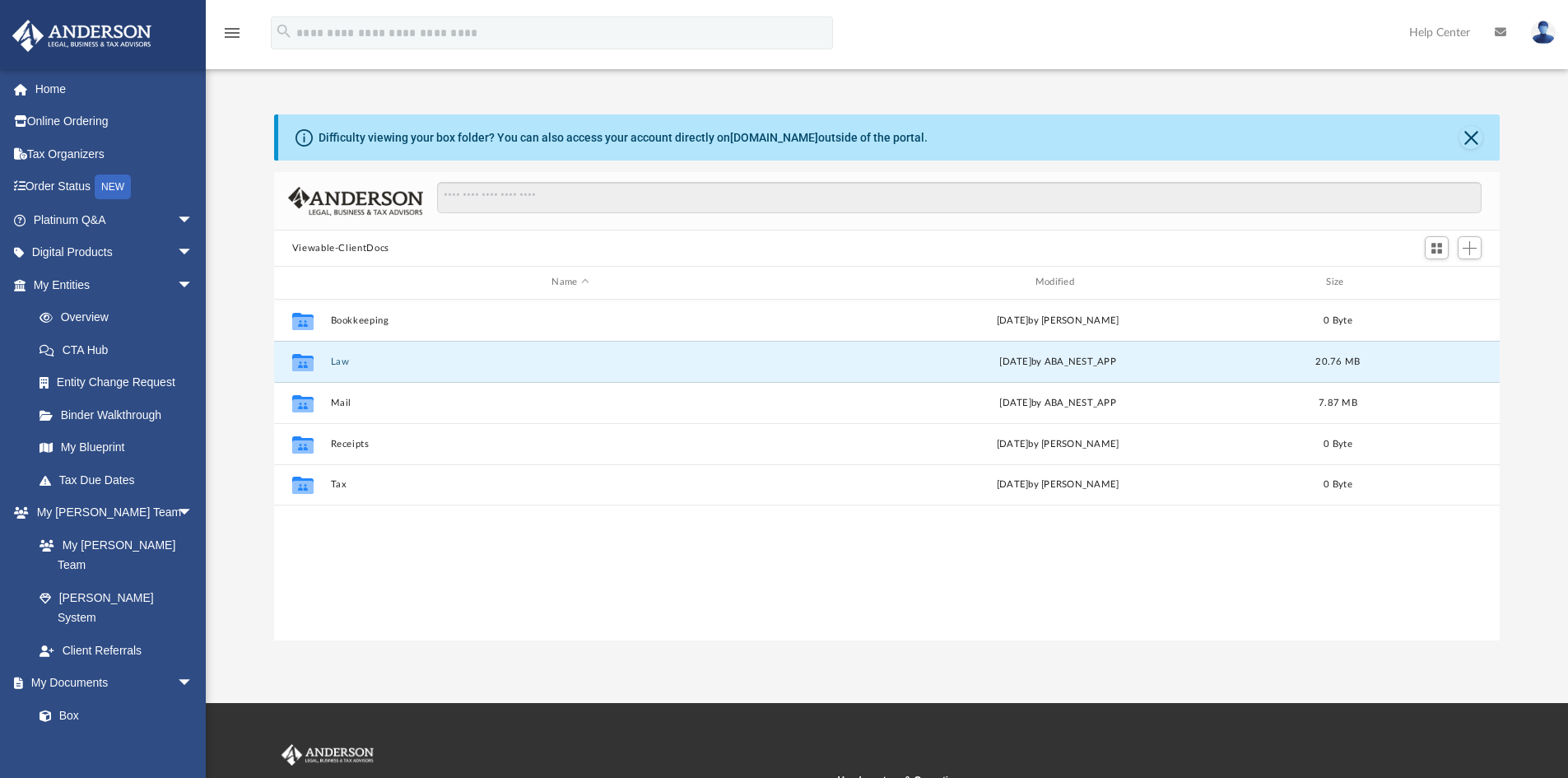
click at [344, 360] on button "Law" at bounding box center [570, 361] width 480 height 10
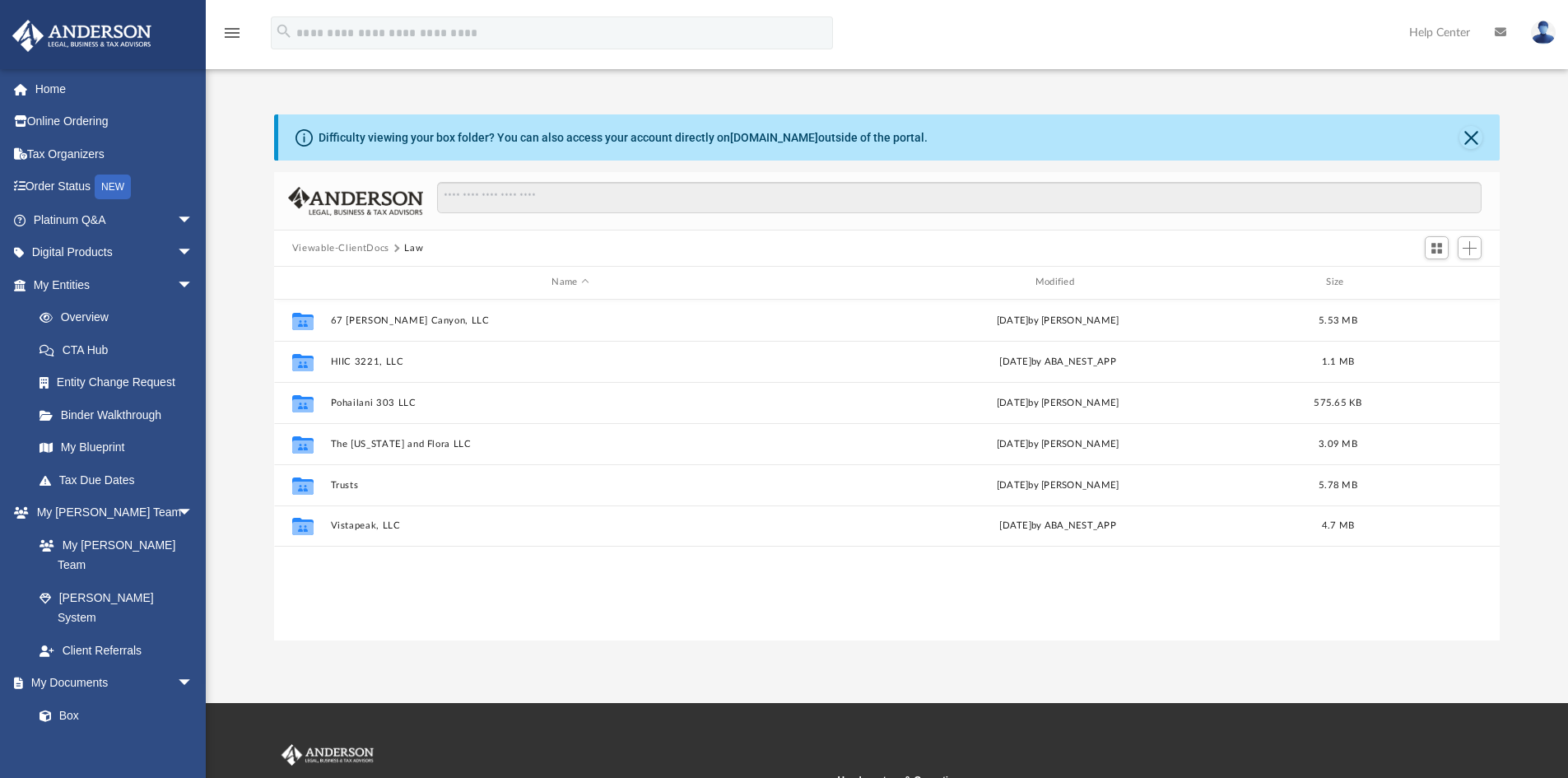
click at [356, 245] on button "Viewable-ClientDocs" at bounding box center [341, 249] width 98 height 15
click at [334, 404] on button "Mail" at bounding box center [570, 403] width 480 height 10
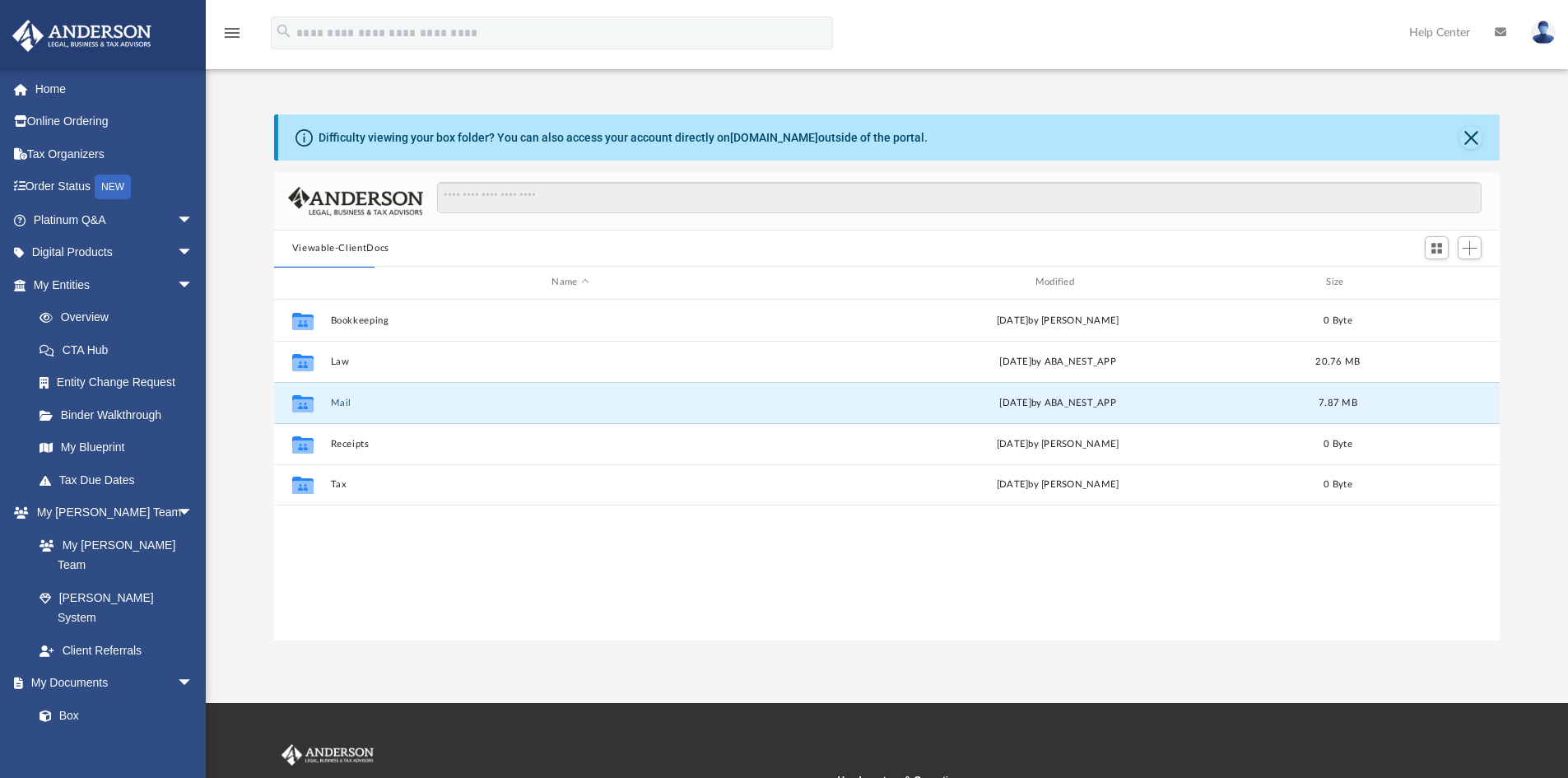
click at [343, 405] on button "Mail" at bounding box center [570, 403] width 480 height 10
click at [337, 403] on button "Mail" at bounding box center [570, 403] width 480 height 10
click at [352, 446] on button "Receipts" at bounding box center [570, 444] width 480 height 10
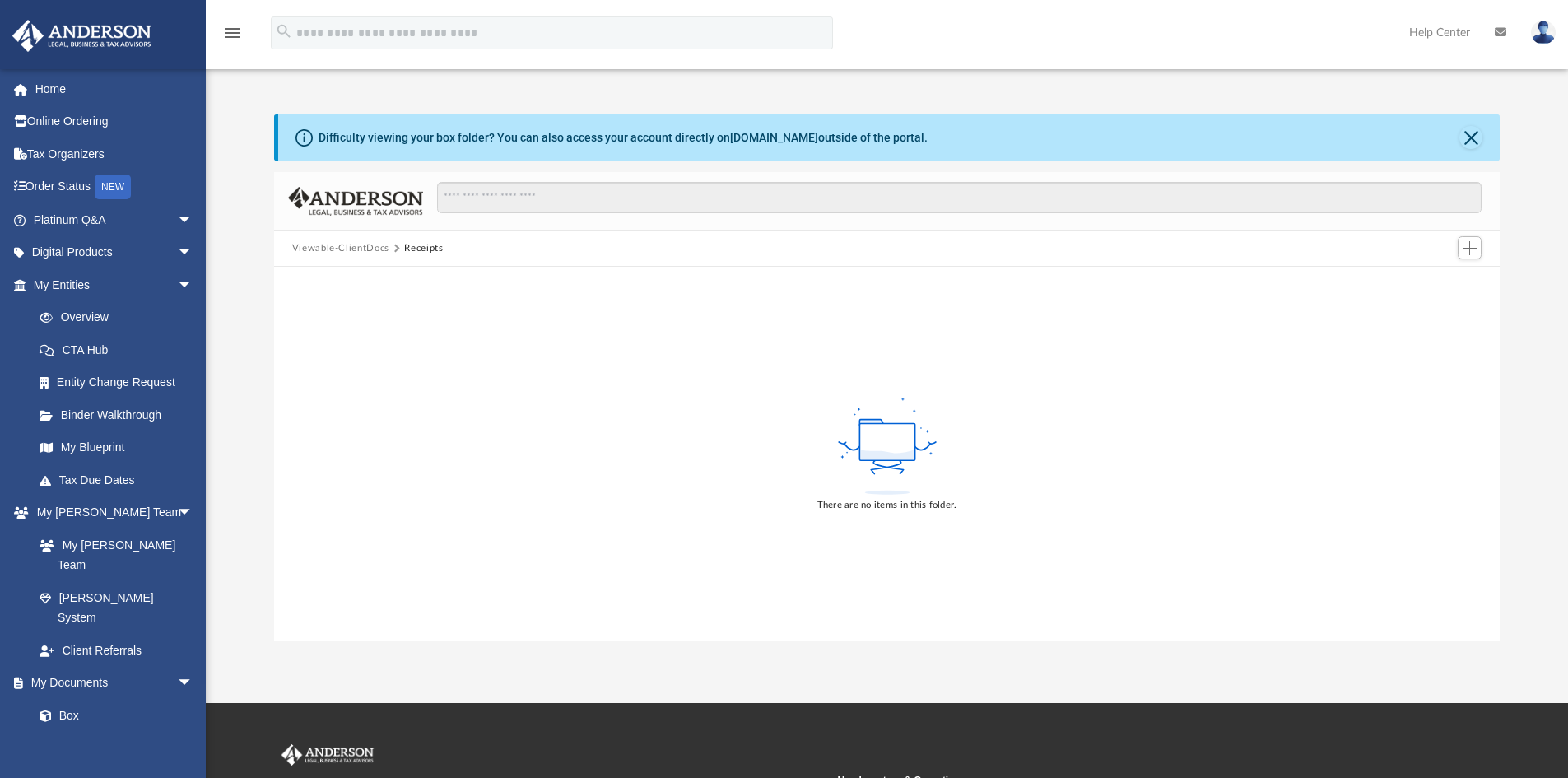
click at [363, 249] on button "Viewable-ClientDocs" at bounding box center [341, 249] width 98 height 15
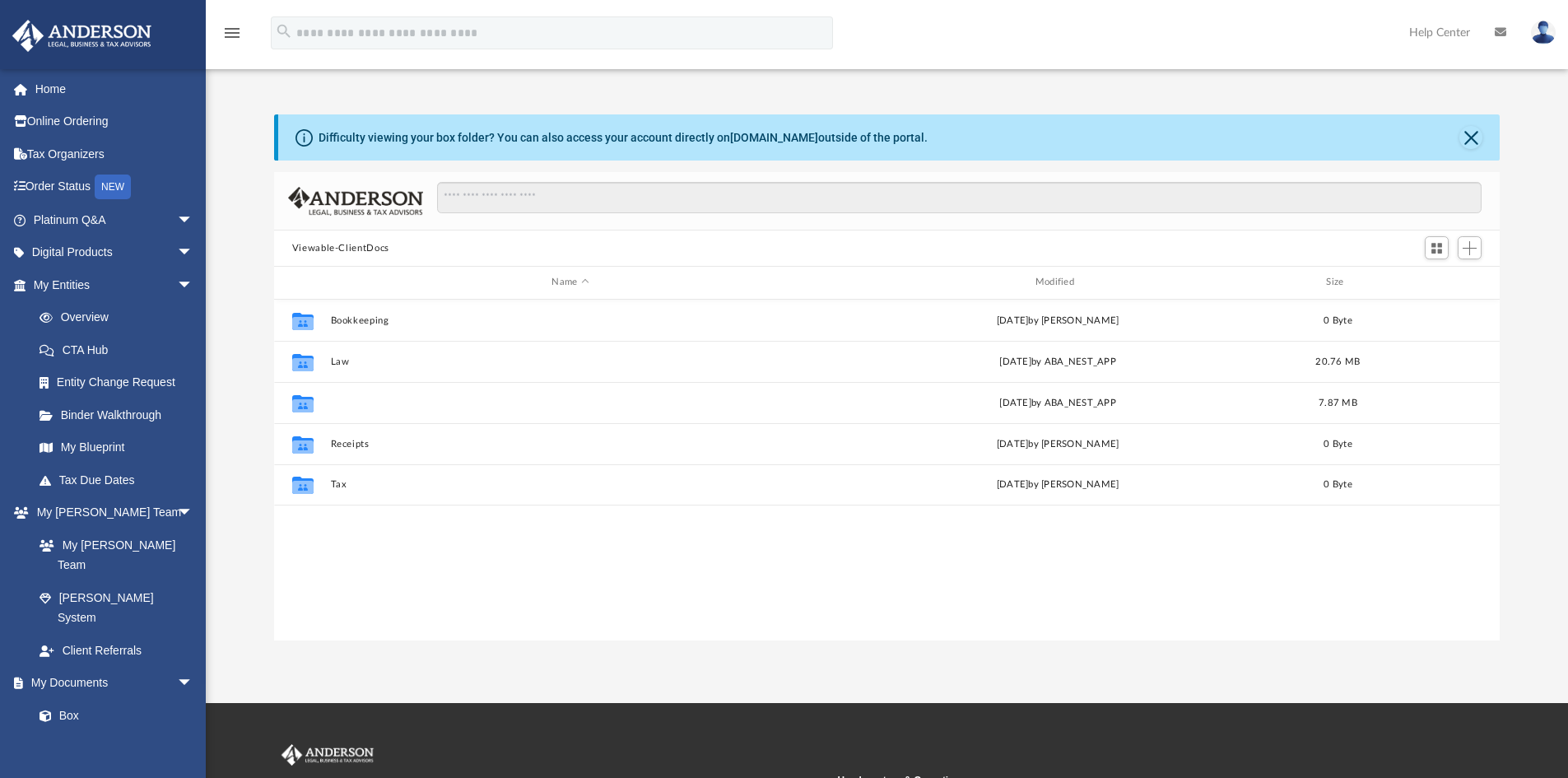
click at [340, 400] on button "Mail" at bounding box center [570, 403] width 480 height 10
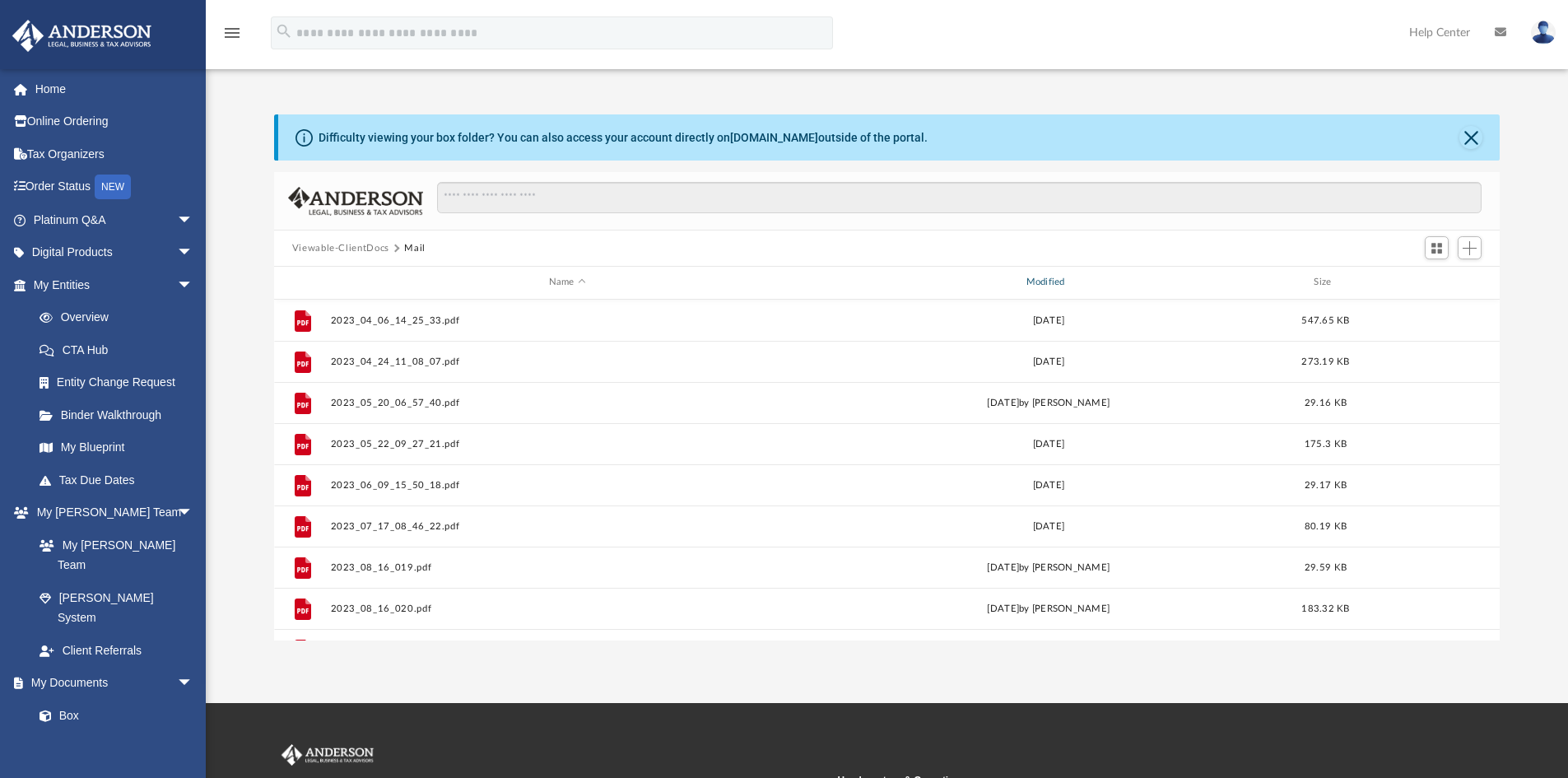
click at [1050, 282] on div "Modified" at bounding box center [1047, 282] width 474 height 15
click at [1054, 280] on div "Modified" at bounding box center [1047, 282] width 474 height 15
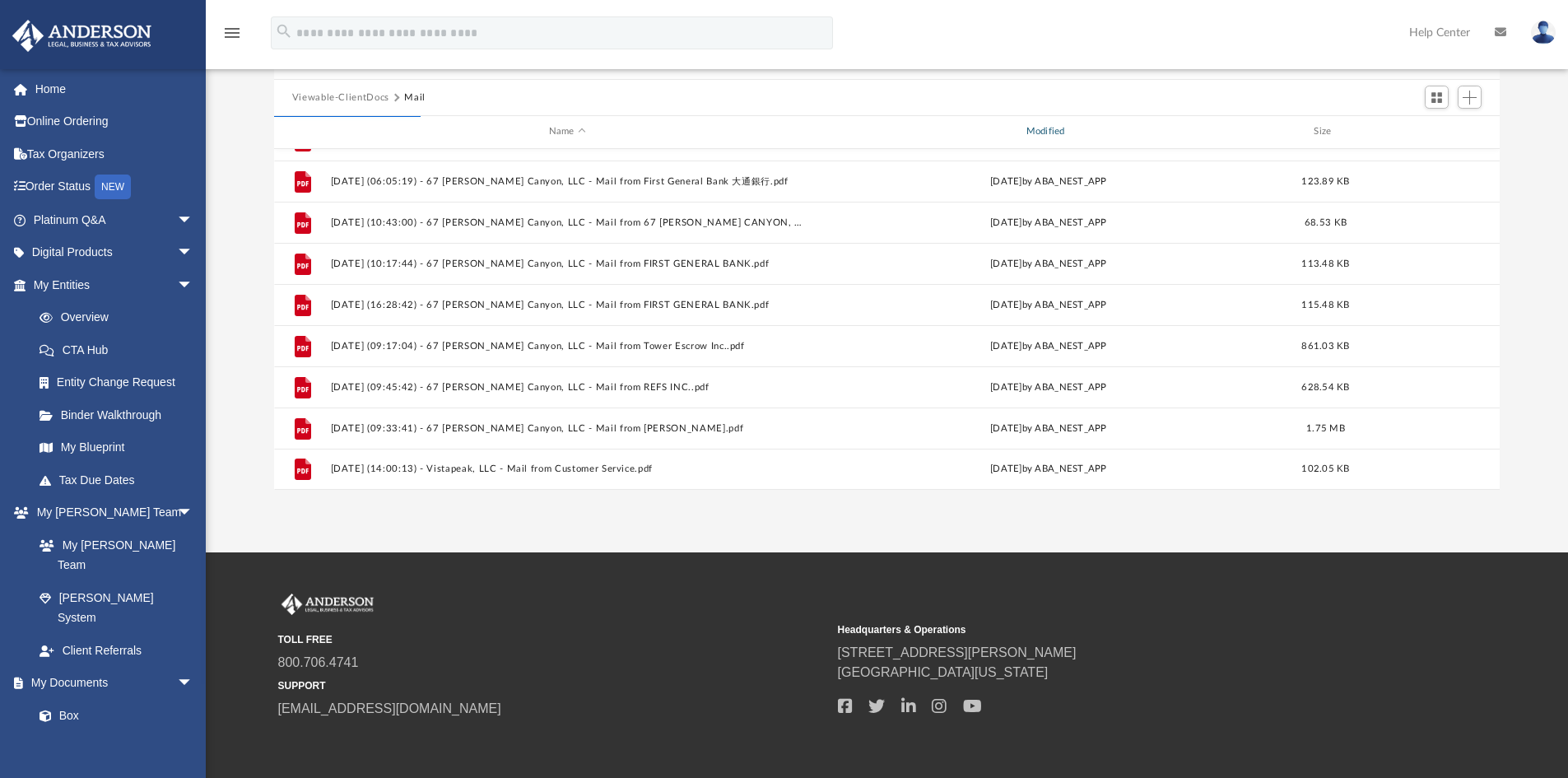
scroll to position [164, 0]
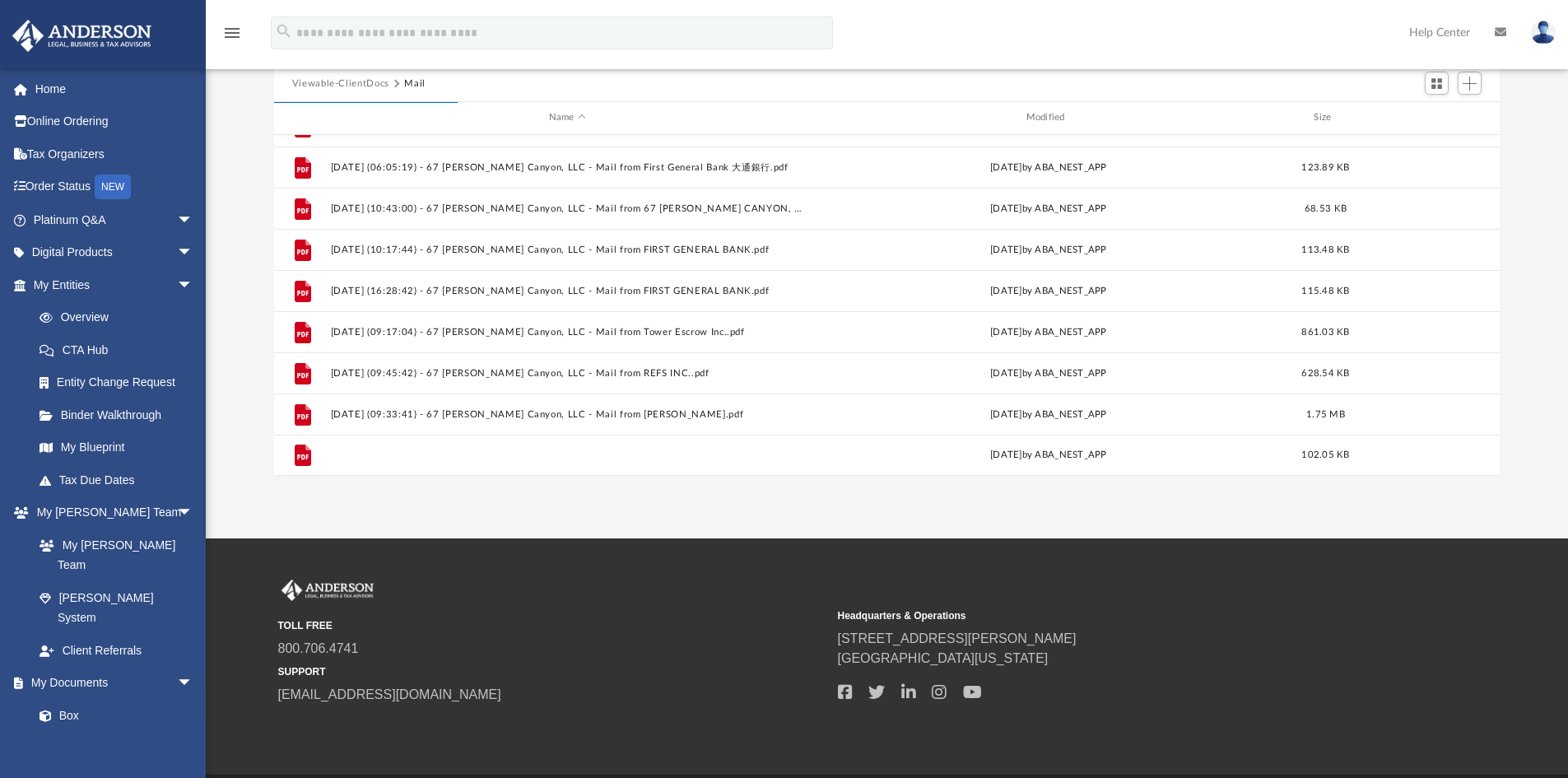
click at [602, 453] on button "2025.07.21 (14:00:13) - Vistapeak, LLC - Mail from Customer Service.pdf" at bounding box center [567, 454] width 474 height 10
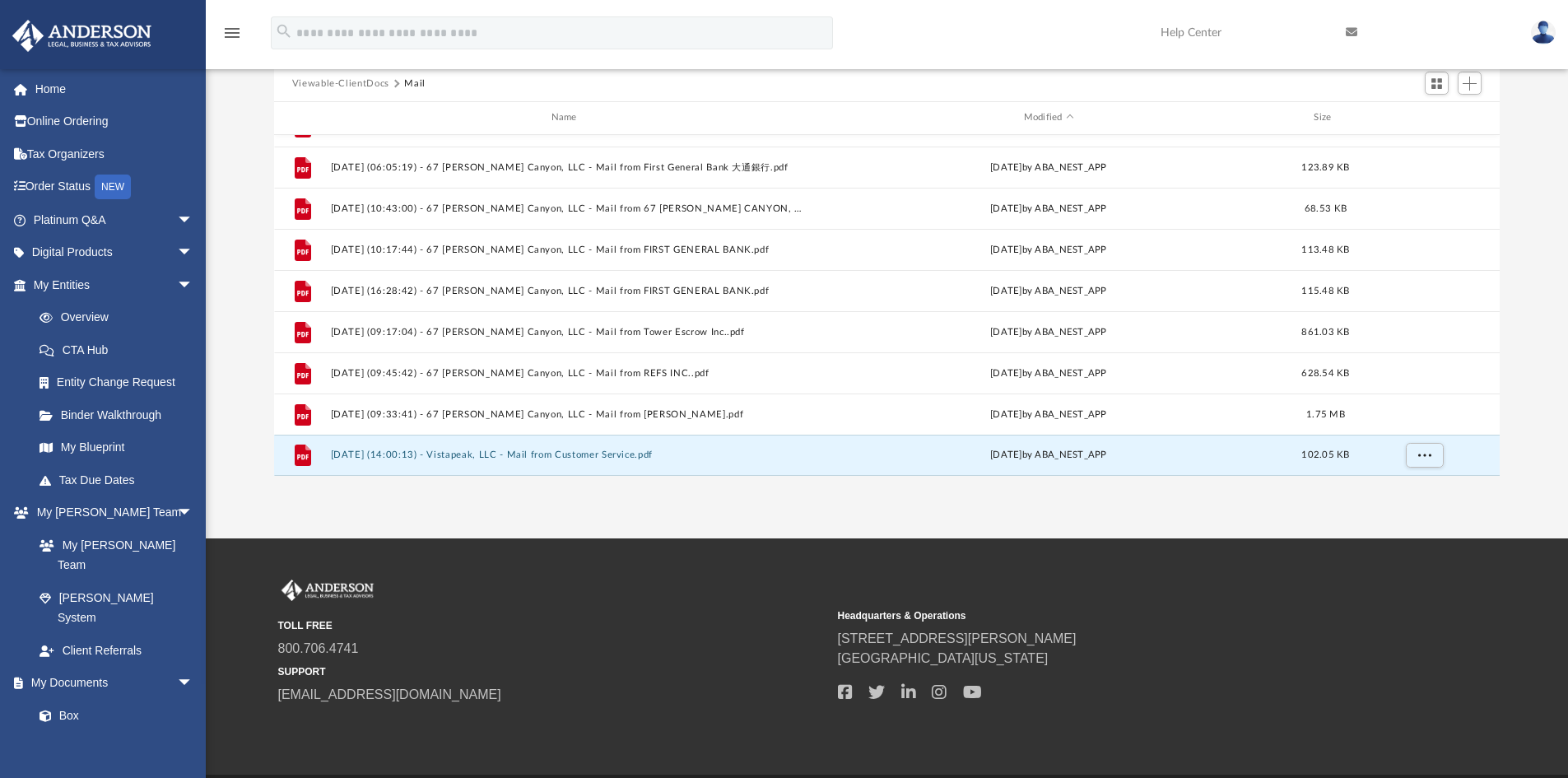
click at [643, 455] on button "2025.07.21 (14:00:13) - Vistapeak, LLC - Mail from Customer Service.pdf" at bounding box center [567, 454] width 474 height 10
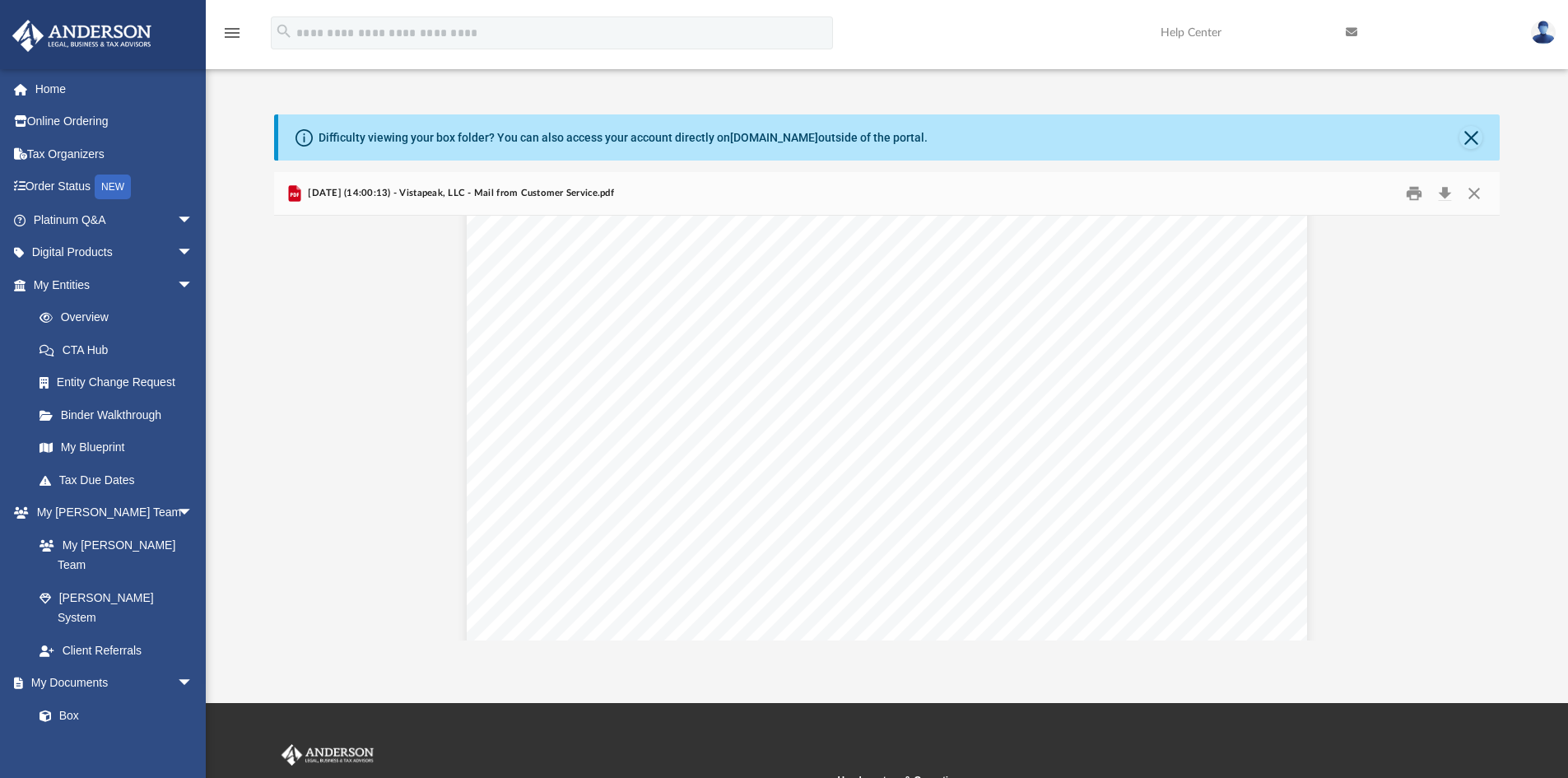
scroll to position [671, 0]
click at [1471, 198] on button "Close" at bounding box center [1474, 193] width 30 height 25
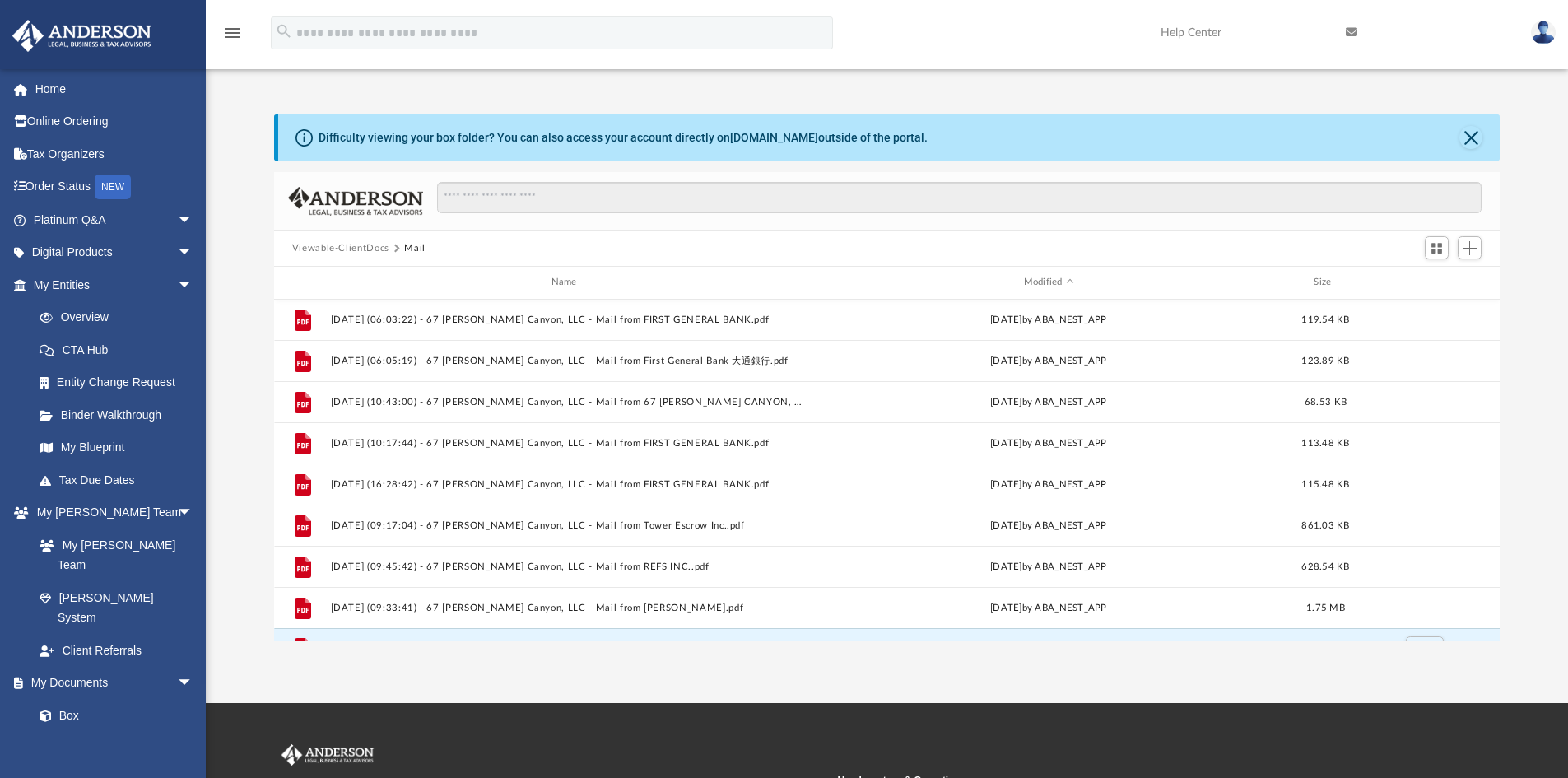
scroll to position [1224, 0]
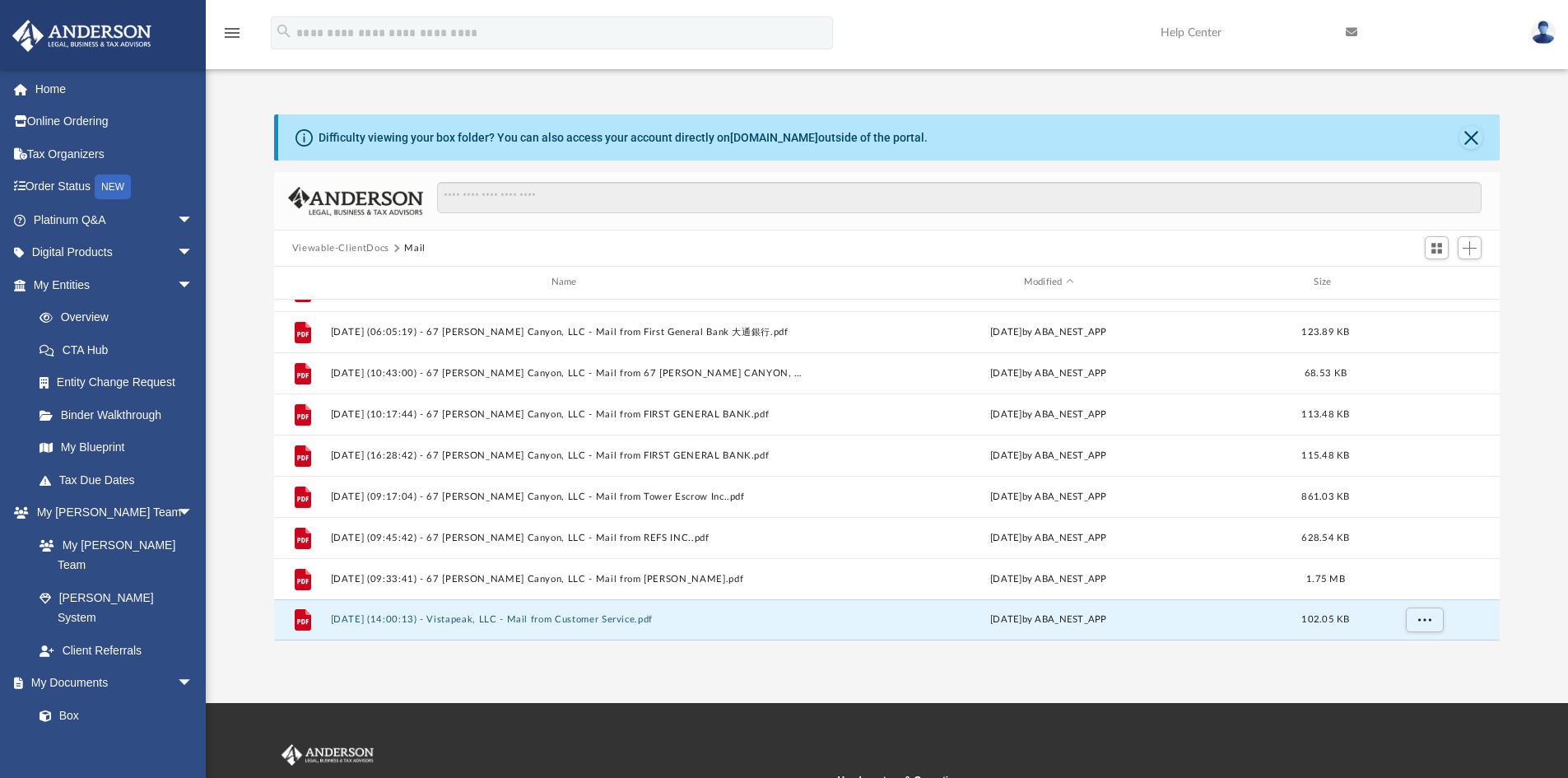
click at [335, 244] on button "Viewable-ClientDocs" at bounding box center [341, 249] width 98 height 15
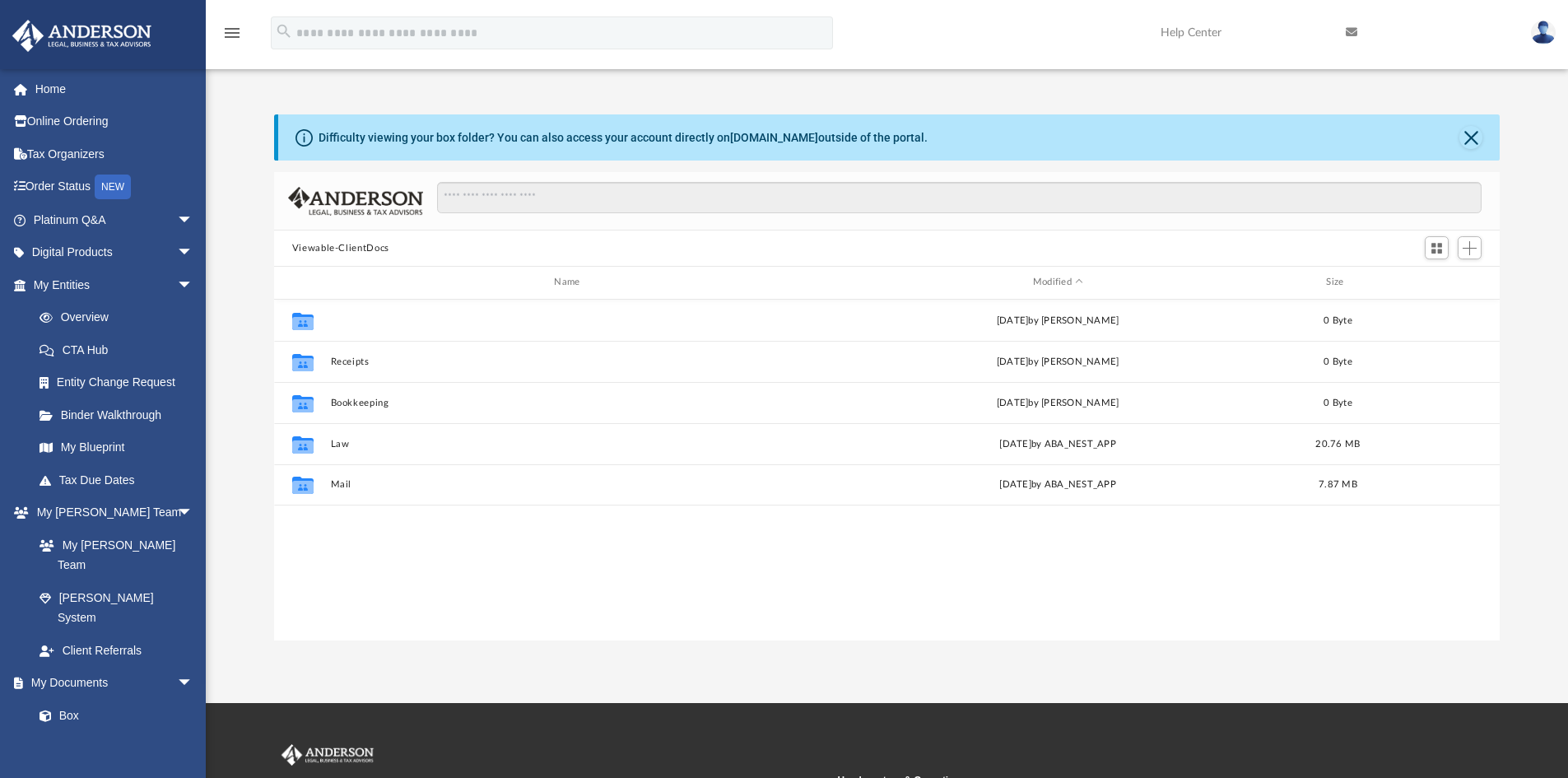
click at [340, 322] on button "Tax" at bounding box center [570, 320] width 480 height 10
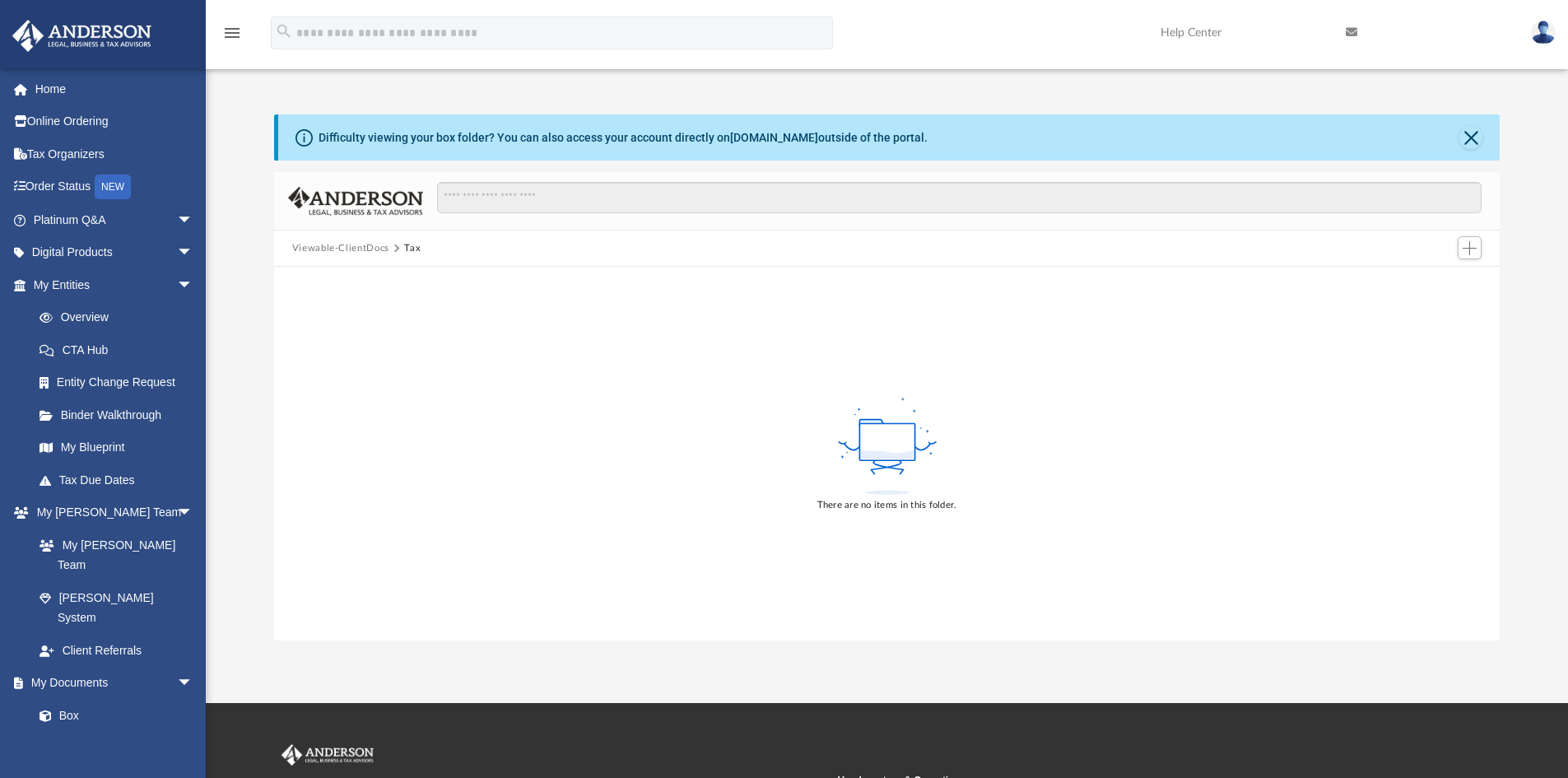
click at [366, 247] on button "Viewable-ClientDocs" at bounding box center [341, 249] width 98 height 15
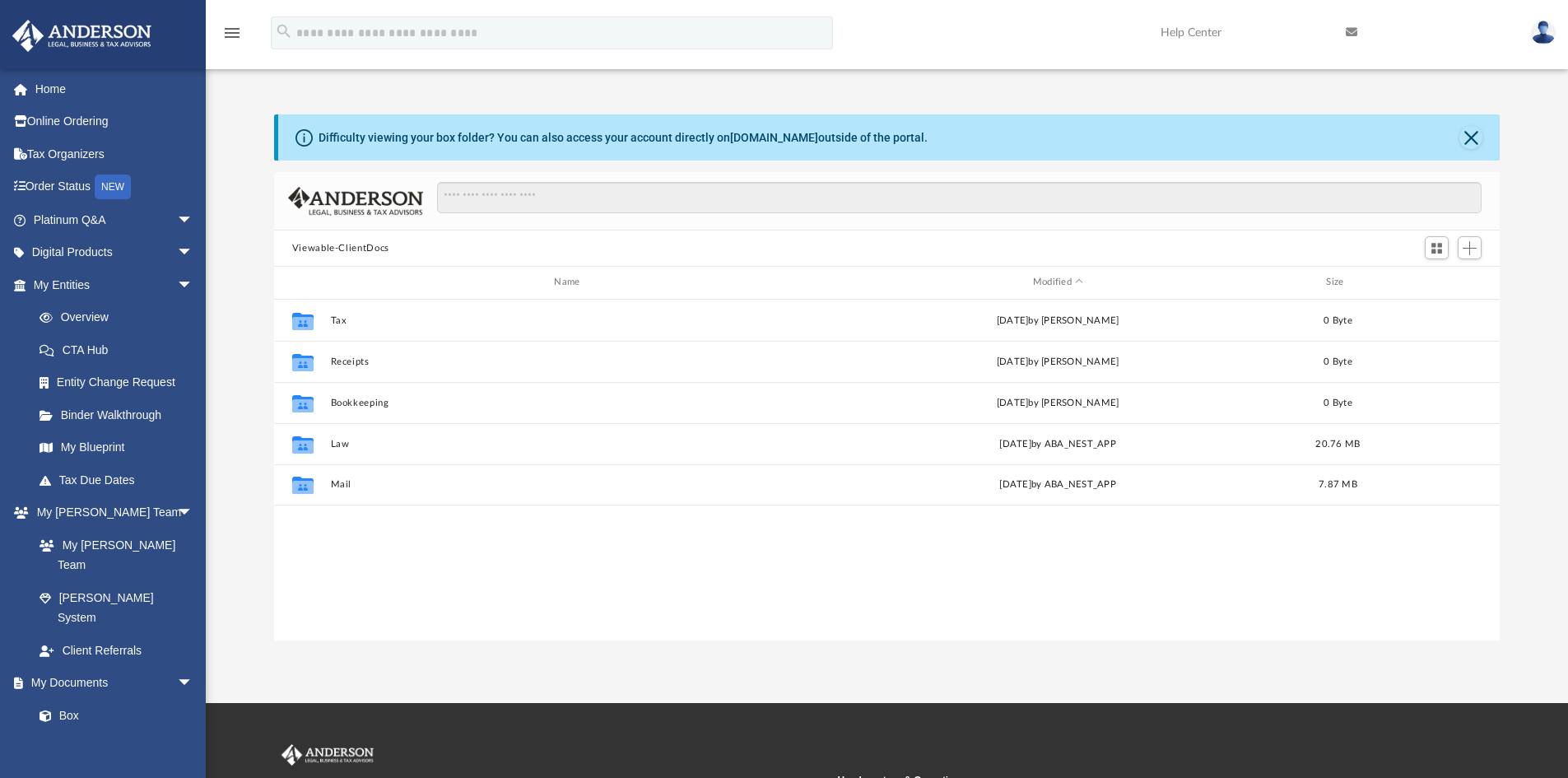
scroll to position [362, 1213]
click at [343, 439] on button "Law" at bounding box center [570, 444] width 480 height 10
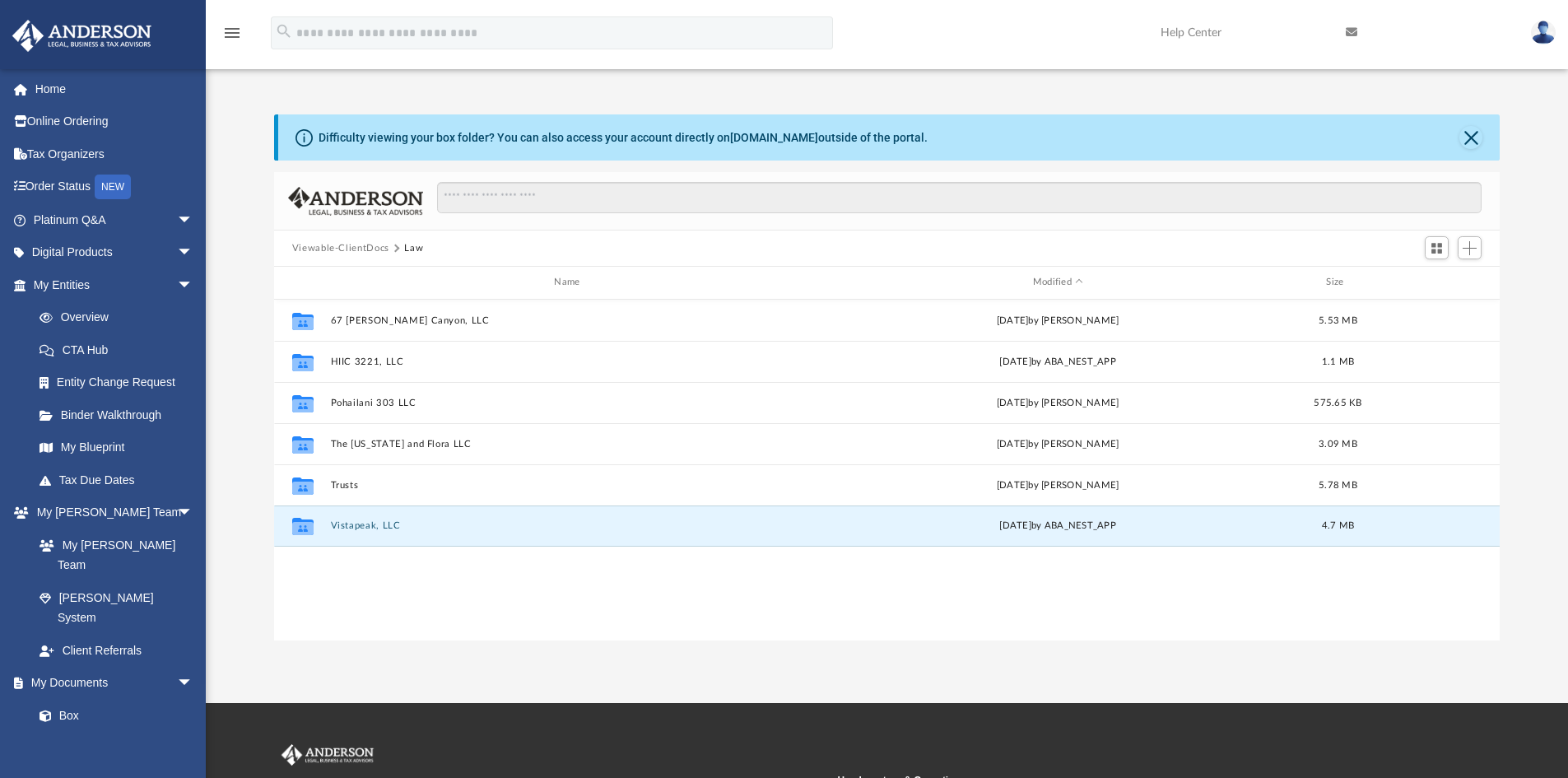
click at [385, 522] on button "Vistapeak, LLC" at bounding box center [570, 525] width 480 height 10
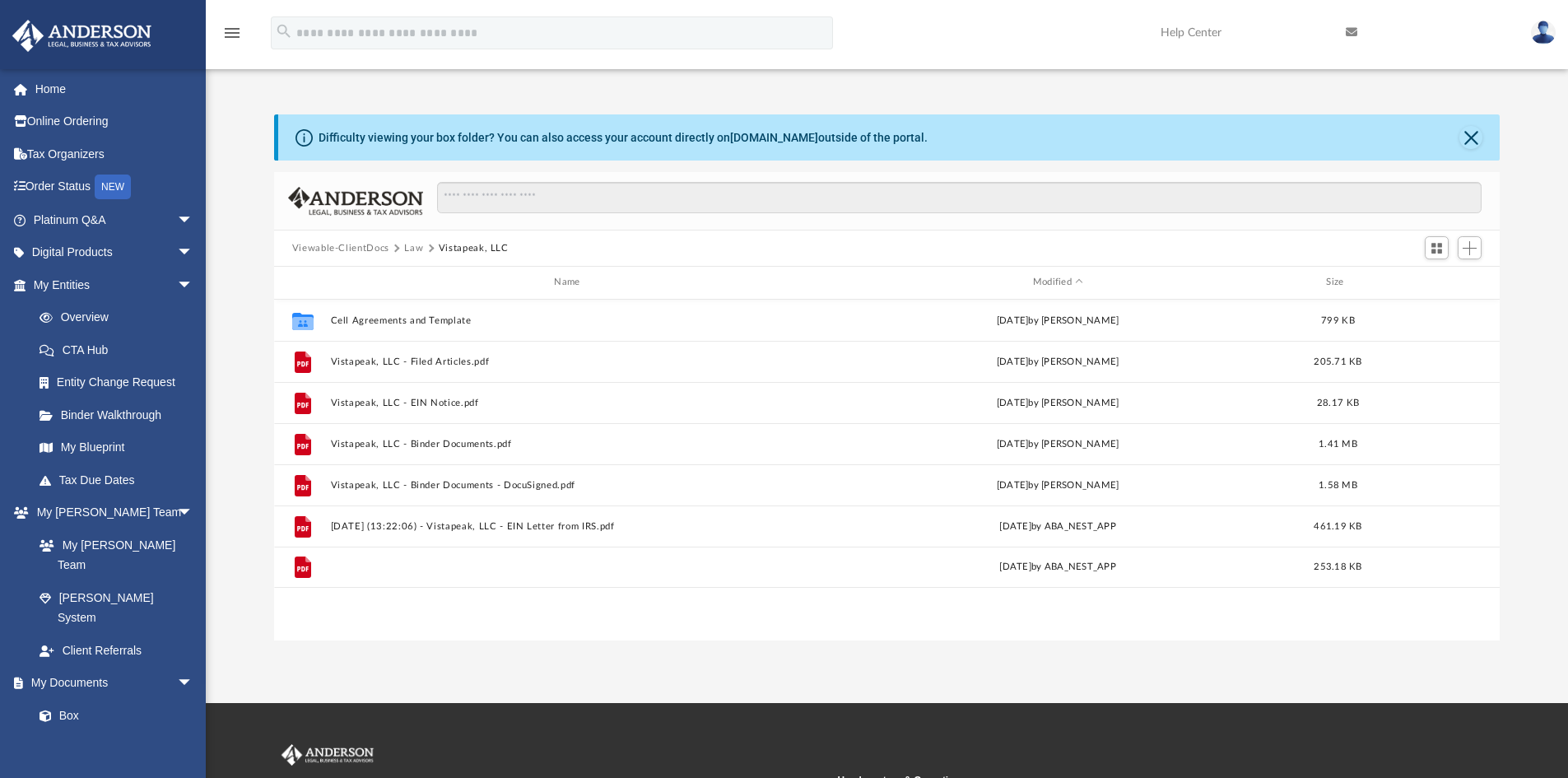
click at [595, 563] on button "2025.07.16 (16:14:39) - Vistapeak, LLC - Texas Franchise from Texas Comptroller…" at bounding box center [570, 566] width 480 height 10
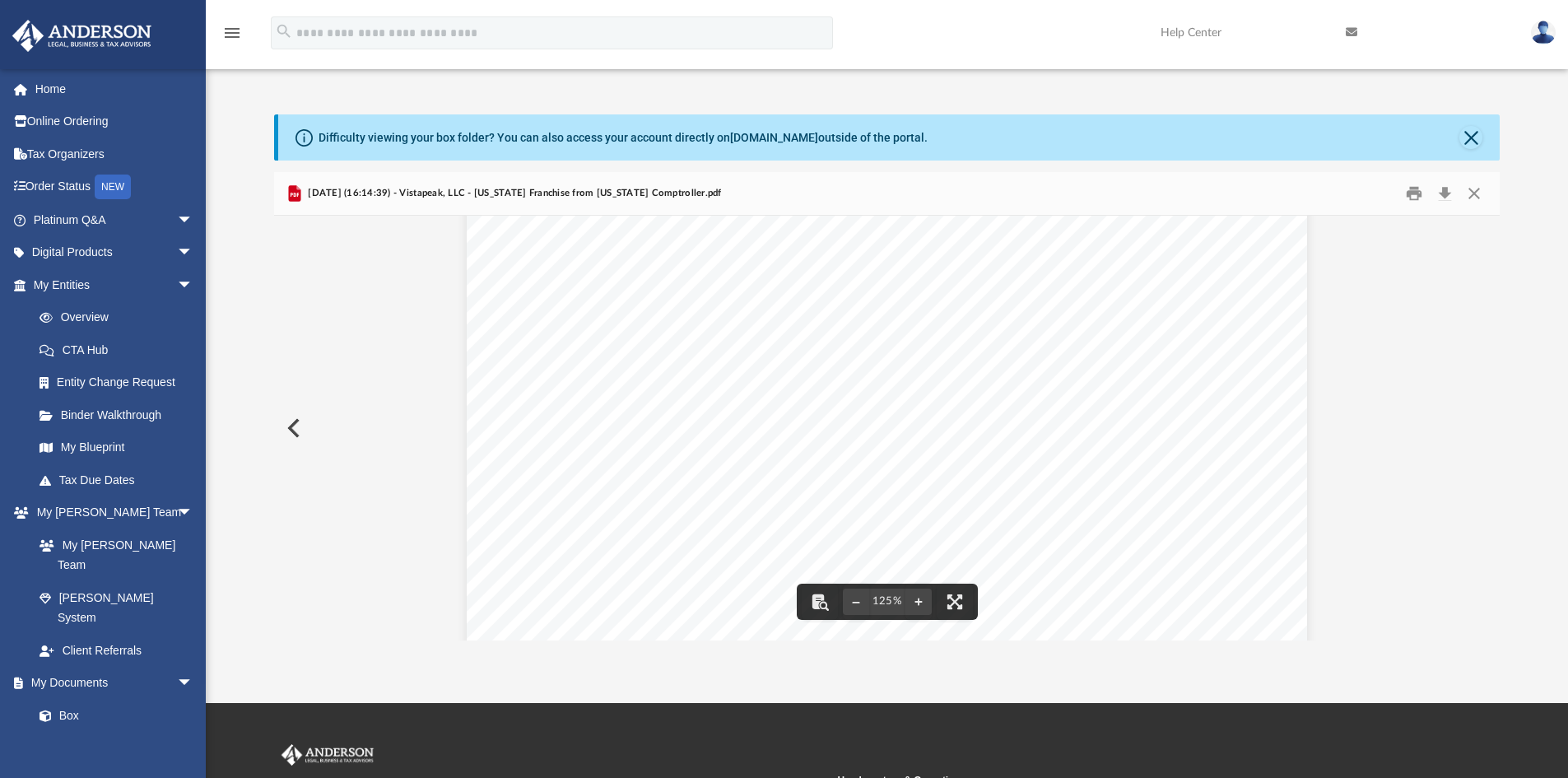
scroll to position [83, 0]
click at [808, 521] on div "Page 1" at bounding box center [887, 686] width 841 height 1081
click at [64, 84] on link "Home" at bounding box center [114, 88] width 206 height 33
